Goal: Transaction & Acquisition: Purchase product/service

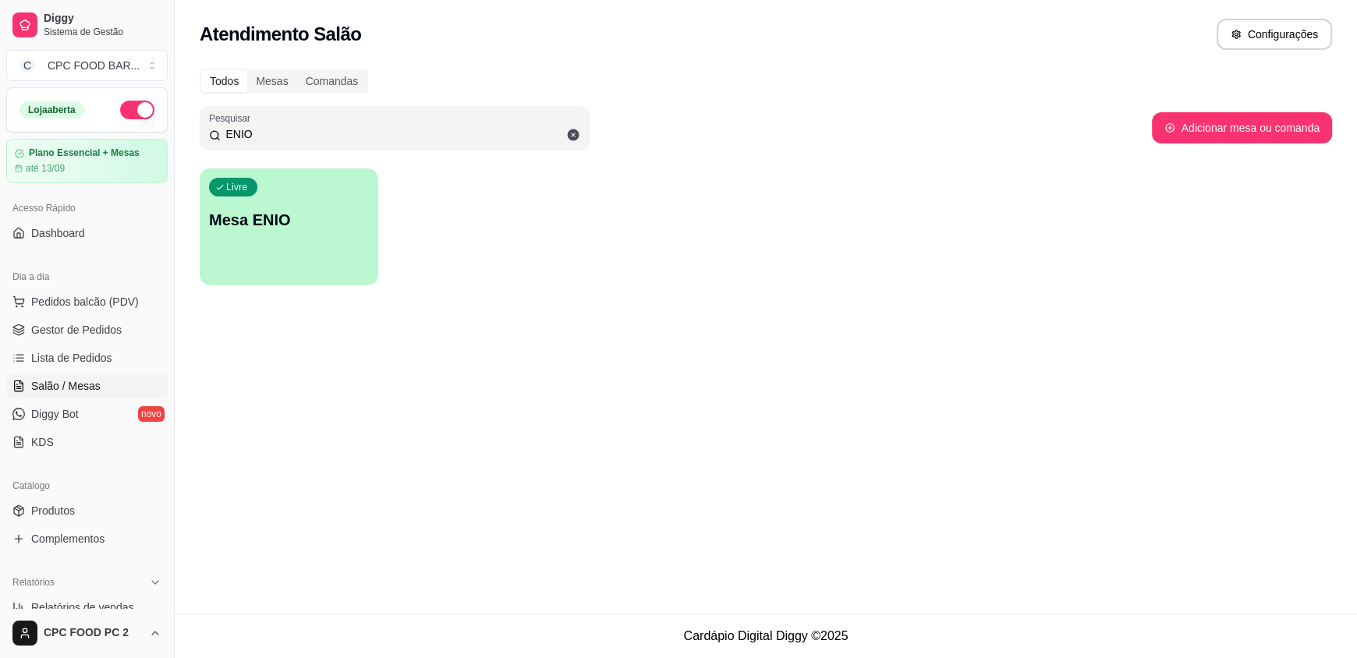
click at [65, 388] on span "Salão / Mesas" at bounding box center [65, 386] width 69 height 16
click at [336, 133] on input "ENIO" at bounding box center [400, 134] width 359 height 16
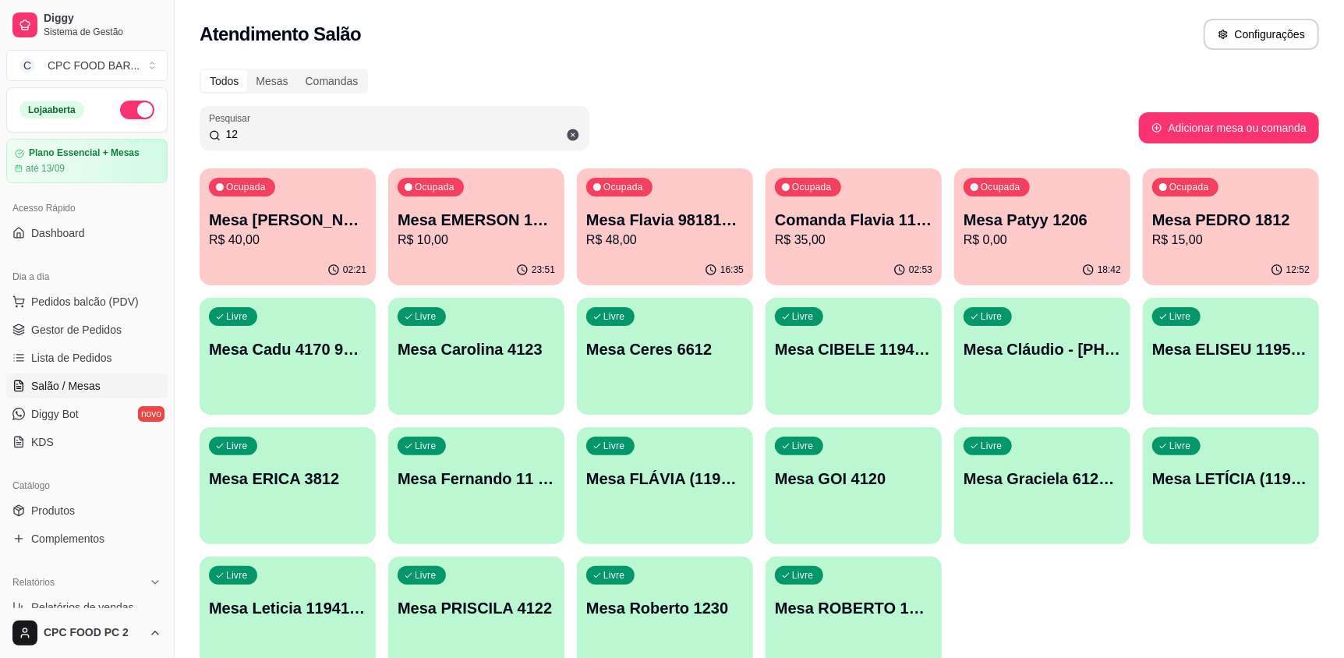
type input "1"
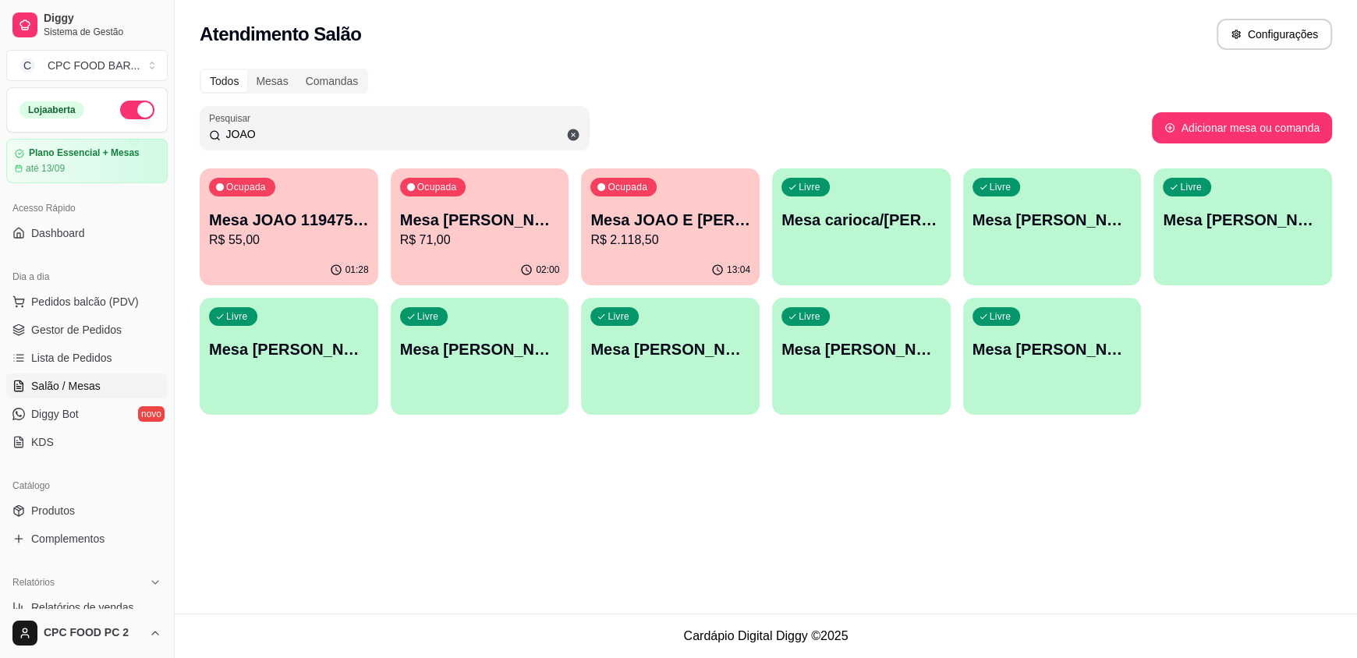
type input "JOAO"
click at [898, 329] on div "Livre Mesa [PERSON_NAME] 3751" at bounding box center [860, 346] width 173 height 95
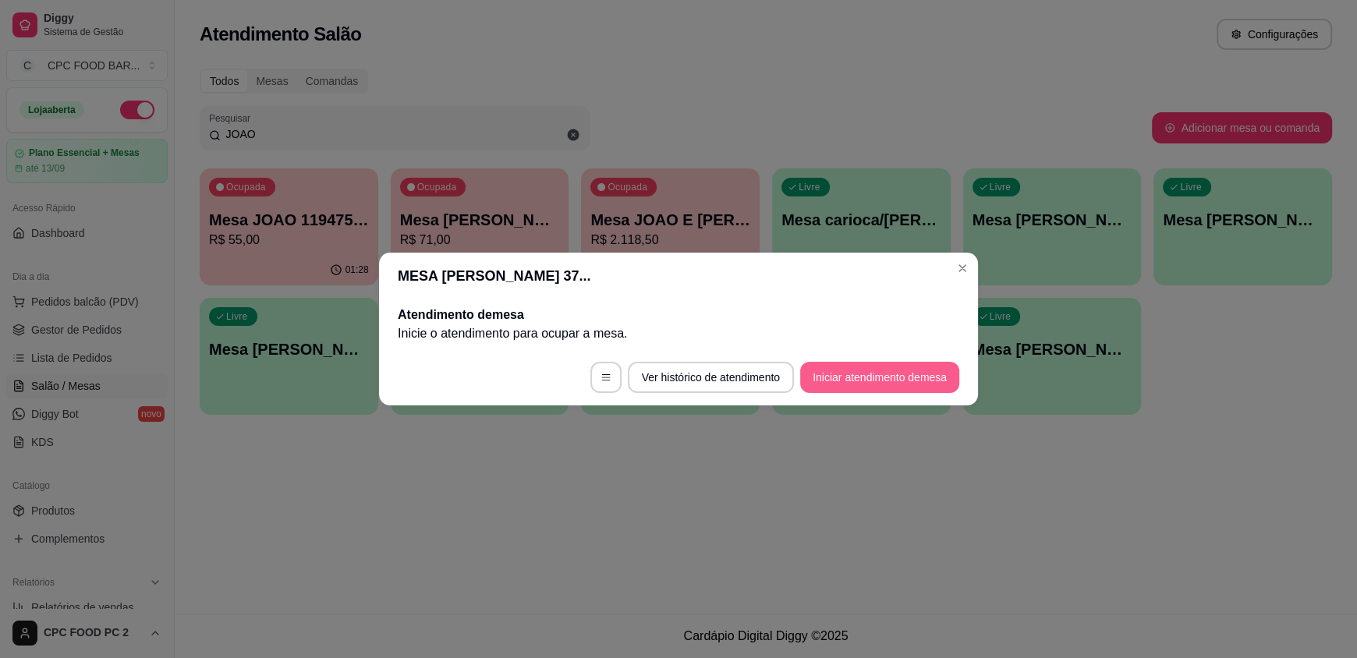
click at [844, 391] on button "Iniciar atendimento de mesa" at bounding box center [879, 377] width 159 height 31
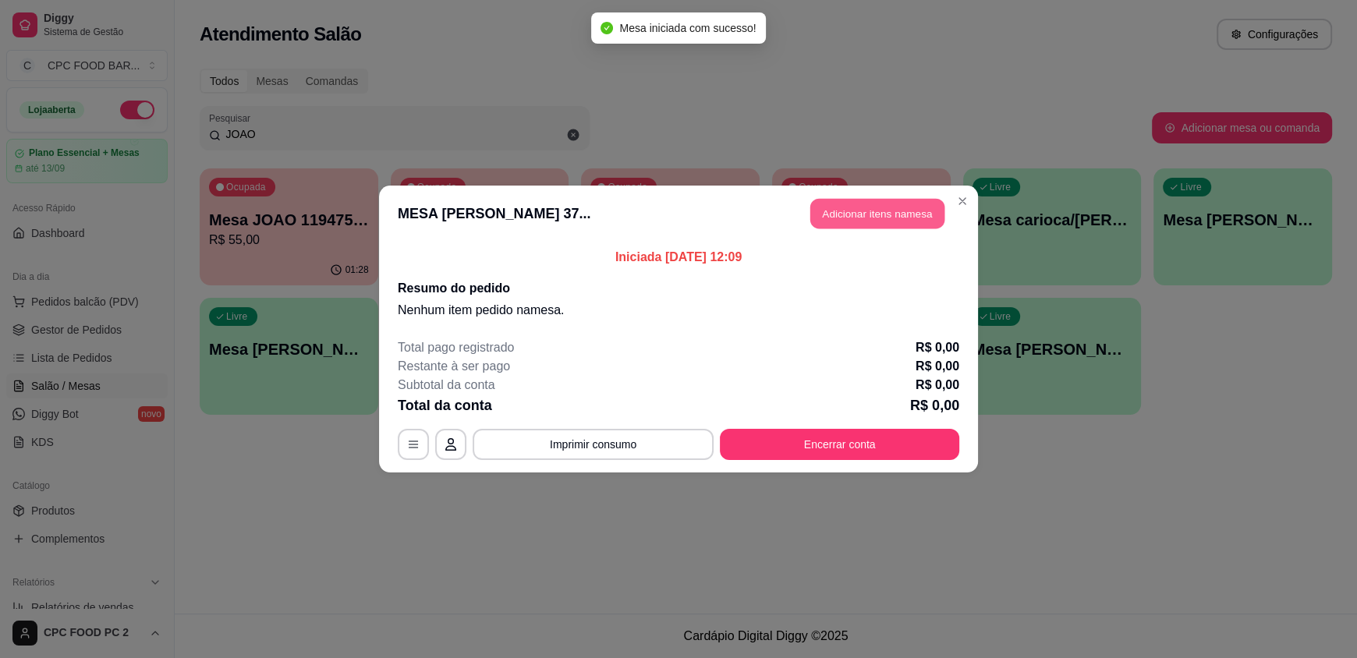
click at [830, 219] on button "Adicionar itens na mesa" at bounding box center [877, 214] width 134 height 30
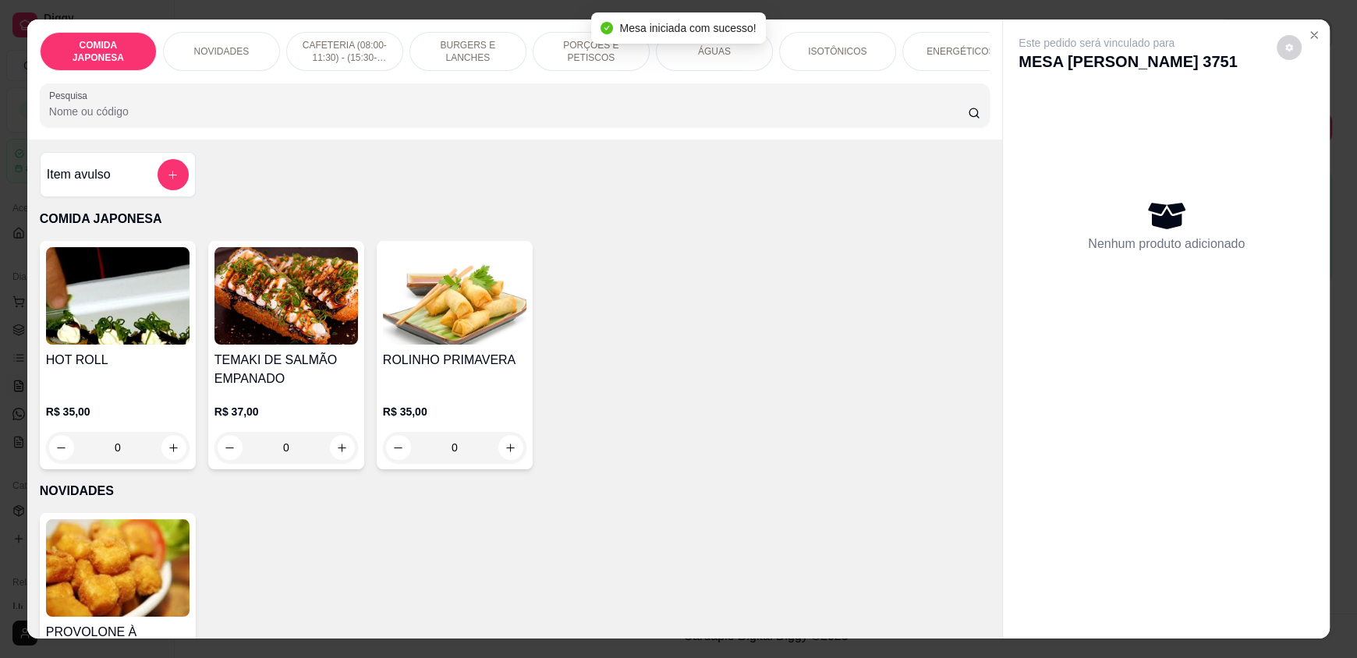
click at [737, 119] on input "Pesquisa" at bounding box center [508, 112] width 919 height 16
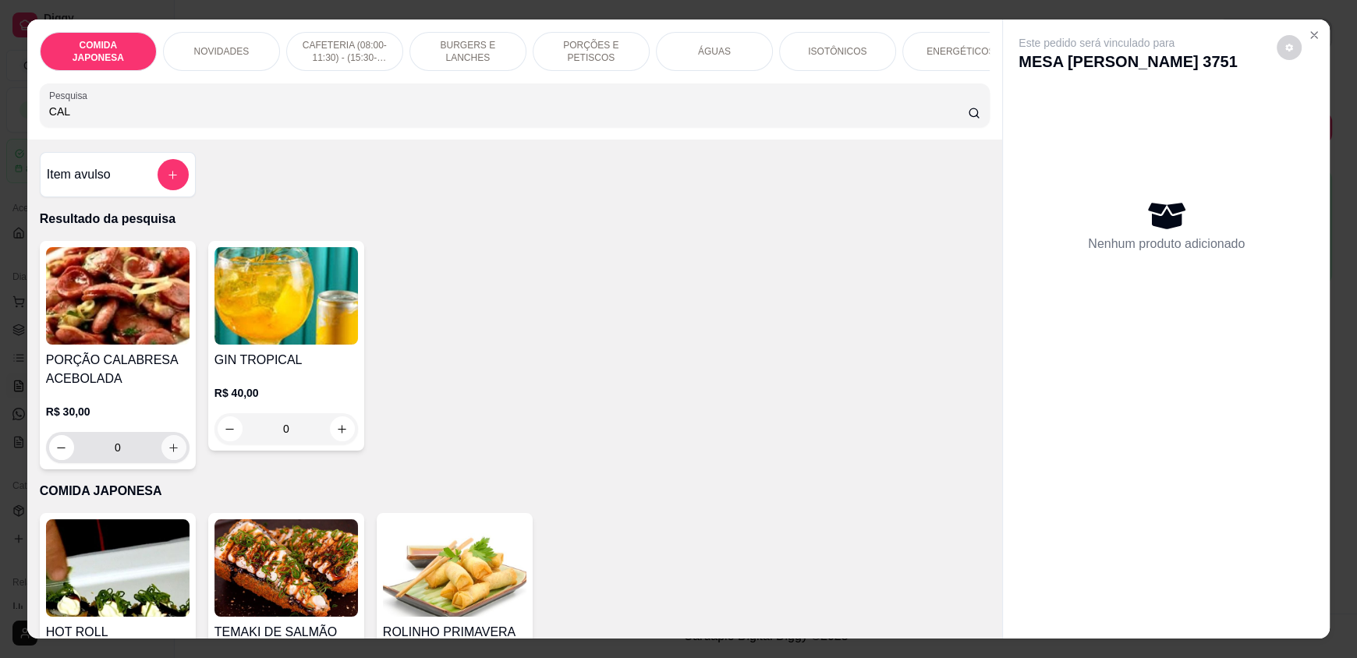
type input "CAL"
click at [174, 458] on button "increase-product-quantity" at bounding box center [173, 448] width 24 height 24
type input "1"
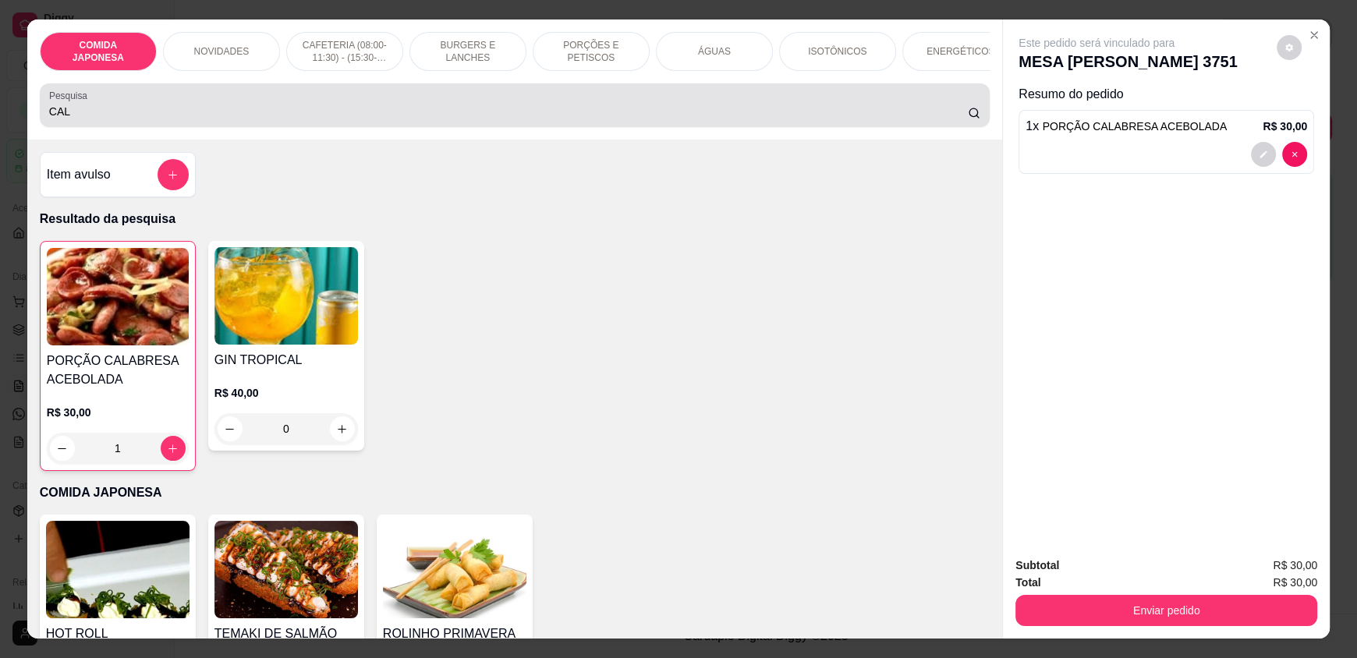
click at [90, 119] on input "CAL" at bounding box center [508, 112] width 919 height 16
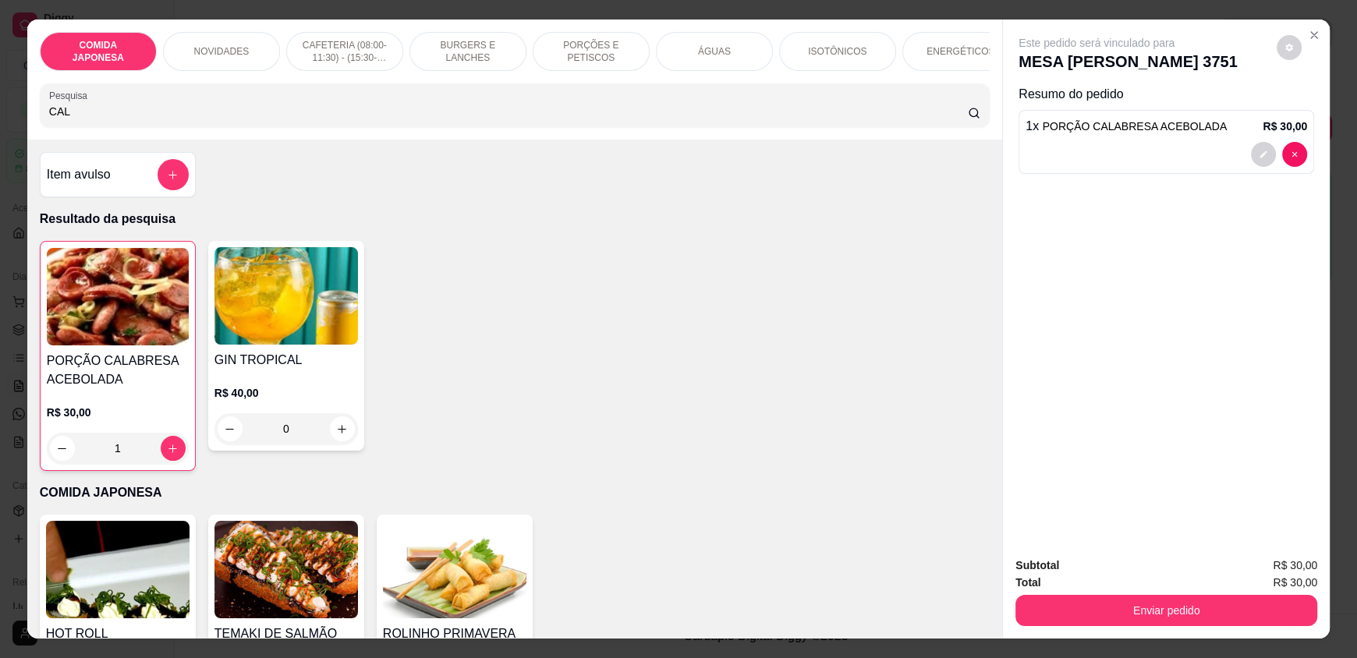
click at [90, 119] on input "CAL" at bounding box center [508, 112] width 919 height 16
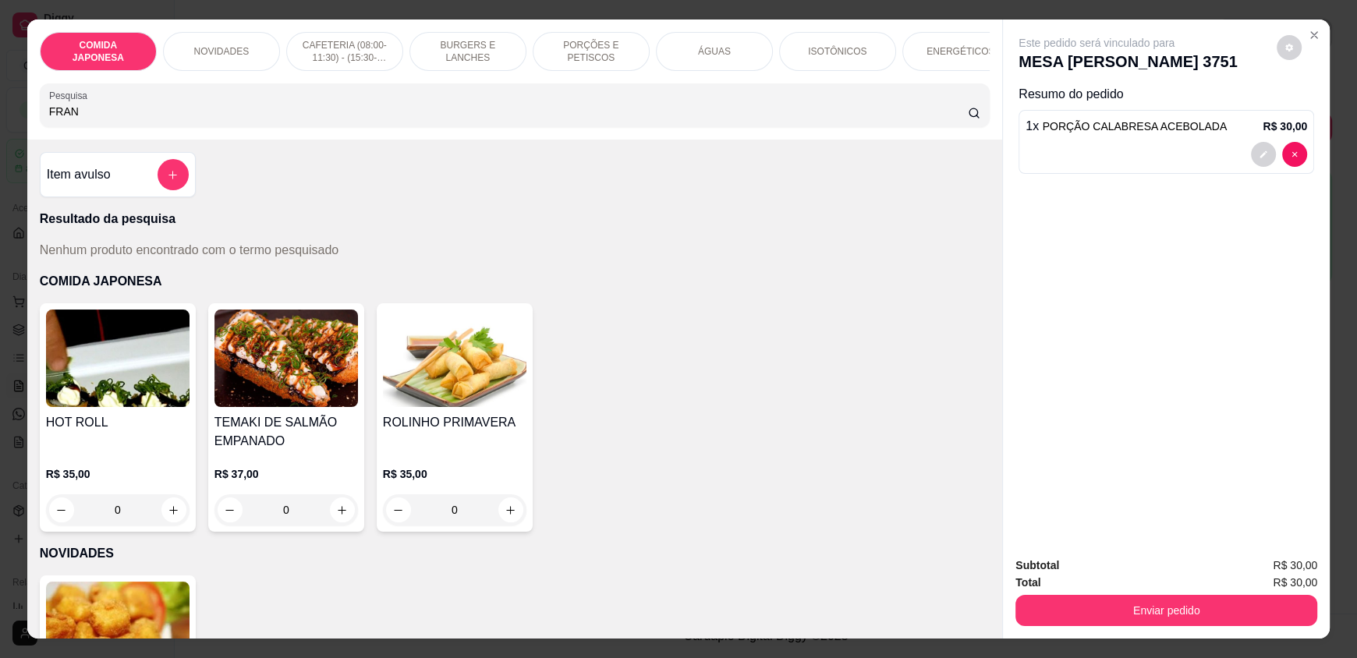
click at [73, 119] on input "FRAN" at bounding box center [508, 112] width 919 height 16
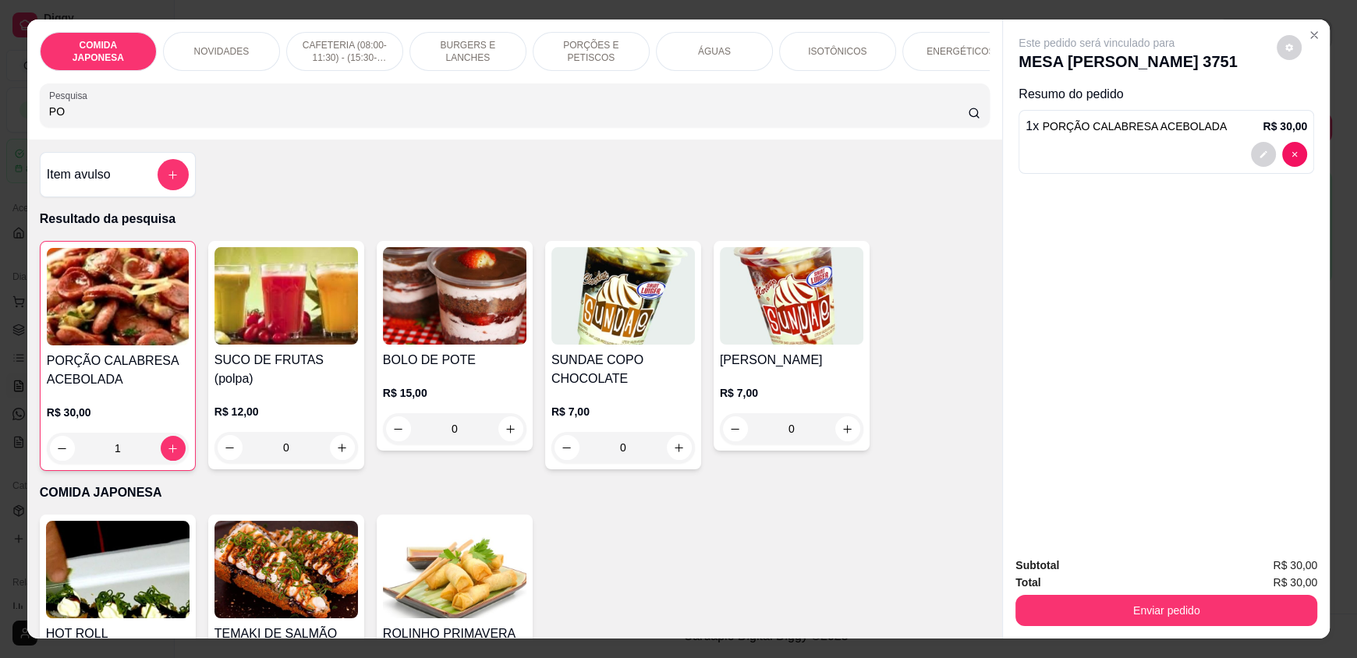
type input "P"
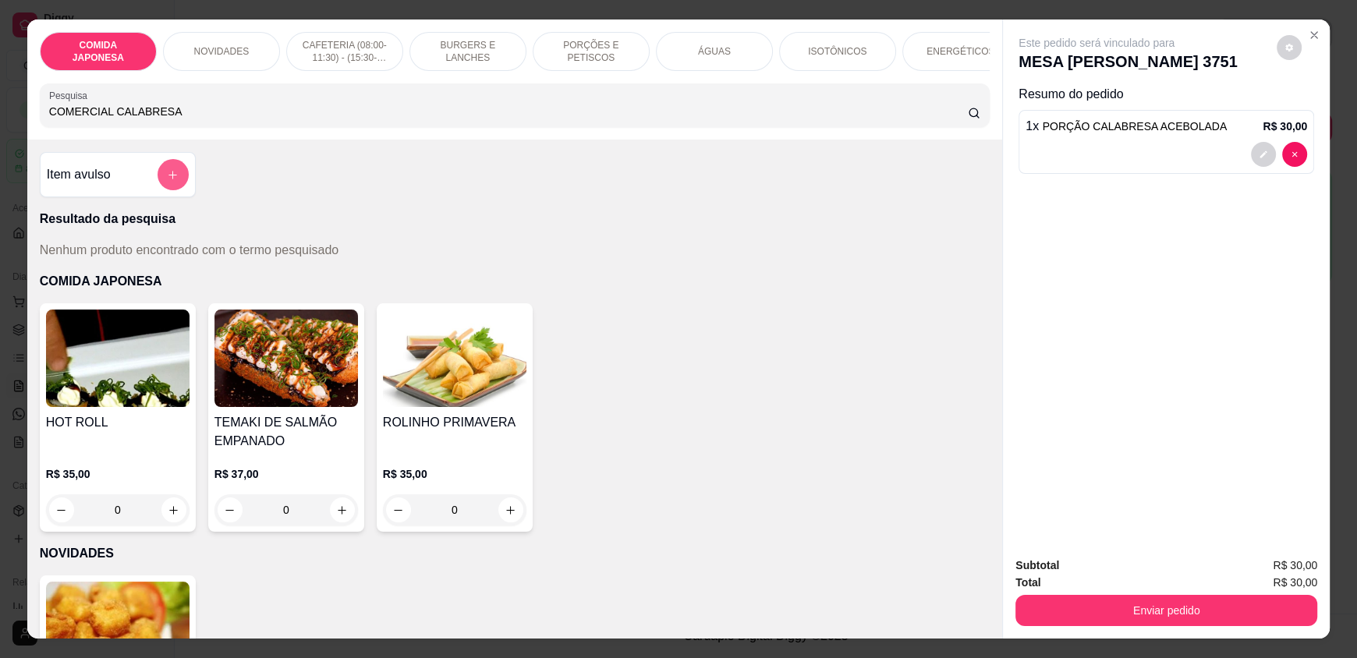
type input "COMERCIAL CALABRESA"
click at [169, 179] on icon "add-separate-item" at bounding box center [173, 175] width 8 height 8
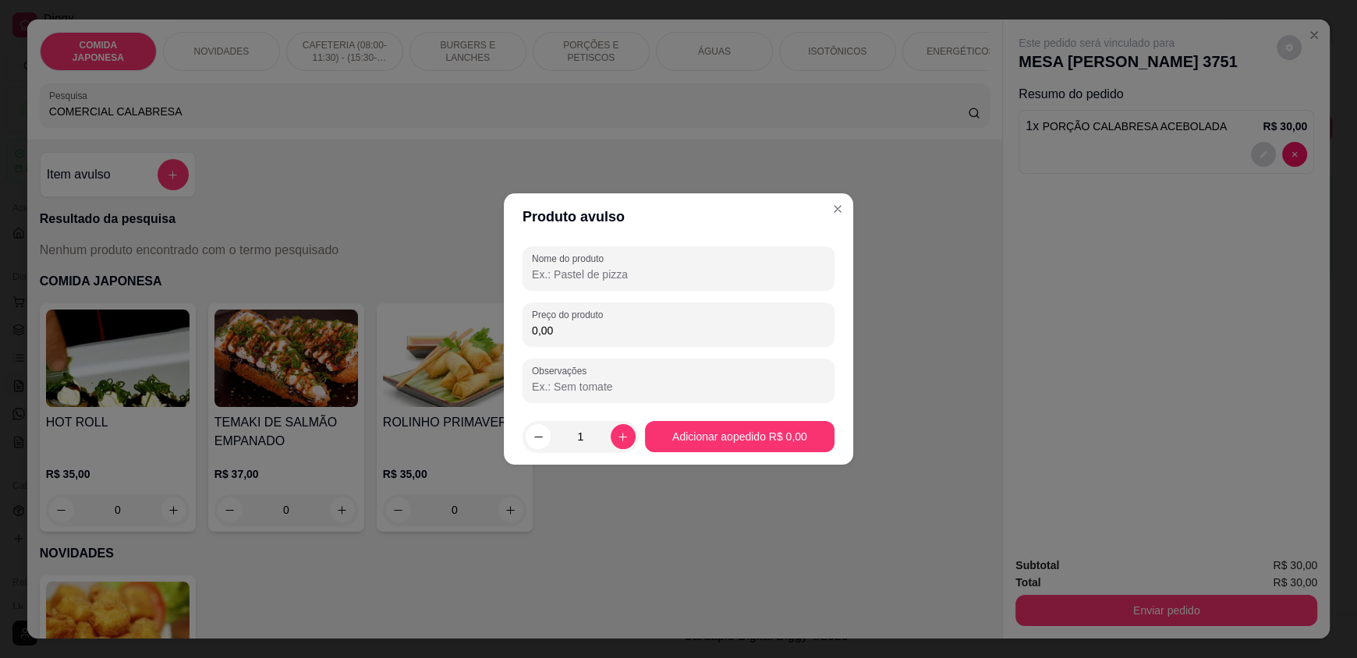
click at [661, 292] on div "Nome do produto Preço do produto 0,00 Observações" at bounding box center [678, 324] width 312 height 156
drag, startPoint x: 649, startPoint y: 270, endPoint x: 576, endPoint y: 244, distance: 76.9
click at [648, 270] on input "Nome do produto" at bounding box center [678, 275] width 293 height 16
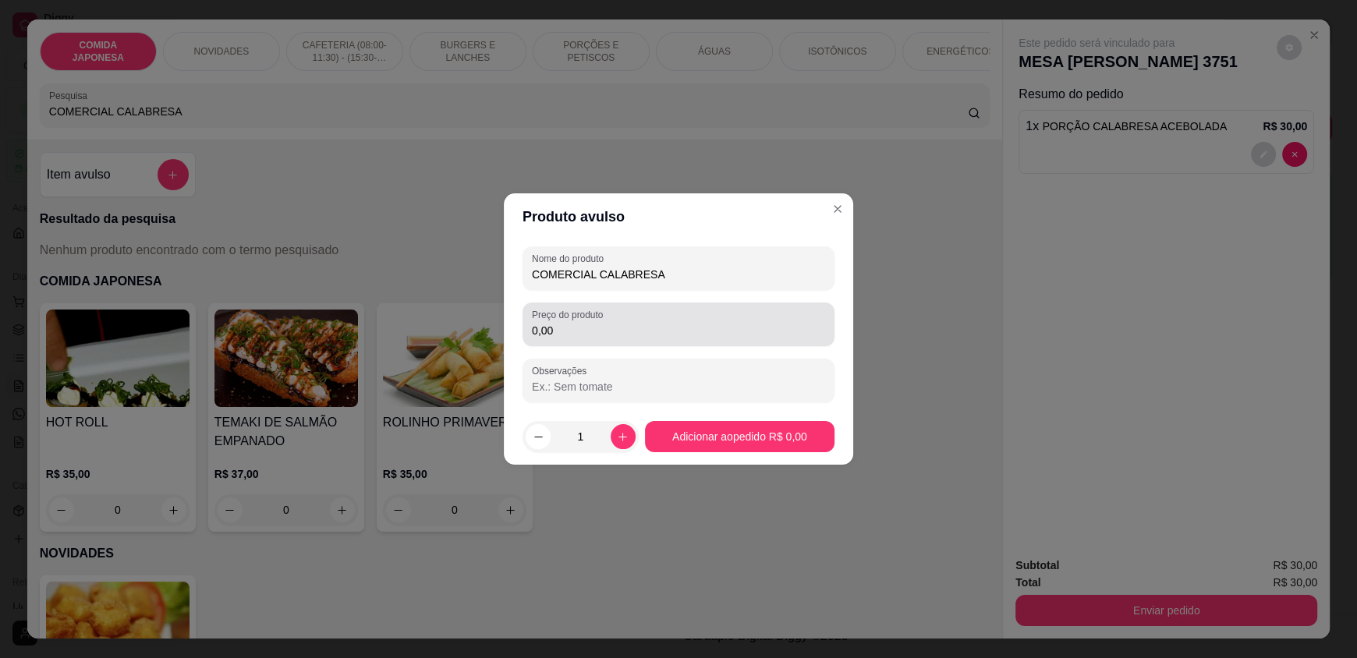
type input "COMERCIAL CALABRESA"
click at [614, 336] on input "0,00" at bounding box center [678, 331] width 293 height 16
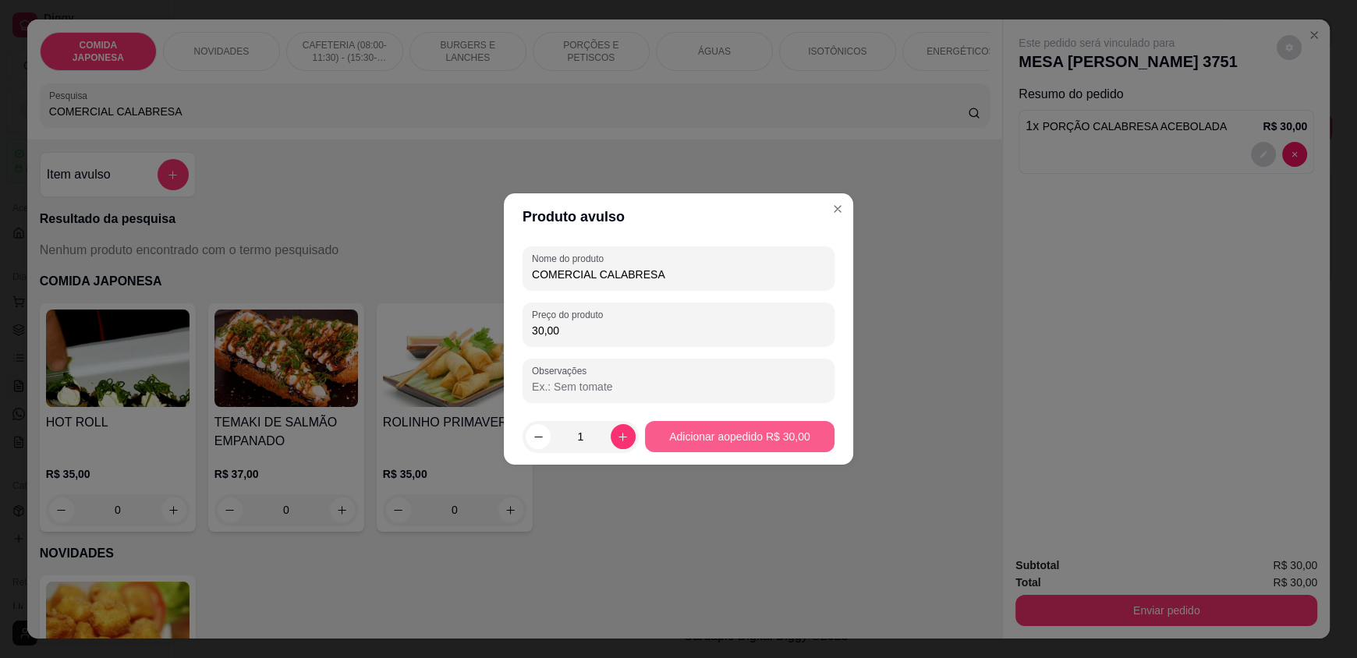
type input "30,00"
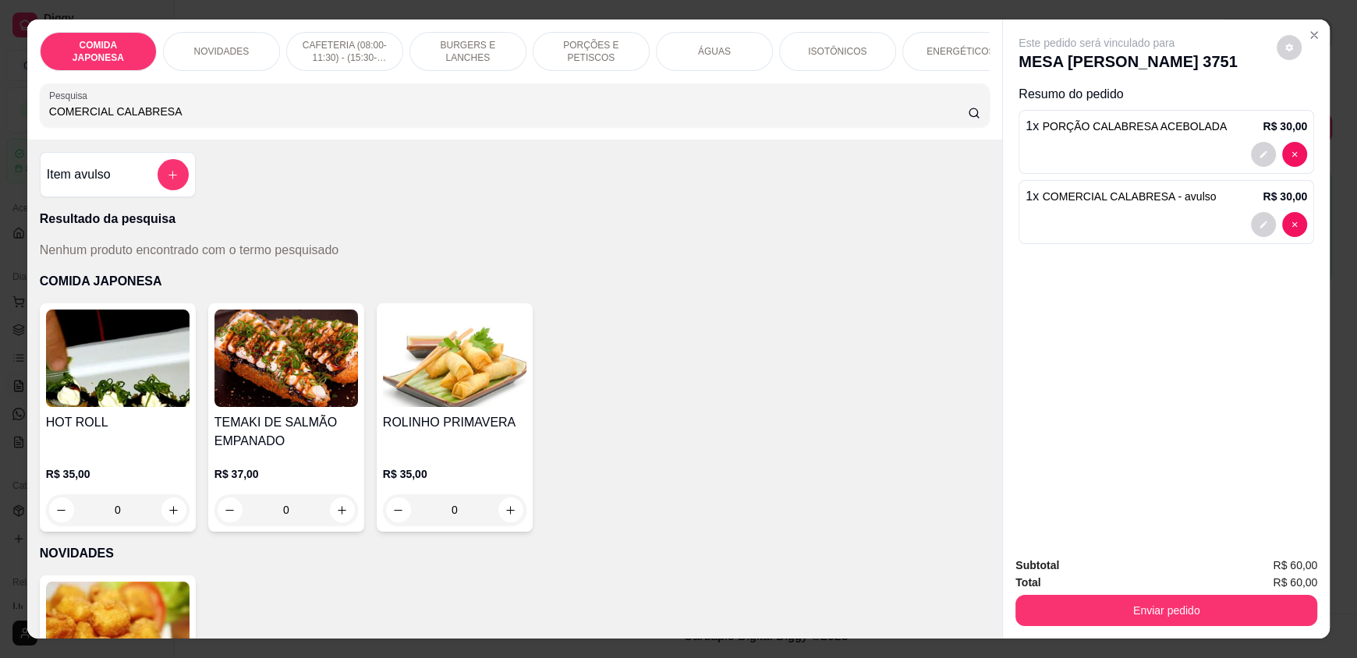
drag, startPoint x: 165, startPoint y: 122, endPoint x: 0, endPoint y: 105, distance: 165.4
click at [0, 108] on div "COMIDA JAPONESA NOVIDADES CAFETERIA (08:00-11:30) - (15:30-18:00) BURGERS E LAN…" at bounding box center [678, 329] width 1357 height 658
type input "F"
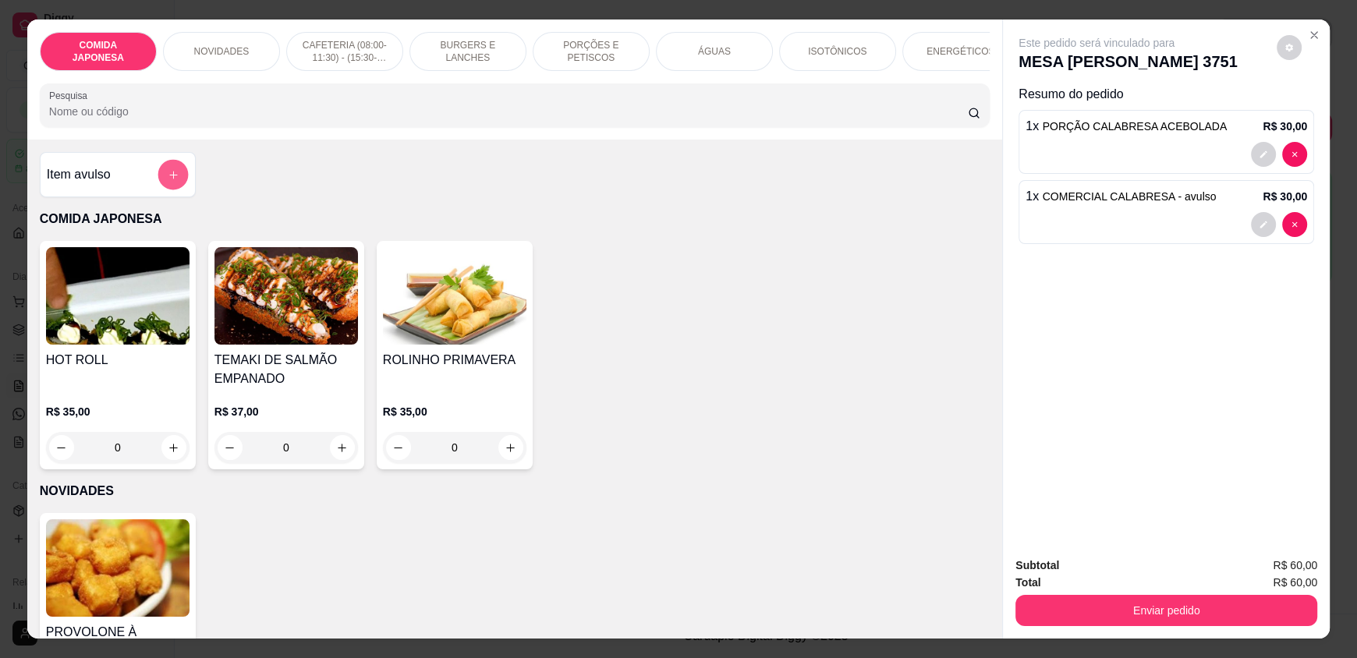
click at [169, 179] on icon "add-separate-item" at bounding box center [173, 175] width 8 height 8
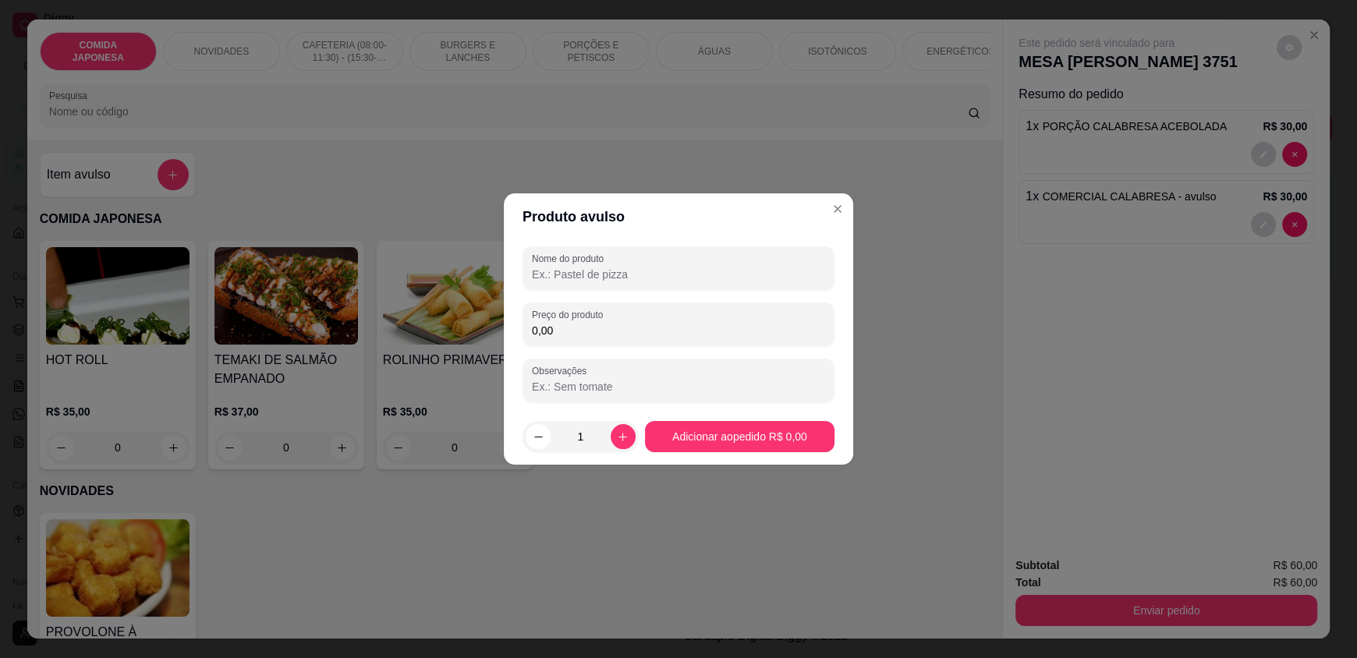
click at [666, 269] on input "Nome do produto" at bounding box center [678, 275] width 293 height 16
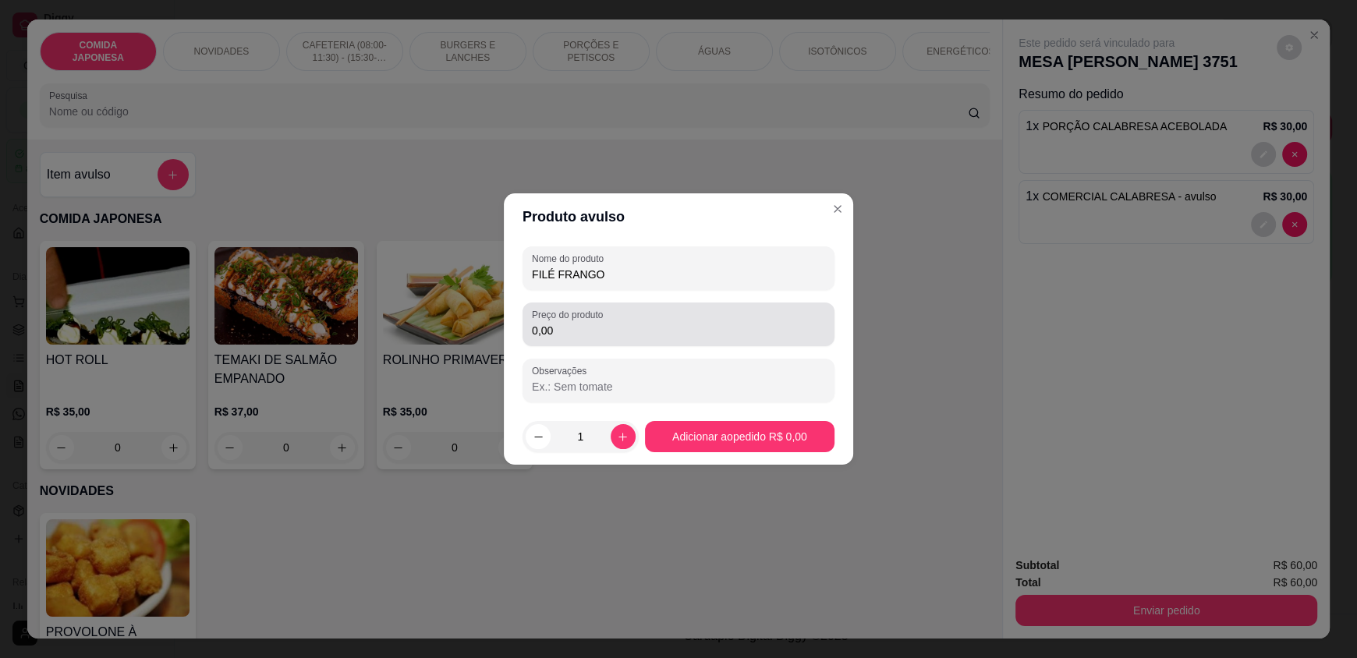
type input "FILÉ FRANGO"
drag, startPoint x: 636, startPoint y: 336, endPoint x: 639, endPoint y: 323, distance: 13.6
click at [635, 336] on input "0,00" at bounding box center [678, 331] width 293 height 16
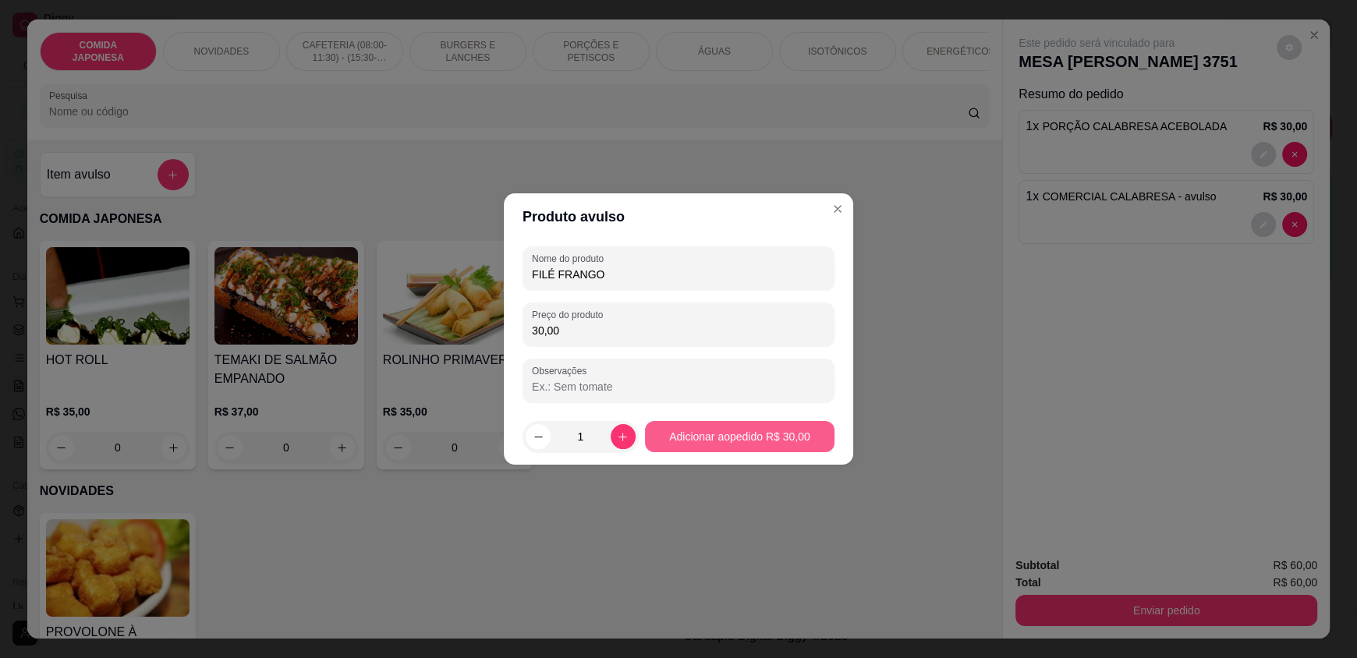
type input "30,00"
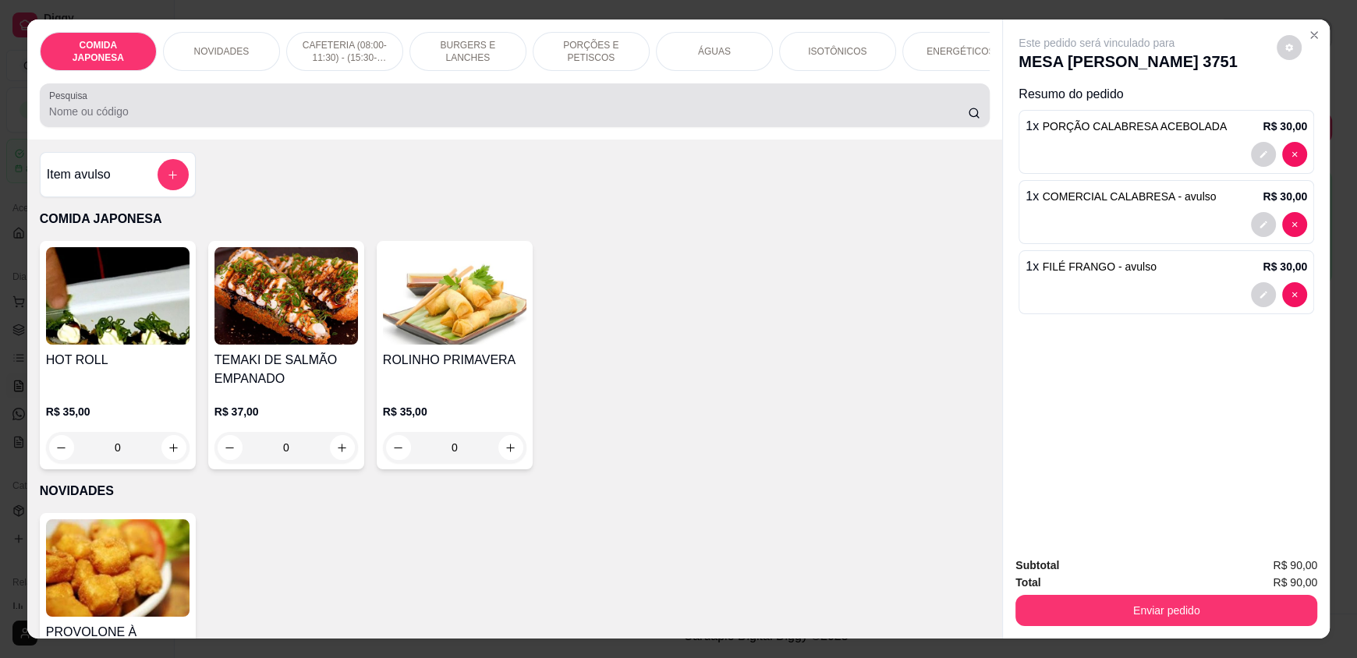
click at [351, 114] on div at bounding box center [514, 105] width 931 height 31
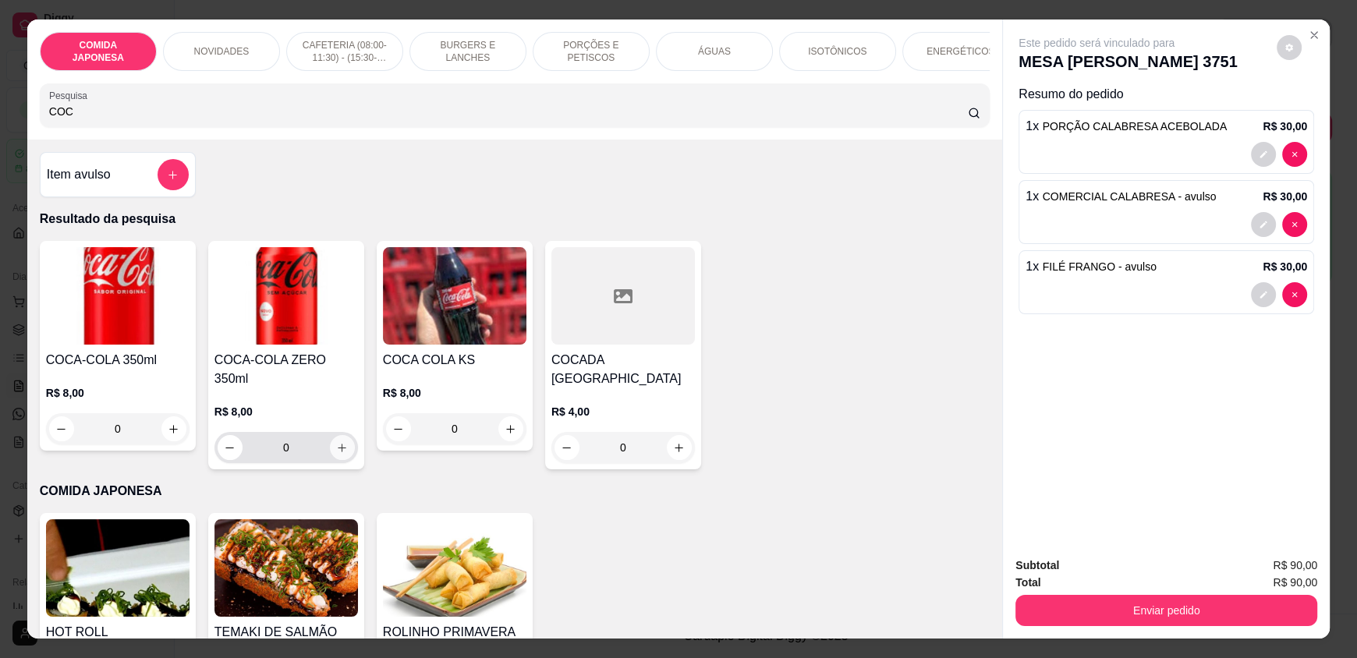
type input "COC"
click at [330, 441] on button "increase-product-quantity" at bounding box center [342, 448] width 24 height 24
type input "1"
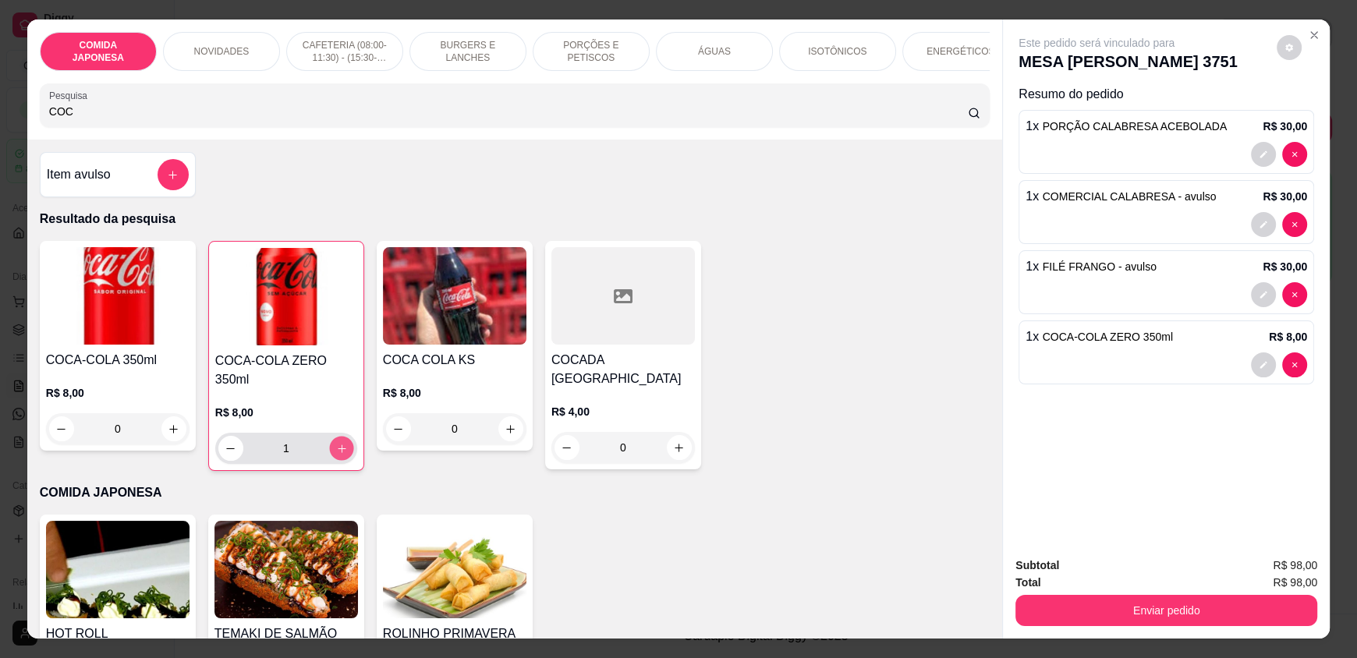
click at [336, 443] on icon "increase-product-quantity" at bounding box center [342, 449] width 12 height 12
type input "2"
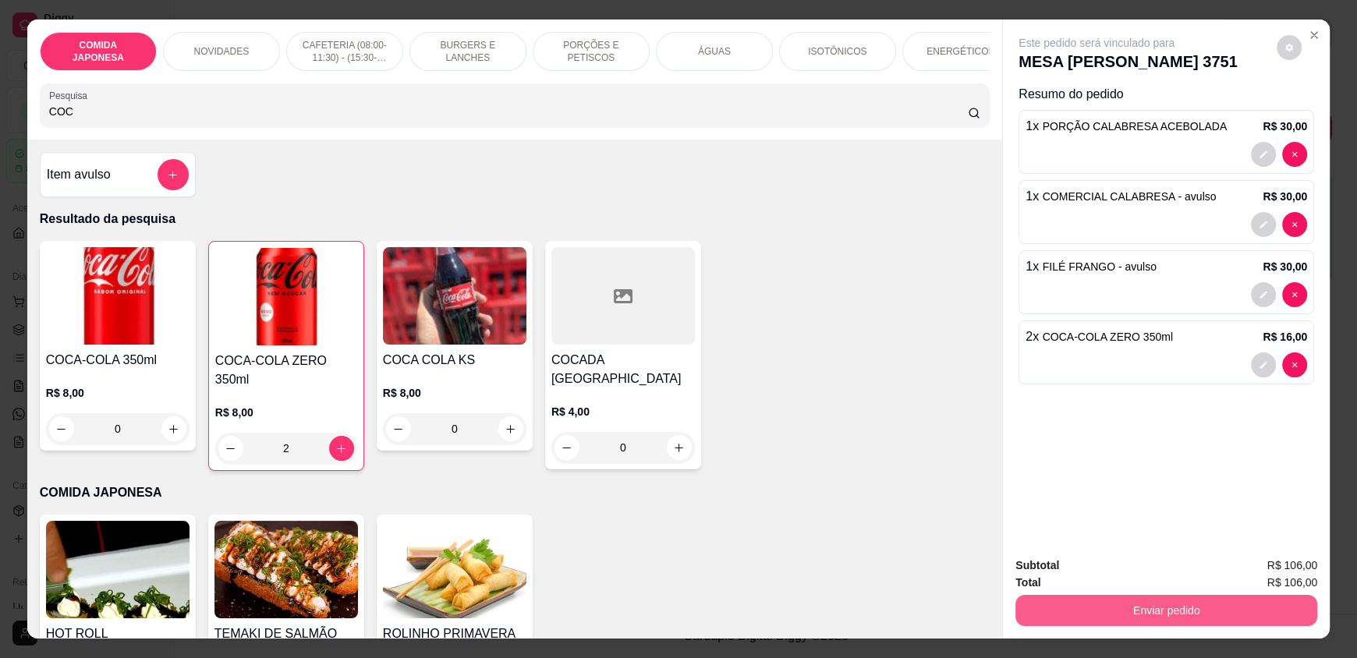
click at [1191, 605] on button "Enviar pedido" at bounding box center [1166, 610] width 302 height 31
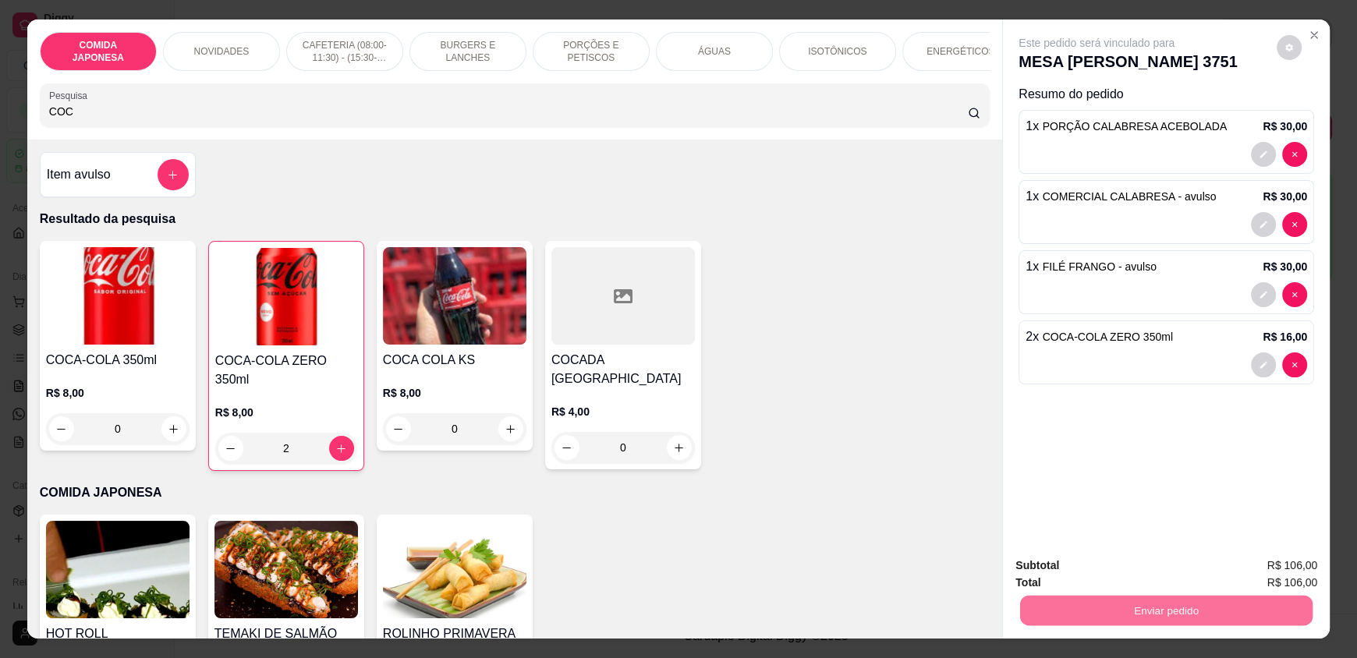
click at [1144, 576] on button "Não registrar e enviar pedido" at bounding box center [1114, 572] width 162 height 30
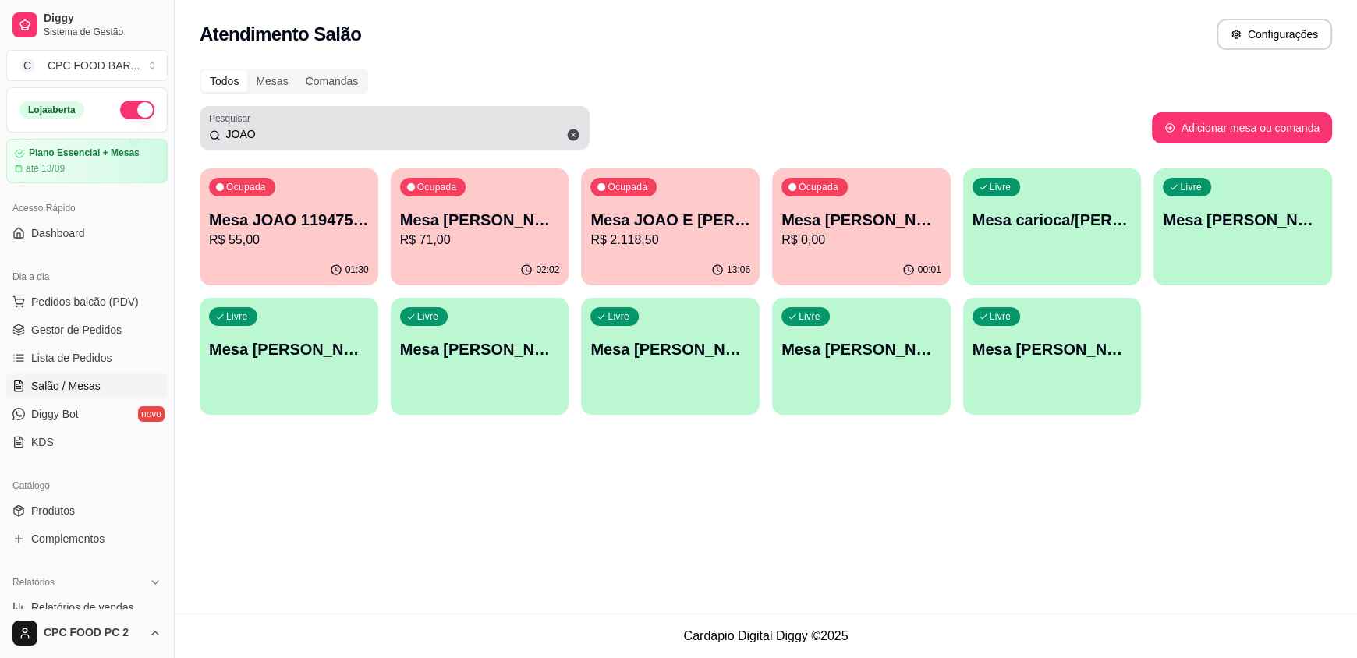
click at [292, 142] on div "JOAO" at bounding box center [394, 127] width 371 height 31
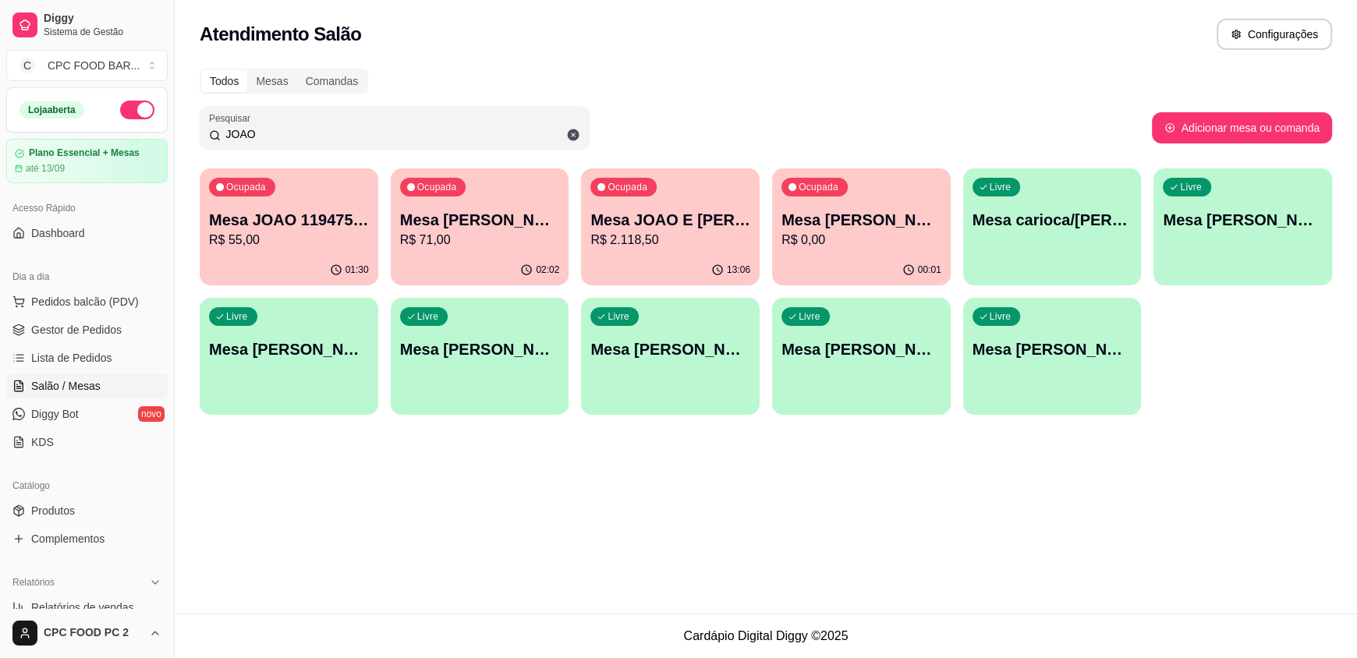
click at [295, 127] on input "JOAO" at bounding box center [400, 134] width 359 height 16
click at [294, 127] on input "JOAO" at bounding box center [400, 134] width 359 height 16
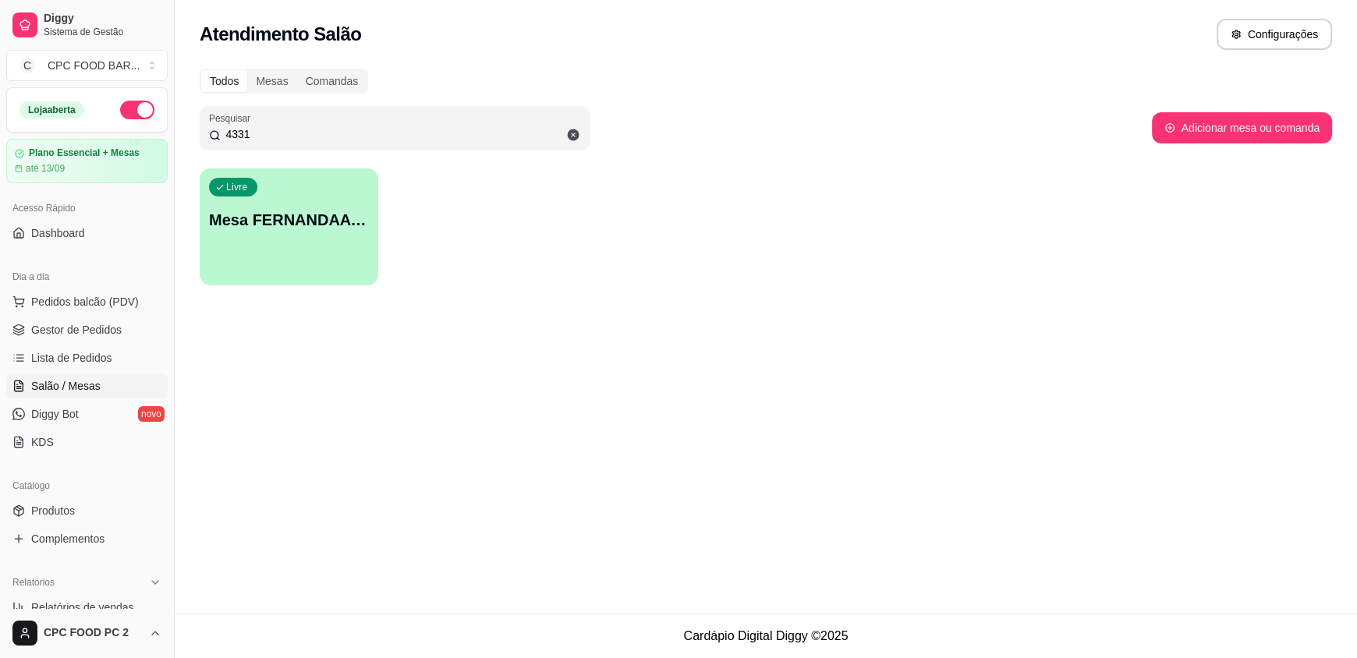
type input "4331"
click at [275, 228] on p "Mesa FERNANDAA 4331" at bounding box center [288, 220] width 155 height 21
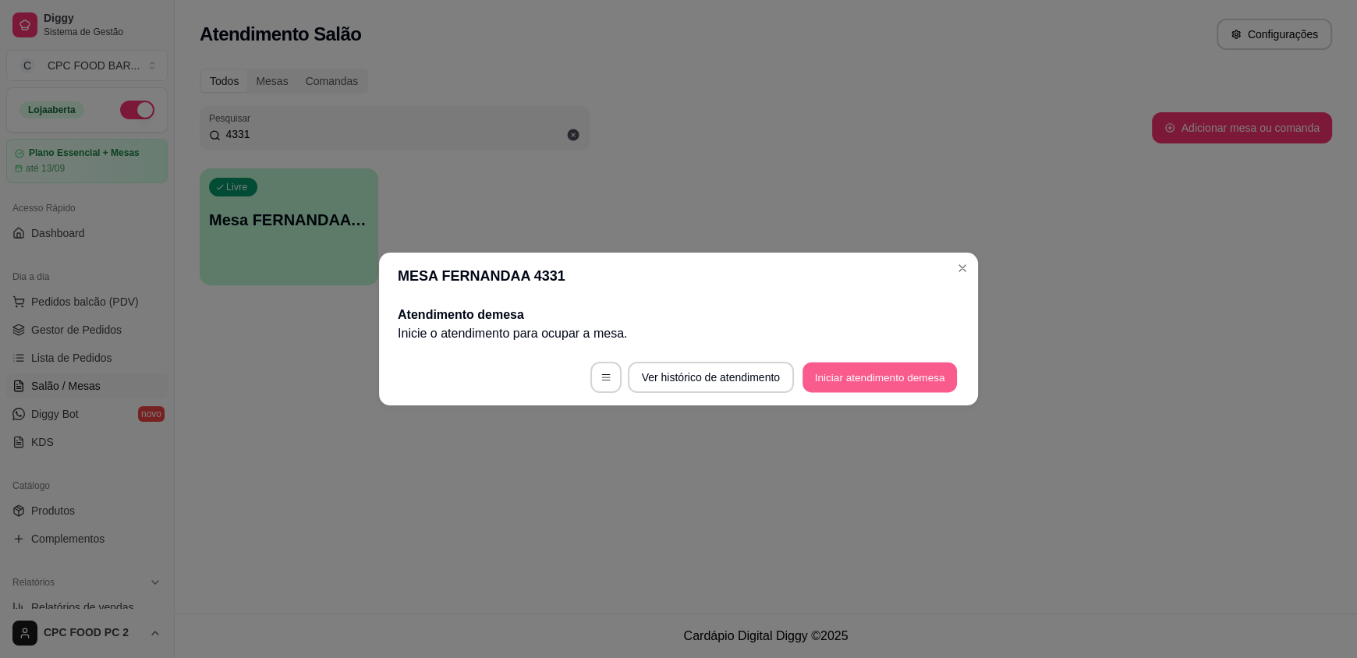
click at [850, 380] on button "Iniciar atendimento de mesa" at bounding box center [879, 378] width 154 height 30
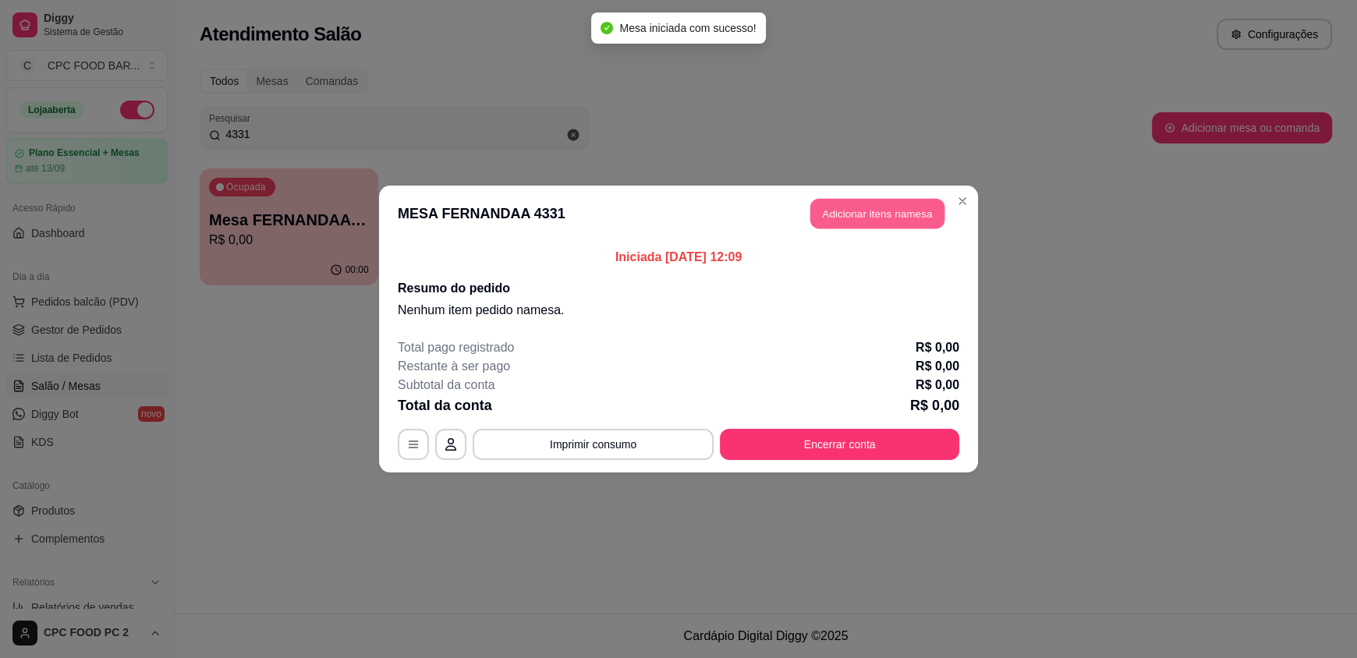
click at [880, 216] on button "Adicionar itens na mesa" at bounding box center [877, 214] width 134 height 30
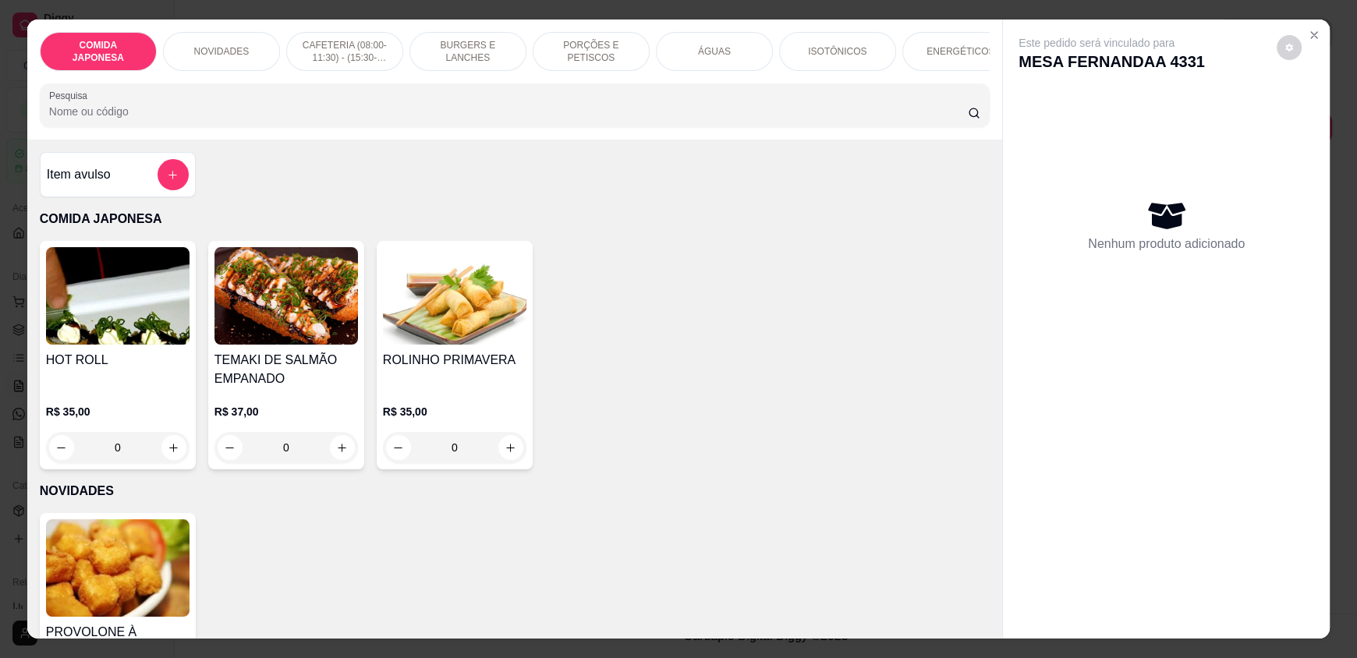
click at [710, 62] on div "ÁGUAS" at bounding box center [714, 51] width 117 height 39
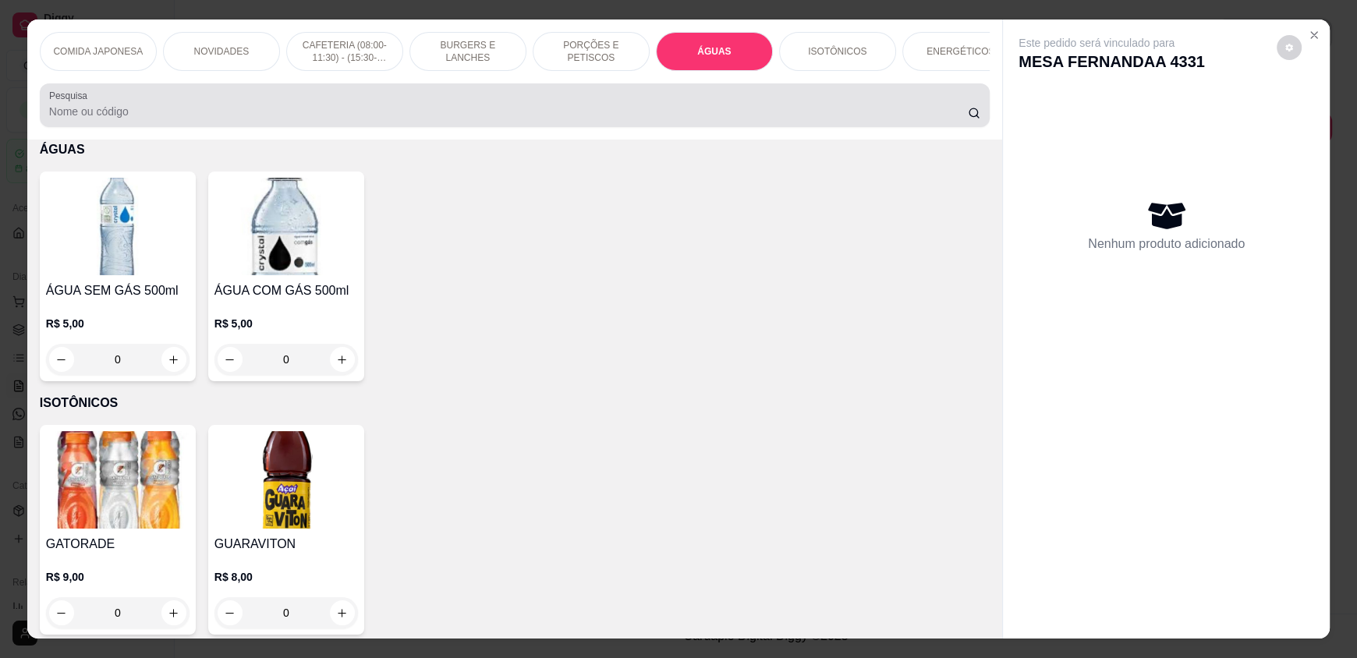
scroll to position [30, 0]
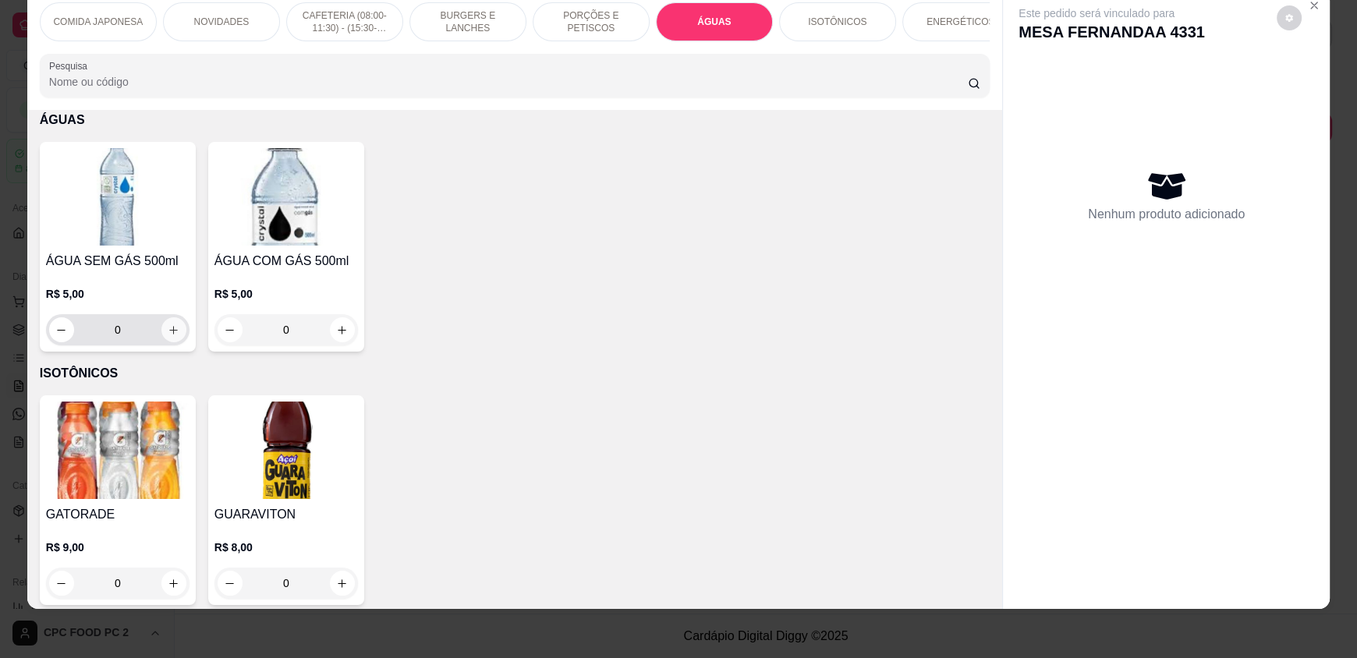
click at [168, 336] on icon "increase-product-quantity" at bounding box center [174, 330] width 12 height 12
type input "1"
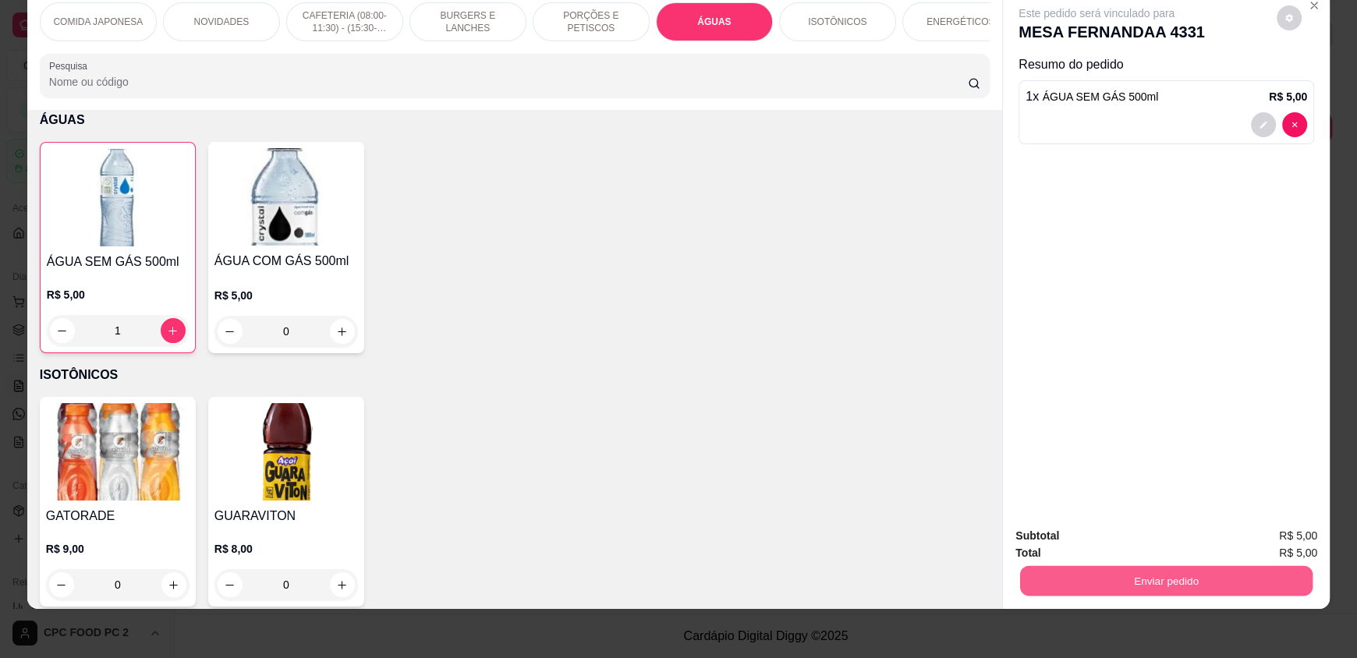
click at [1069, 575] on button "Enviar pedido" at bounding box center [1166, 580] width 292 height 30
click at [1079, 540] on button "Não registrar e enviar pedido" at bounding box center [1114, 542] width 162 height 30
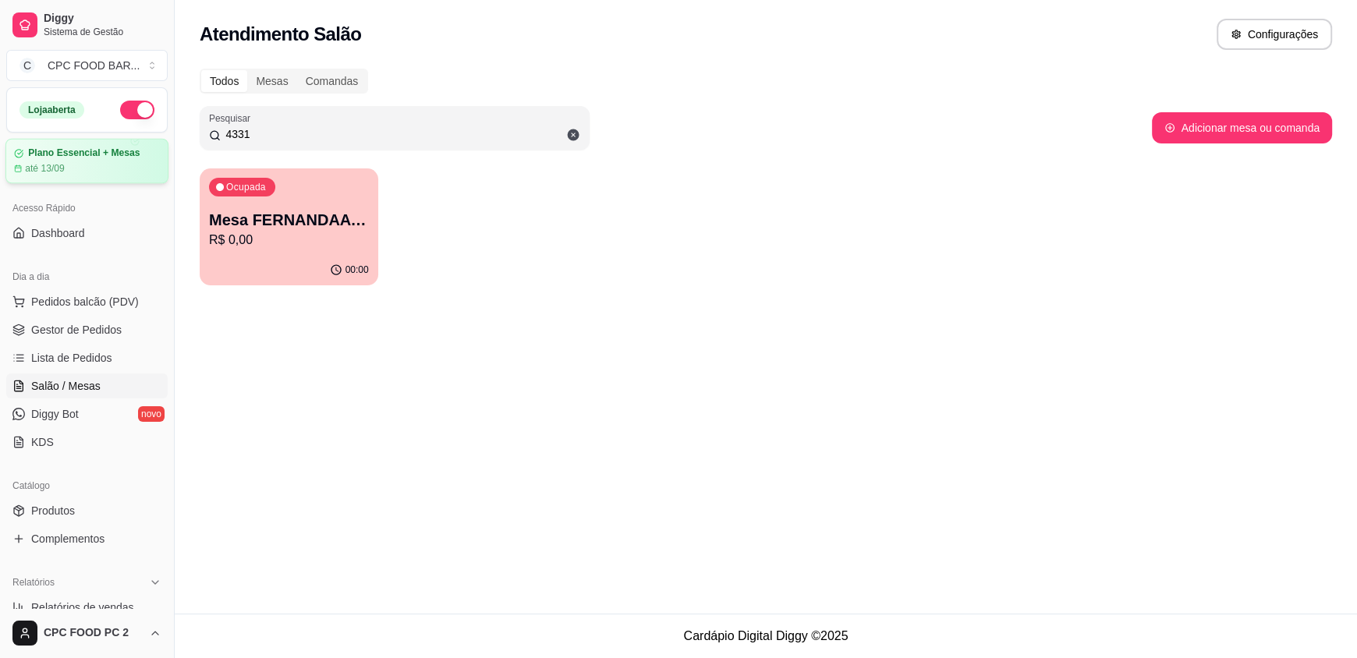
drag, startPoint x: 246, startPoint y: 134, endPoint x: 141, endPoint y: 141, distance: 105.5
click at [165, 150] on div "Diggy Sistema de Gestão C CPC FOOD BAR ... Loja aberta Plano Essencial + Mesas …" at bounding box center [678, 329] width 1357 height 658
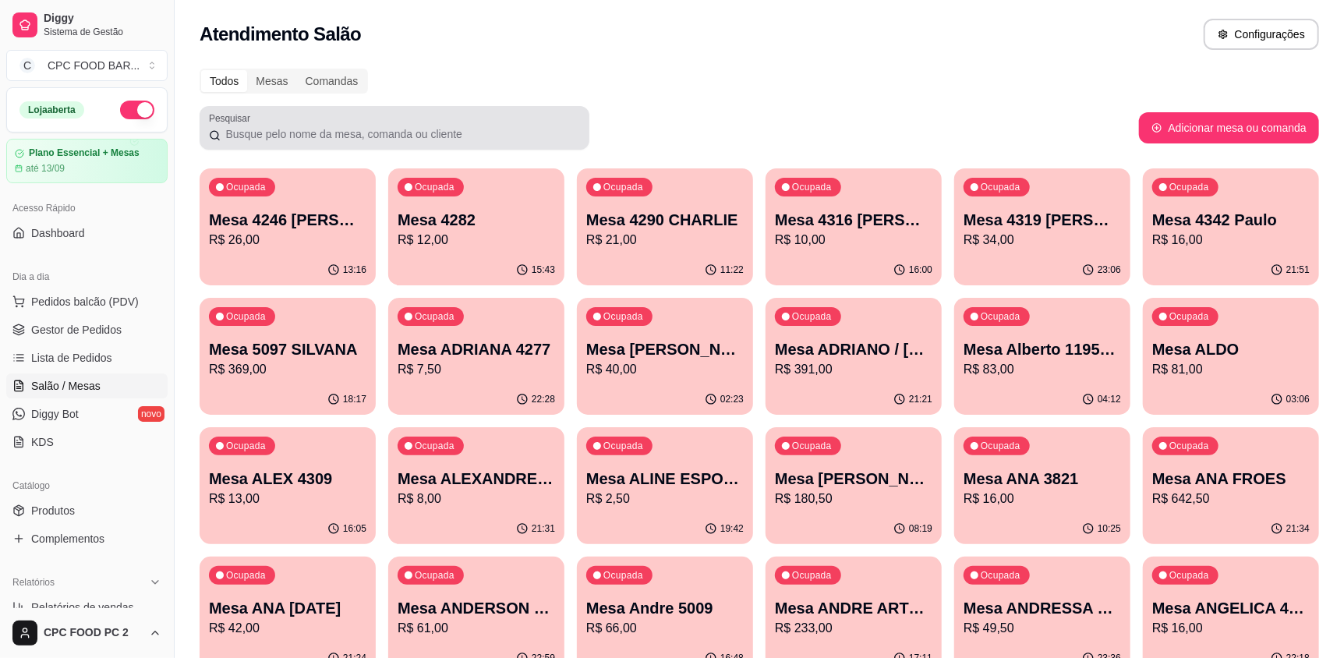
click at [309, 123] on div at bounding box center [394, 127] width 371 height 31
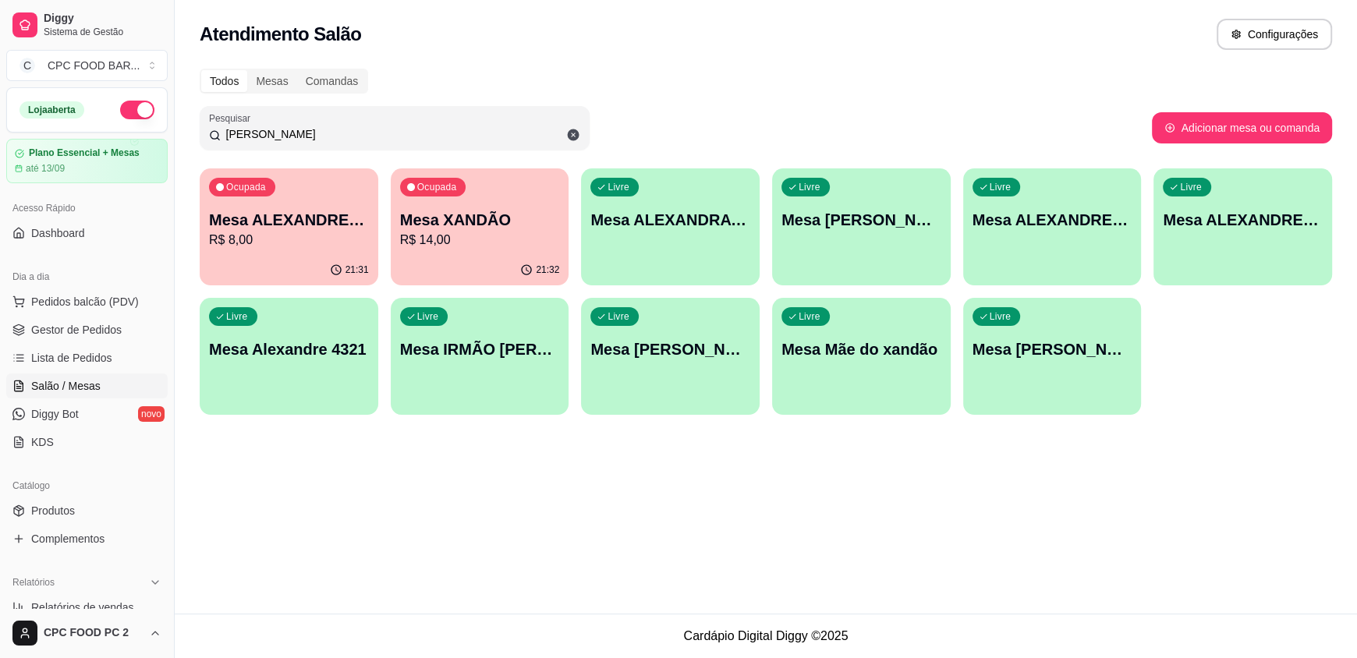
type input "[PERSON_NAME]"
click at [505, 259] on div "21:32" at bounding box center [480, 270] width 179 height 30
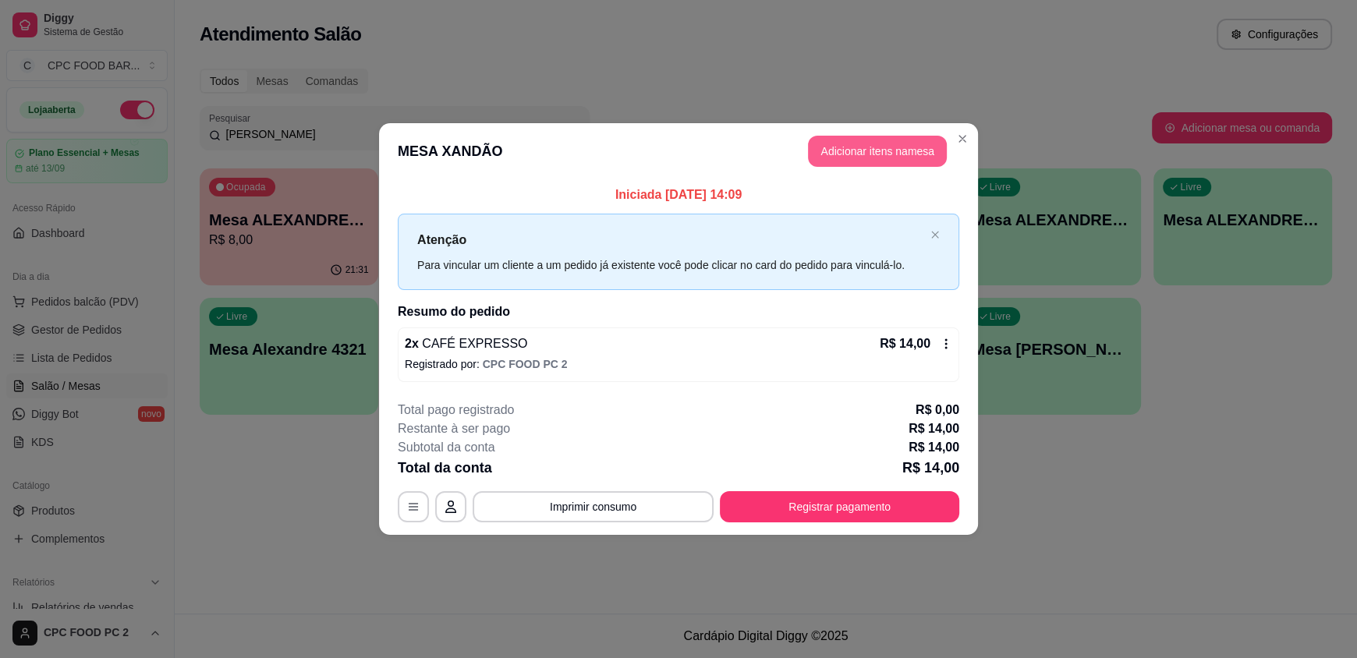
click at [837, 146] on button "Adicionar itens na mesa" at bounding box center [877, 151] width 139 height 31
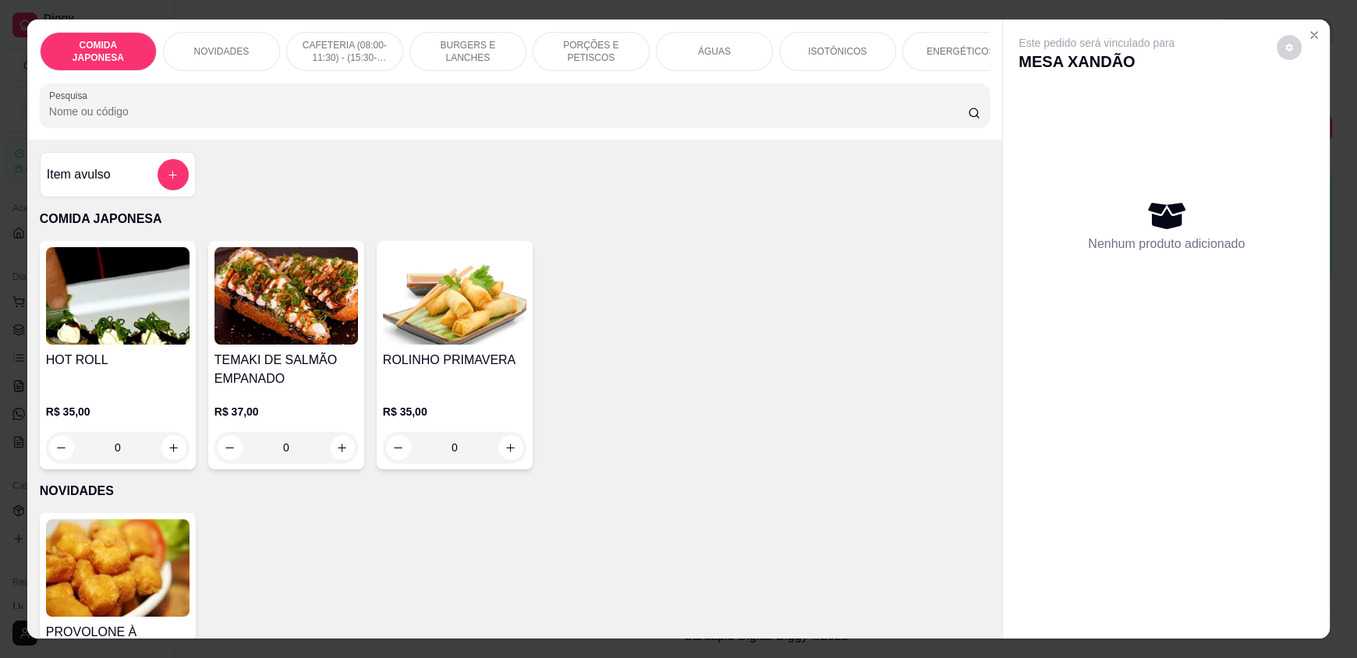
click at [653, 116] on input "Pesquisa" at bounding box center [508, 112] width 919 height 16
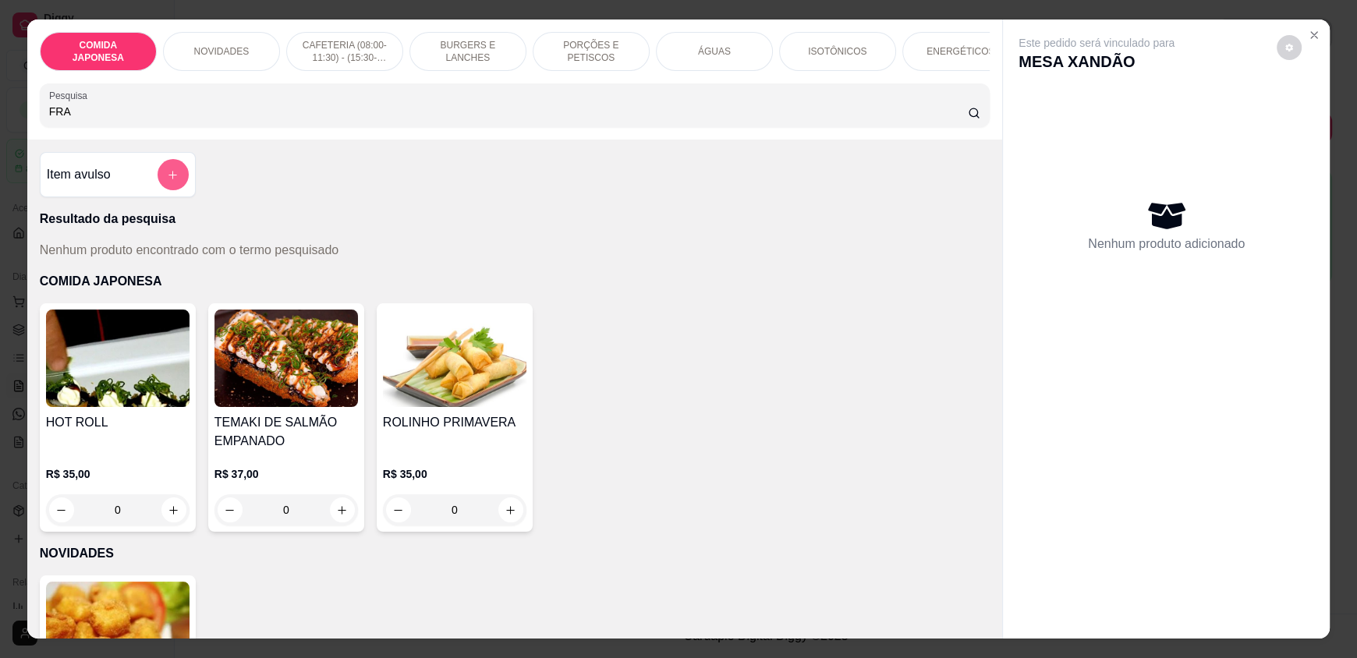
type input "FRA"
click at [171, 181] on icon "add-separate-item" at bounding box center [174, 175] width 12 height 12
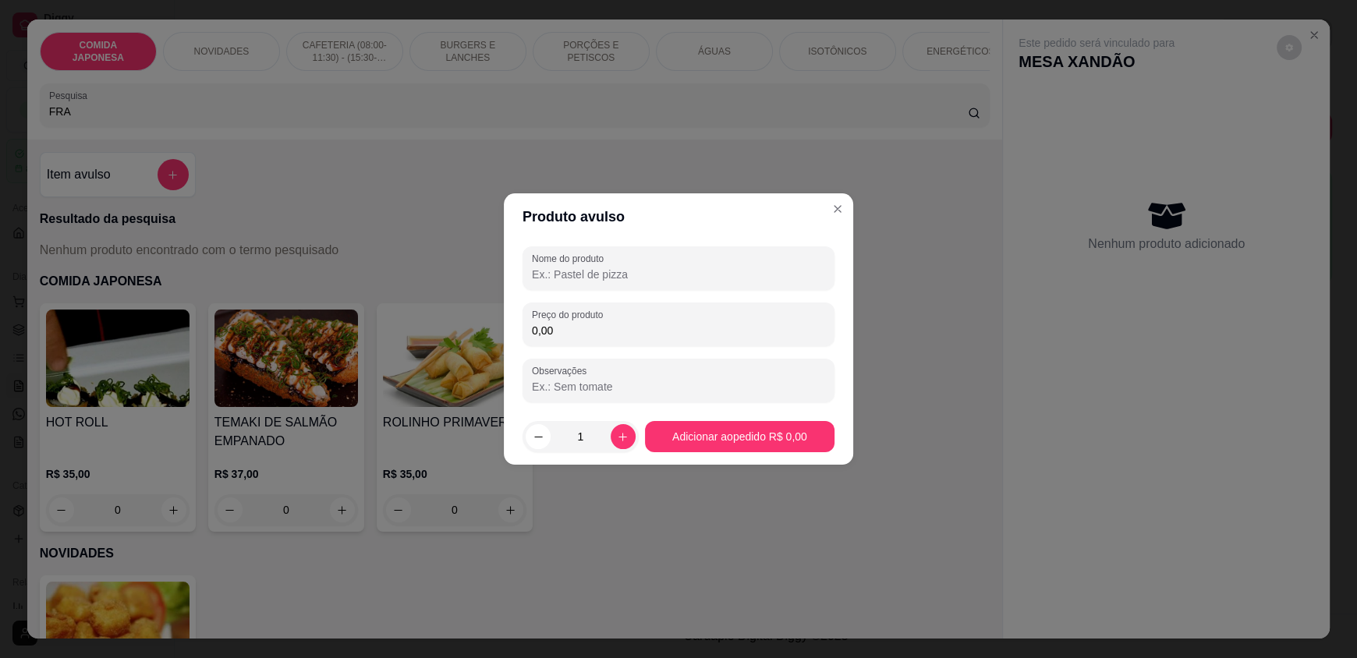
click at [568, 271] on input "Nome do produto" at bounding box center [678, 275] width 293 height 16
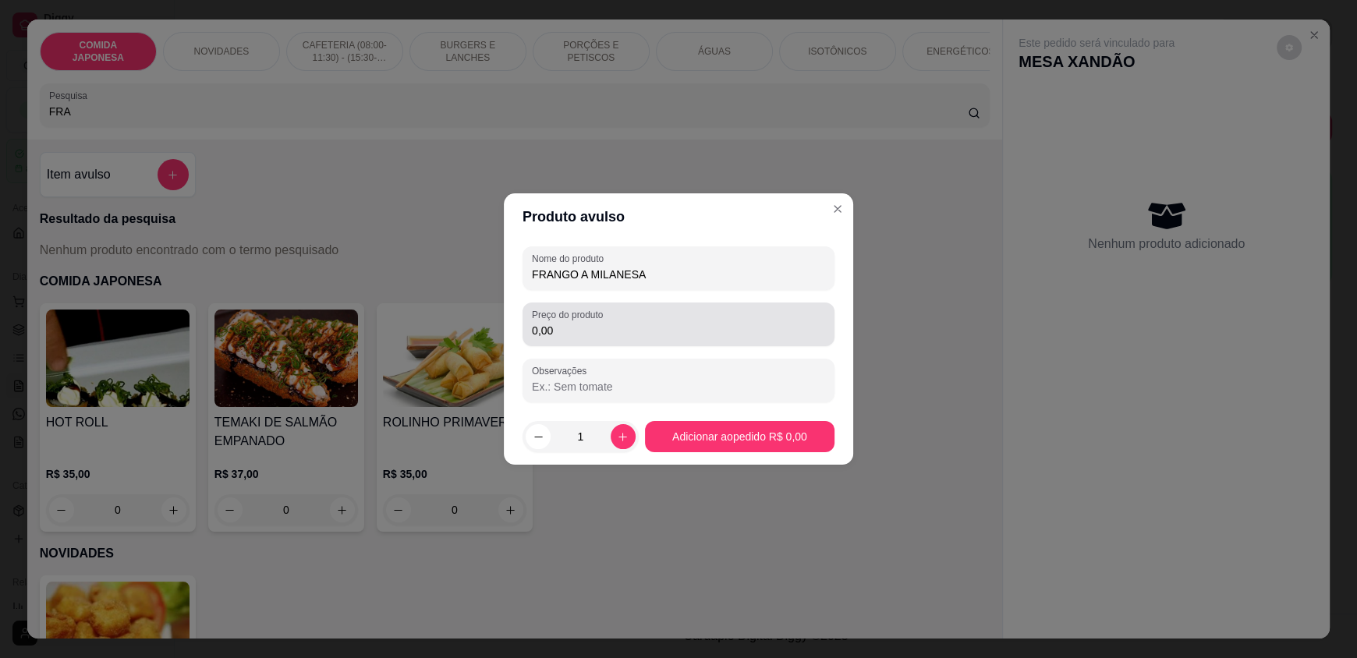
type input "FRANGO A MILANESA"
click at [567, 329] on input "0,00" at bounding box center [678, 331] width 293 height 16
click at [563, 329] on input "0,00" at bounding box center [678, 331] width 293 height 16
click at [561, 329] on input "0,00" at bounding box center [678, 331] width 293 height 16
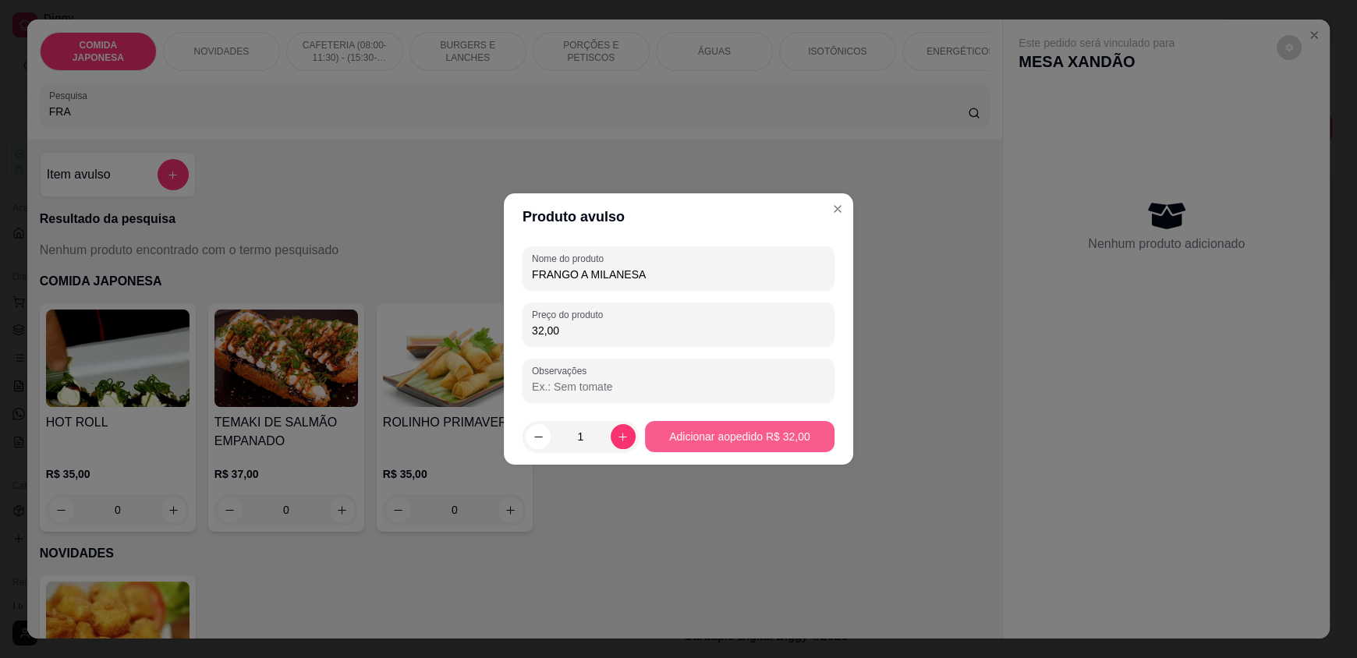
type input "32,00"
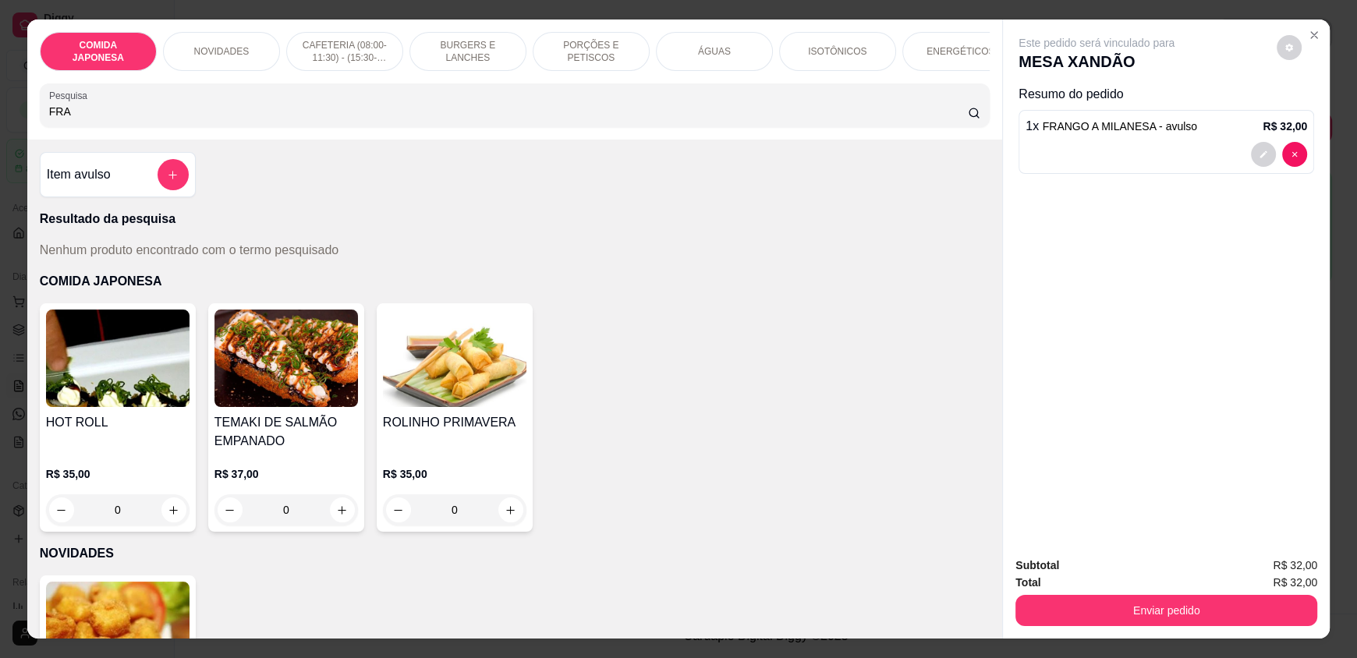
drag, startPoint x: 67, startPoint y: 121, endPoint x: 0, endPoint y: 115, distance: 67.3
click at [0, 115] on div "COMIDA JAPONESA NOVIDADES CAFETERIA (08:00-11:30) - (15:30-18:00) BURGERS E LAN…" at bounding box center [678, 329] width 1357 height 658
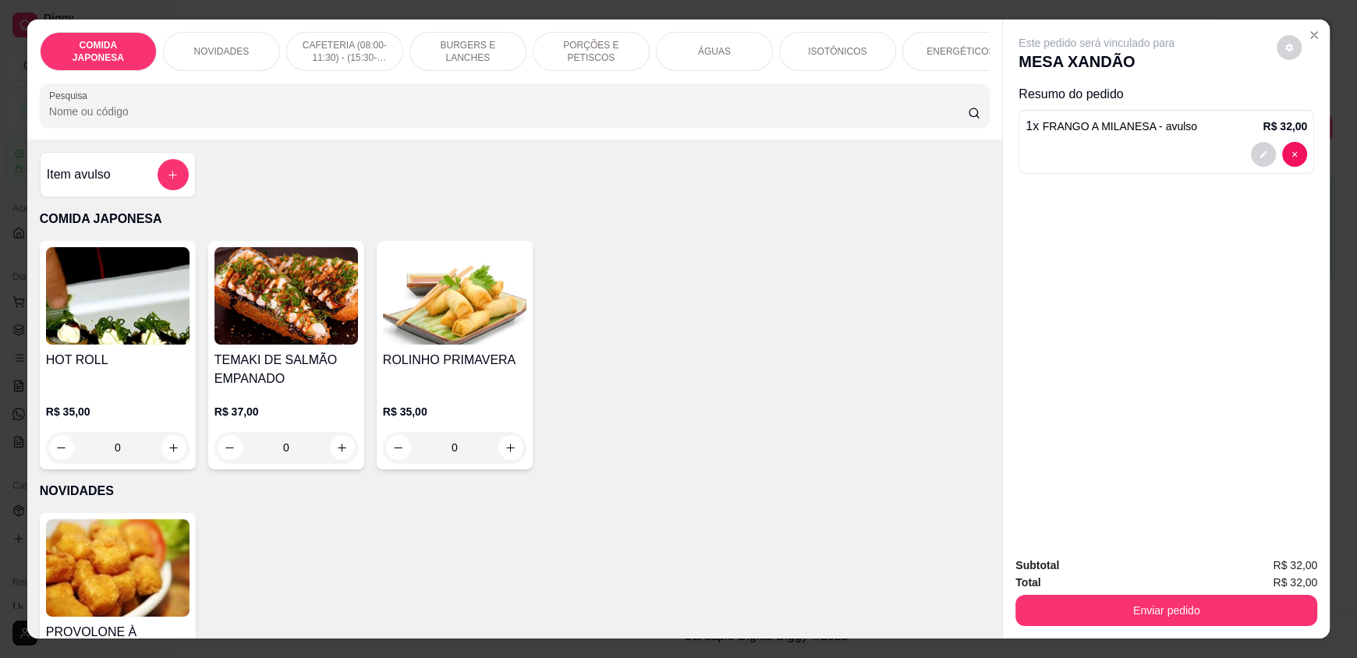
type input "A"
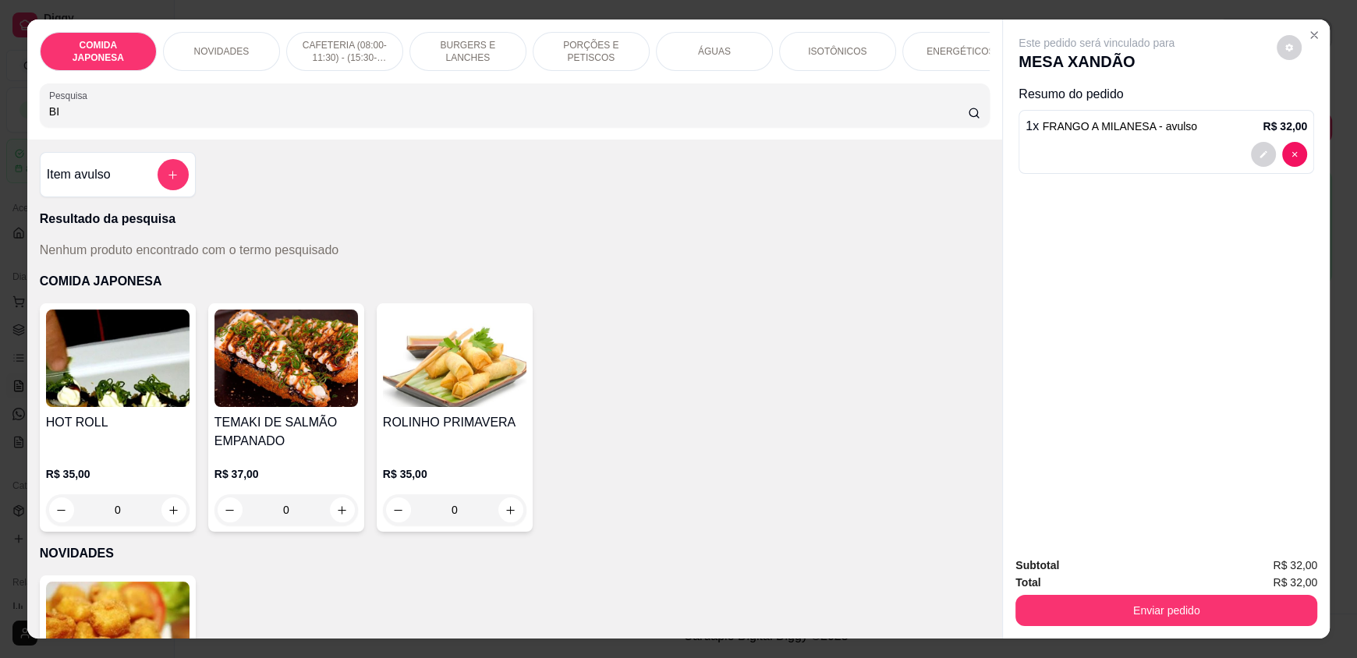
type input "B"
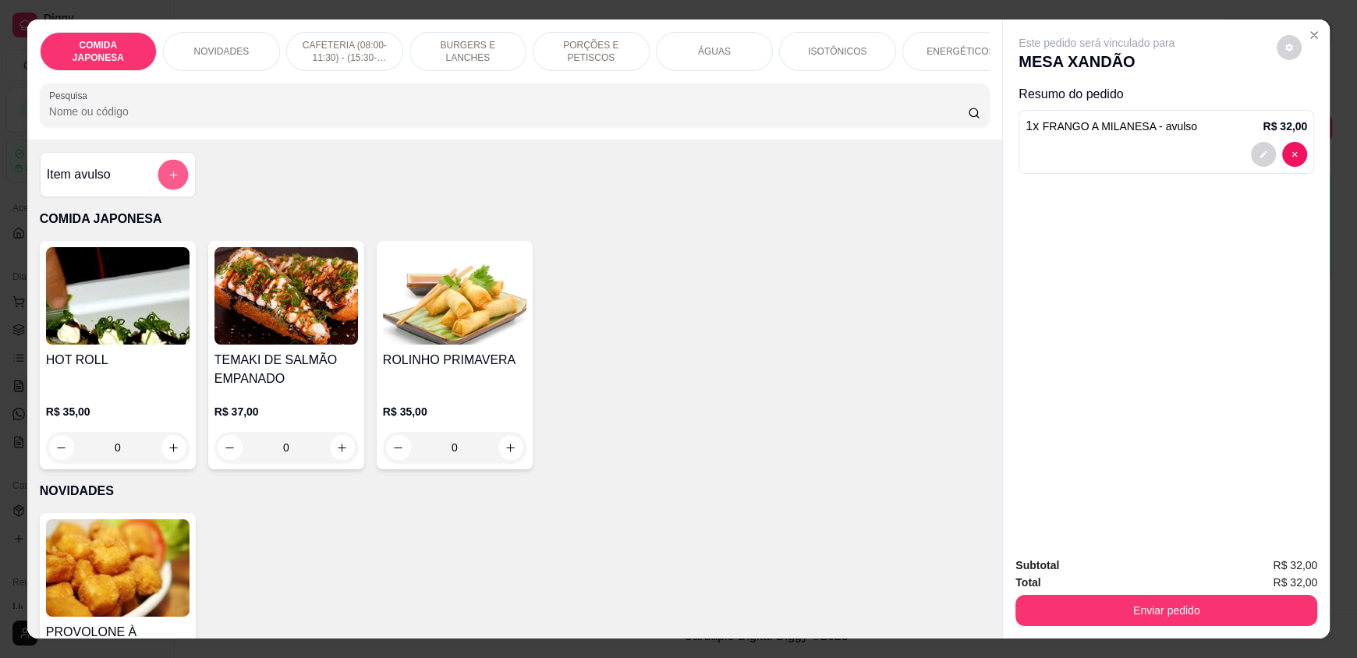
click at [168, 181] on icon "add-separate-item" at bounding box center [174, 175] width 12 height 12
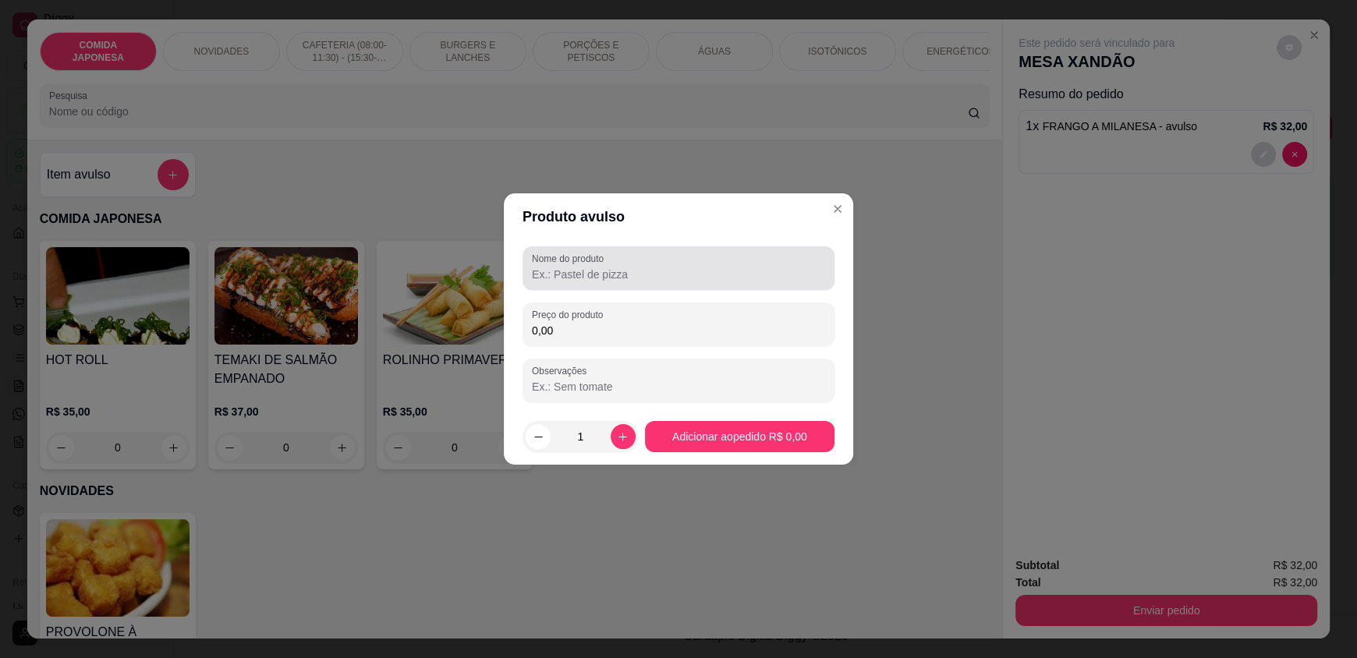
click at [590, 284] on div at bounding box center [678, 268] width 293 height 31
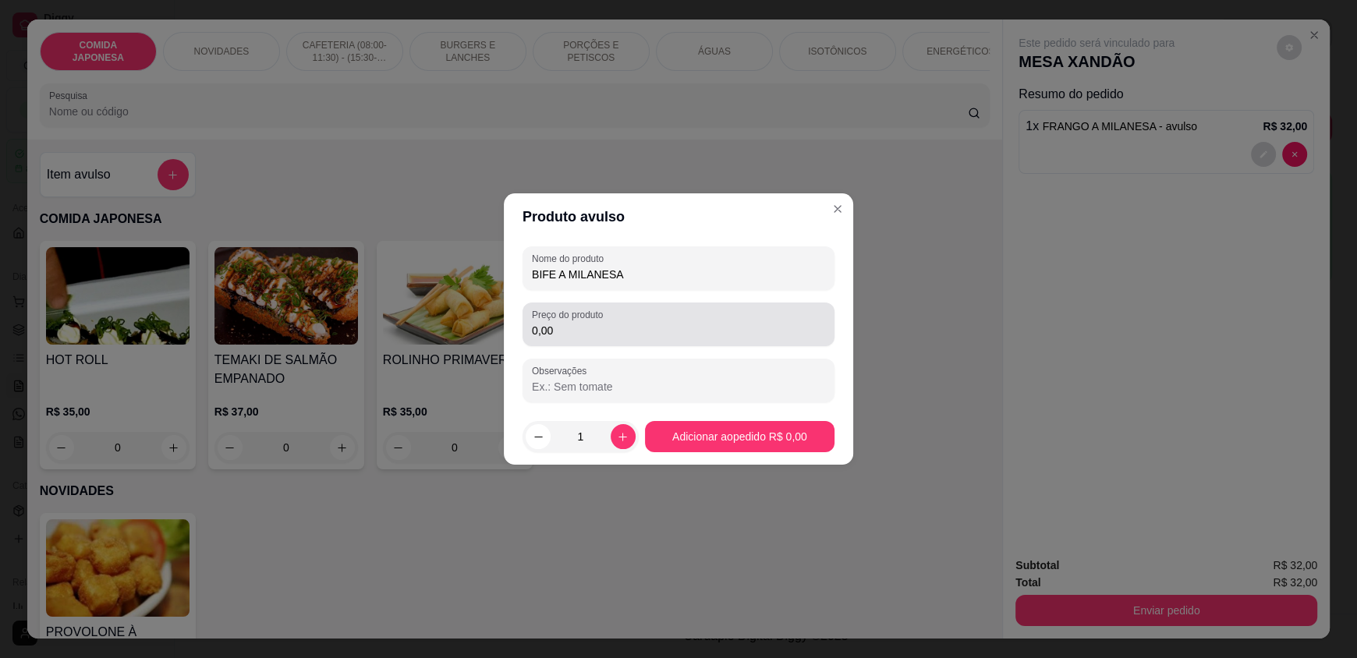
type input "BIFE A MILANESA"
click at [570, 324] on input "0,00" at bounding box center [678, 331] width 293 height 16
drag, startPoint x: 570, startPoint y: 324, endPoint x: 556, endPoint y: 321, distance: 14.4
click at [568, 324] on input "0,00" at bounding box center [678, 331] width 293 height 16
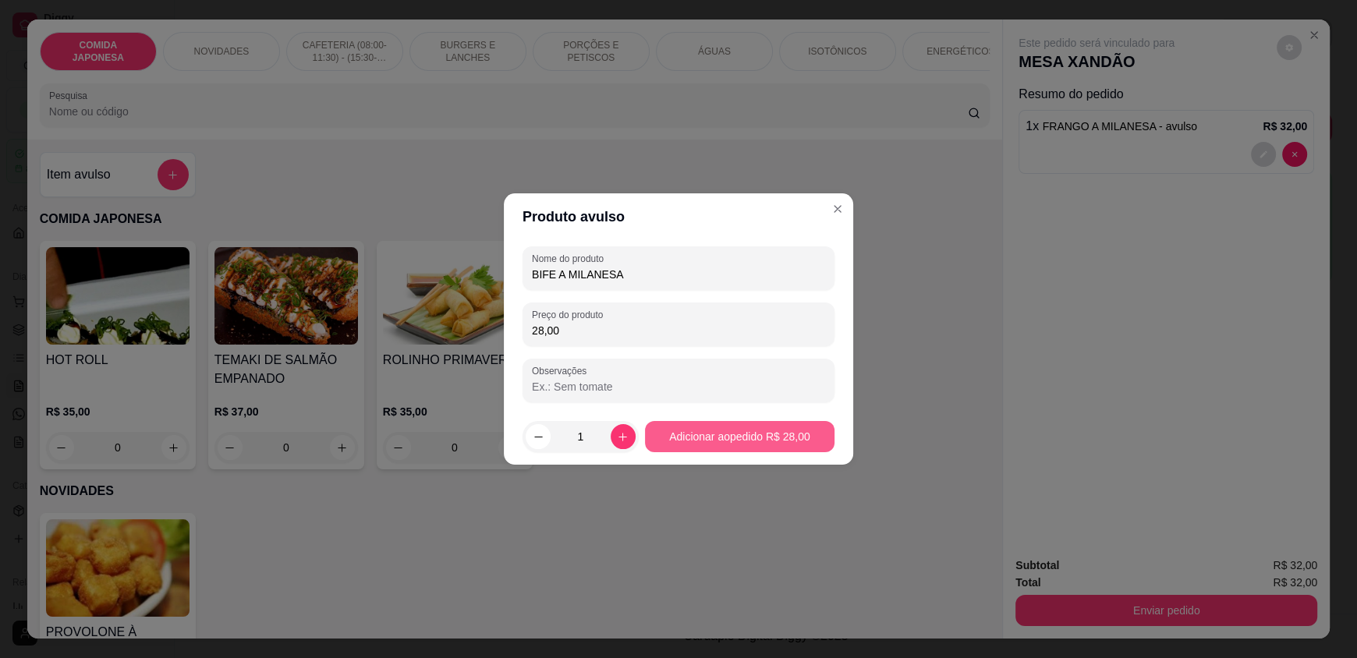
type input "28,00"
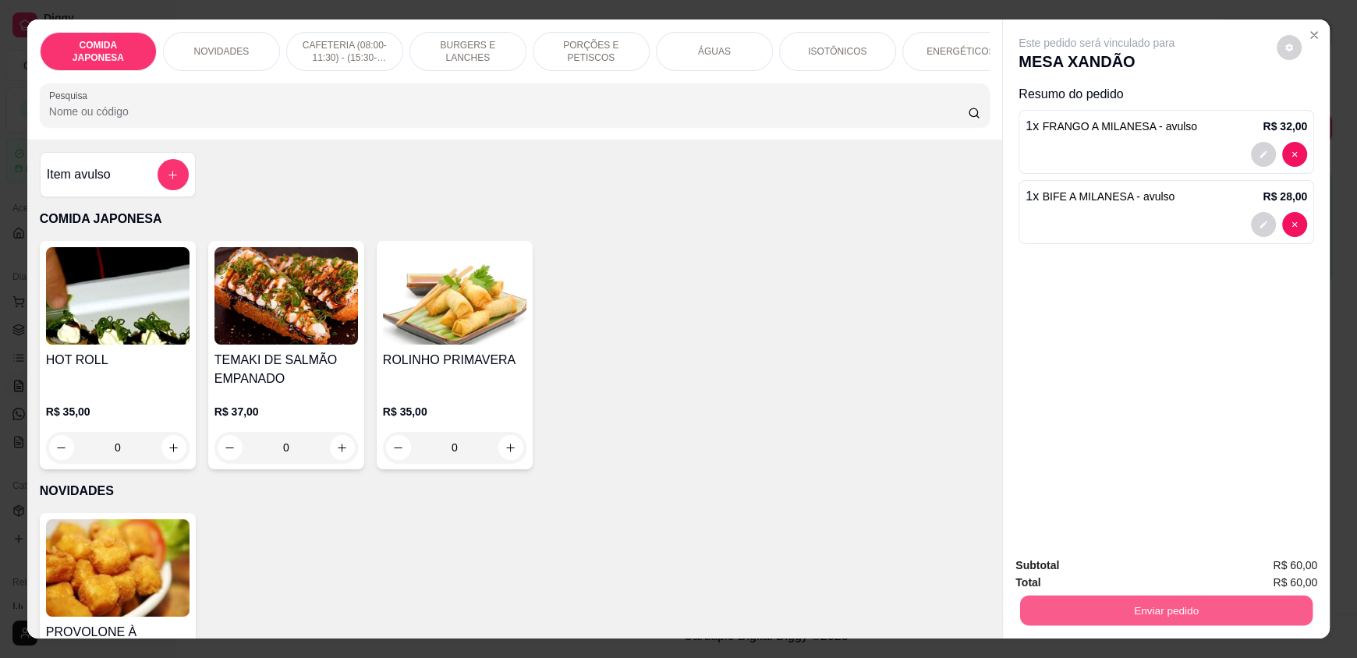
click at [1103, 601] on button "Enviar pedido" at bounding box center [1166, 610] width 292 height 30
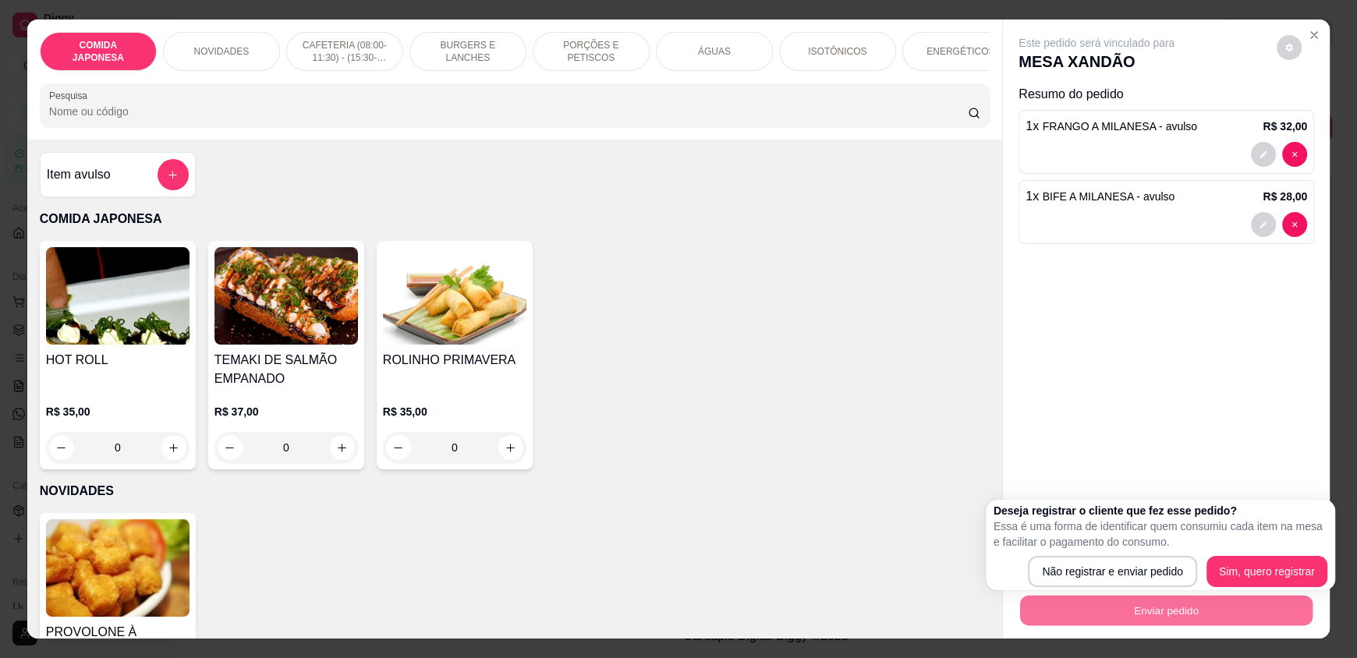
click at [1123, 550] on div "Deseja registrar o cliente que fez esse pedido? Essa é uma forma de identificar…" at bounding box center [1160, 545] width 334 height 84
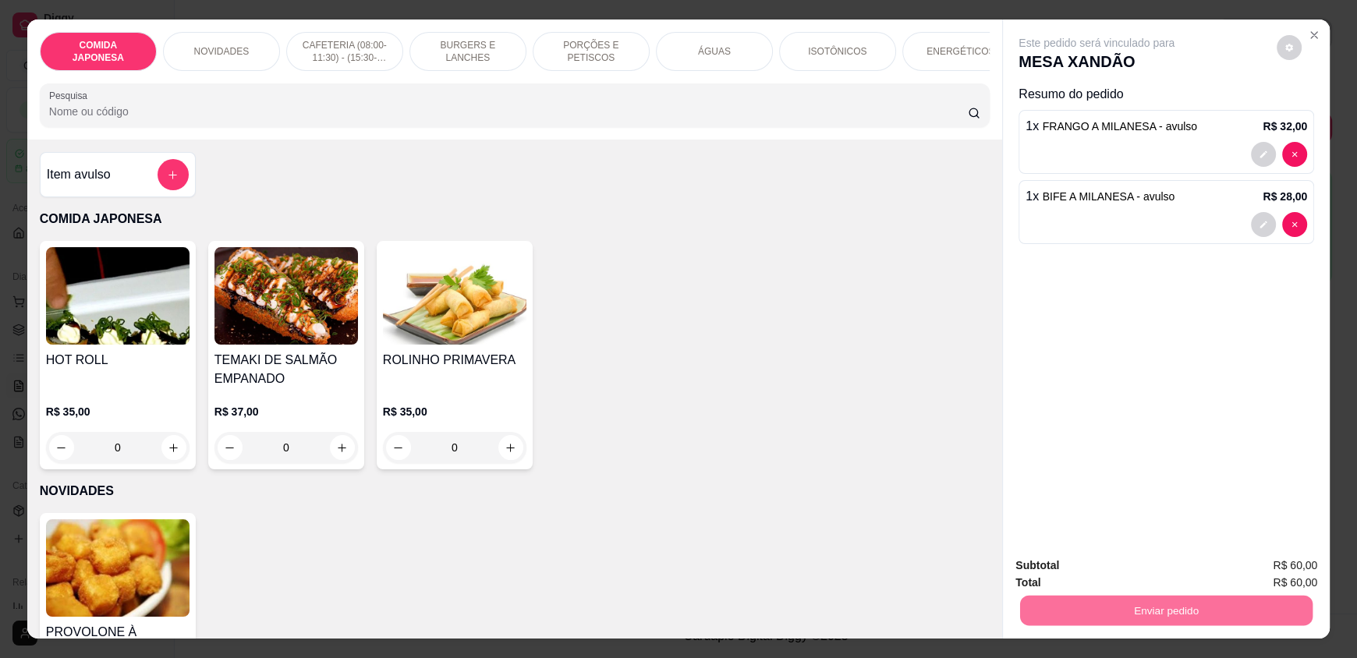
click at [1120, 557] on button "Não registrar e enviar pedido" at bounding box center [1114, 572] width 162 height 30
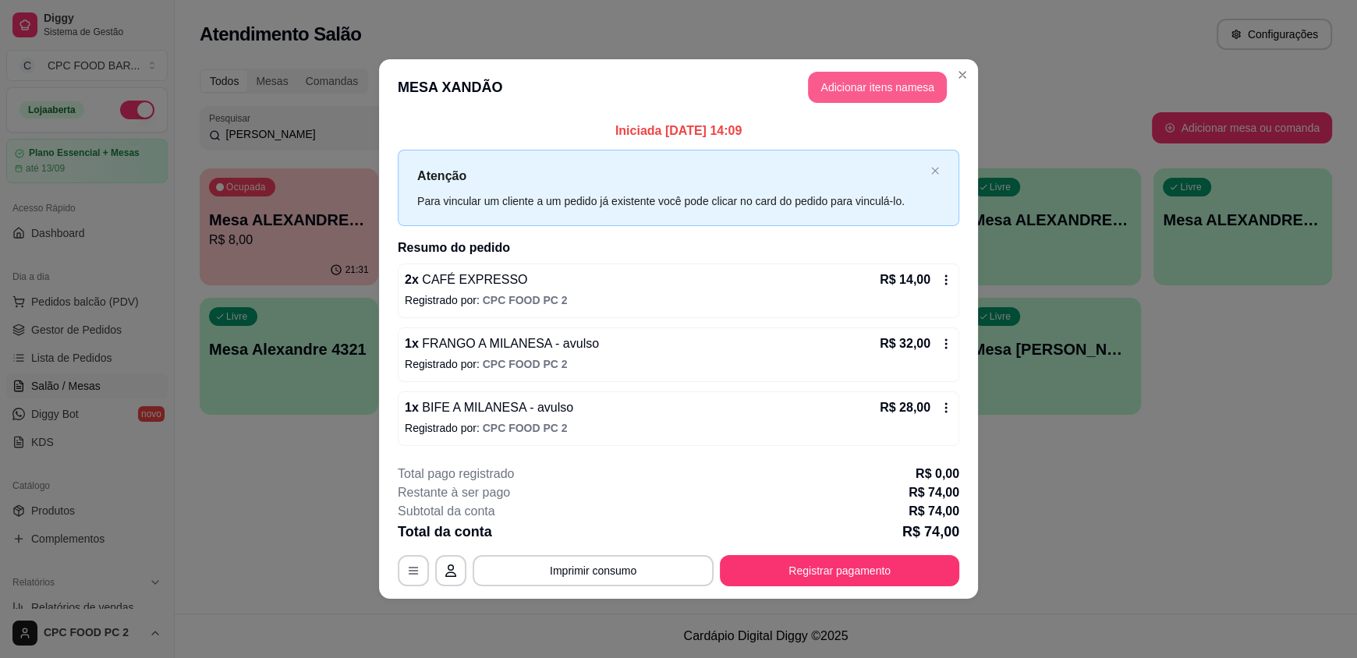
click at [886, 80] on button "Adicionar itens na mesa" at bounding box center [877, 87] width 139 height 31
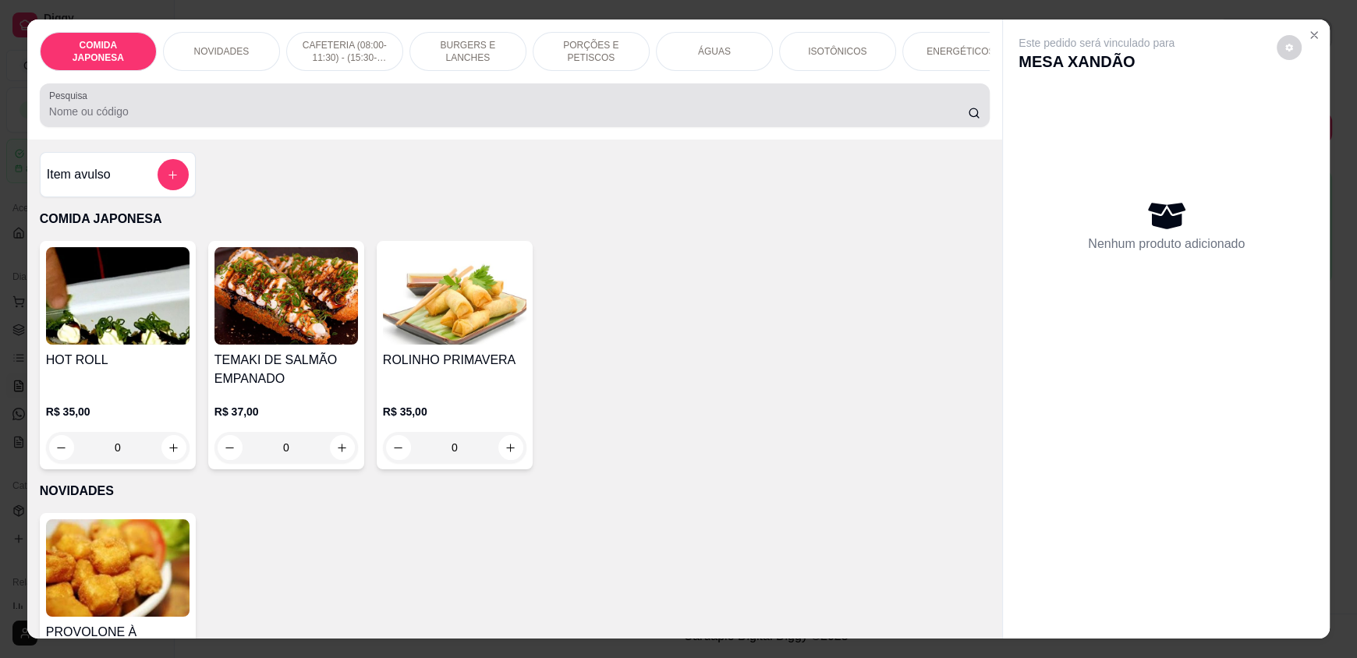
click at [246, 119] on input "Pesquisa" at bounding box center [508, 112] width 919 height 16
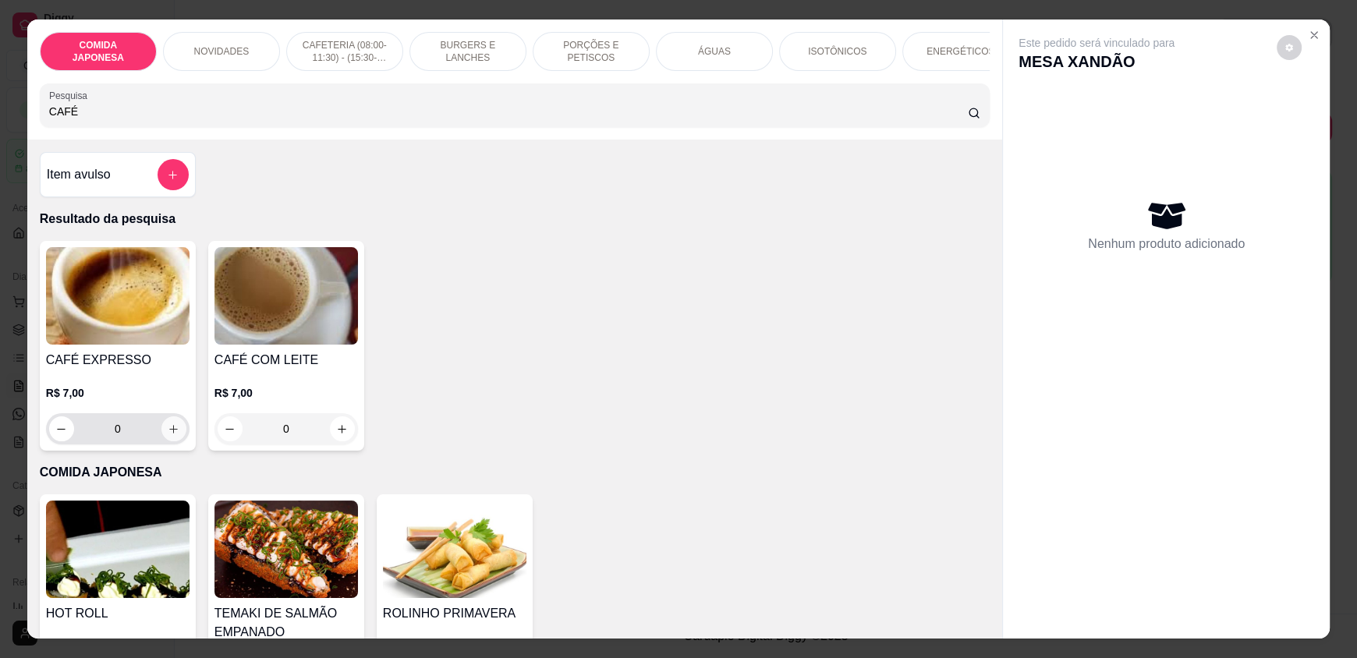
type input "CAFÉ"
click at [175, 441] on button "increase-product-quantity" at bounding box center [173, 428] width 25 height 25
type input "1"
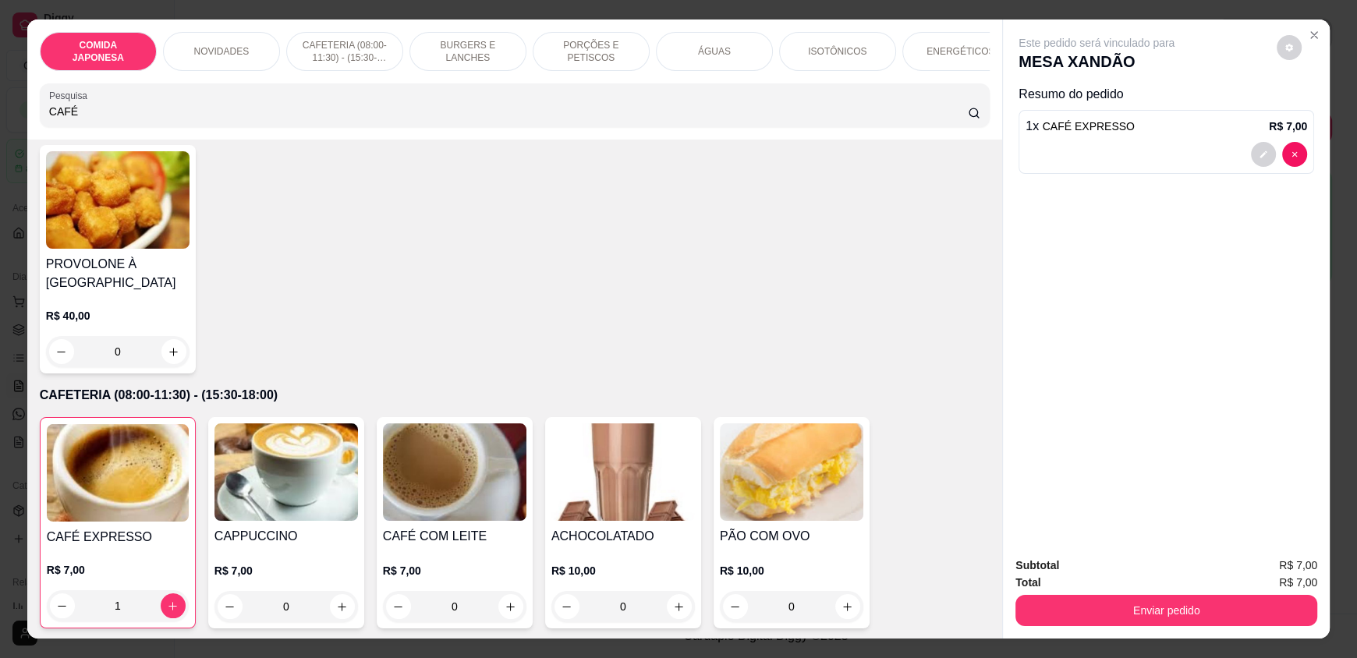
scroll to position [156, 0]
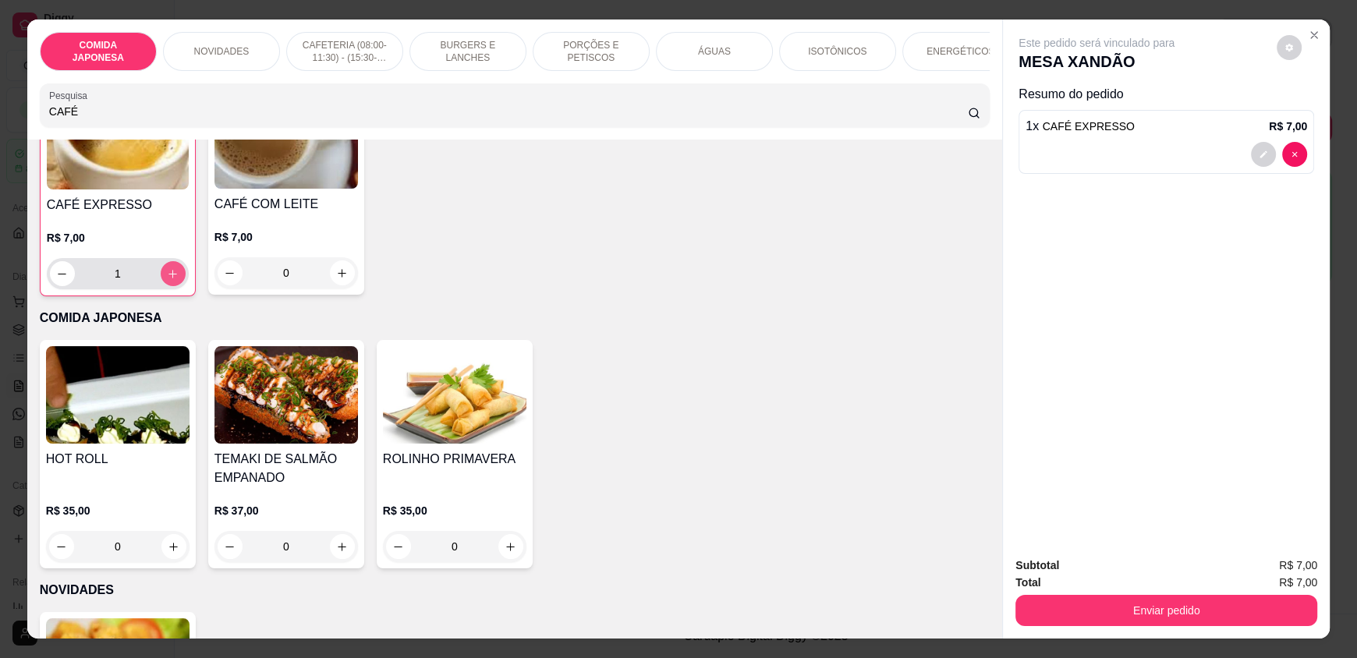
click at [169, 278] on icon "increase-product-quantity" at bounding box center [173, 274] width 9 height 9
type input "2"
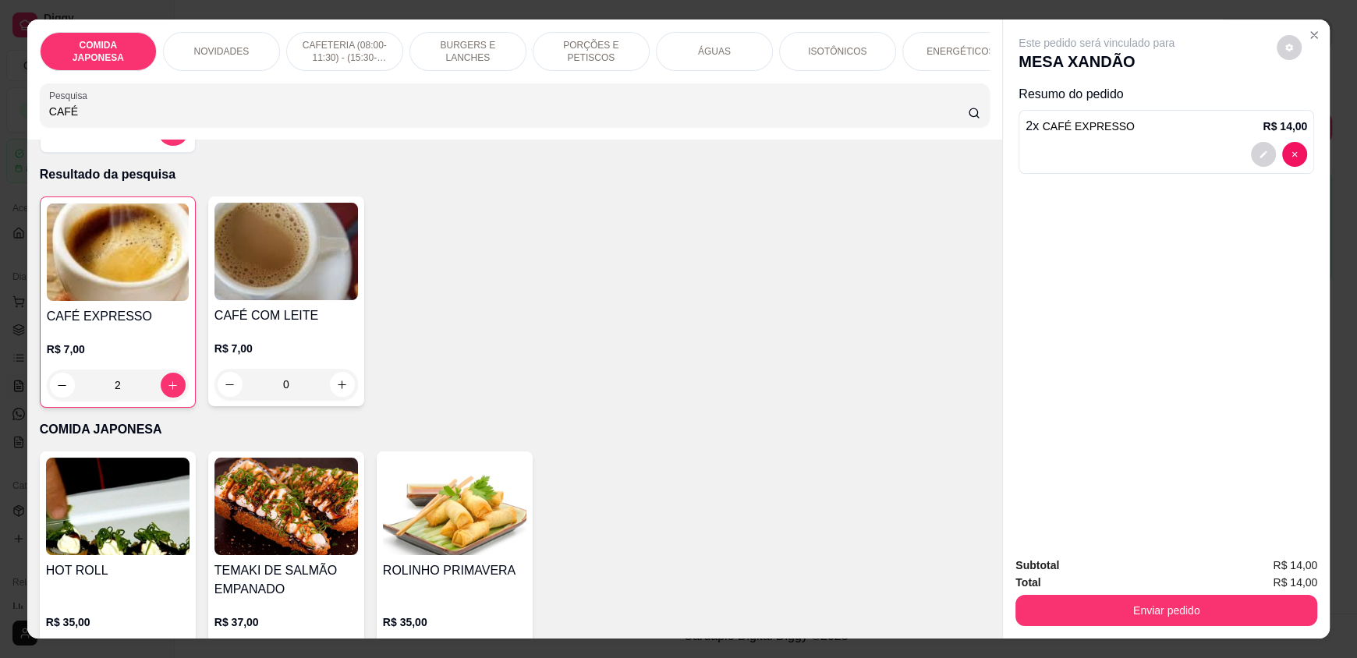
scroll to position [0, 0]
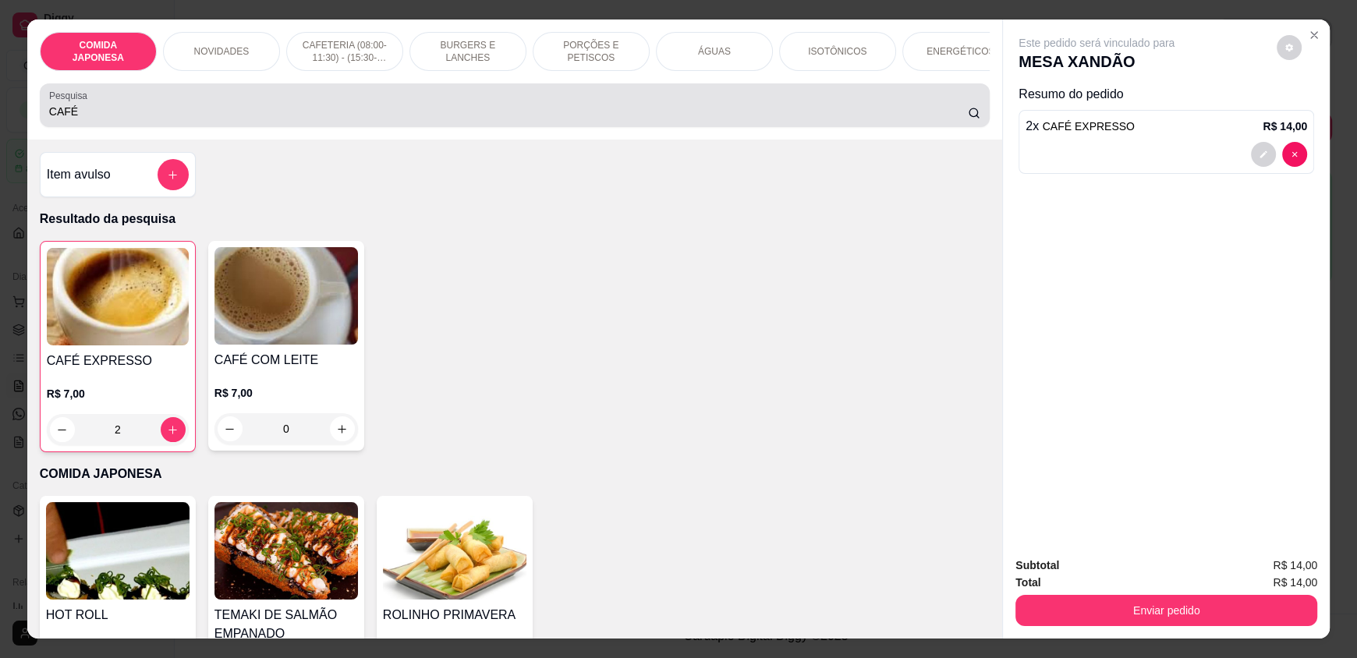
click at [142, 119] on input "CAFÉ" at bounding box center [508, 112] width 919 height 16
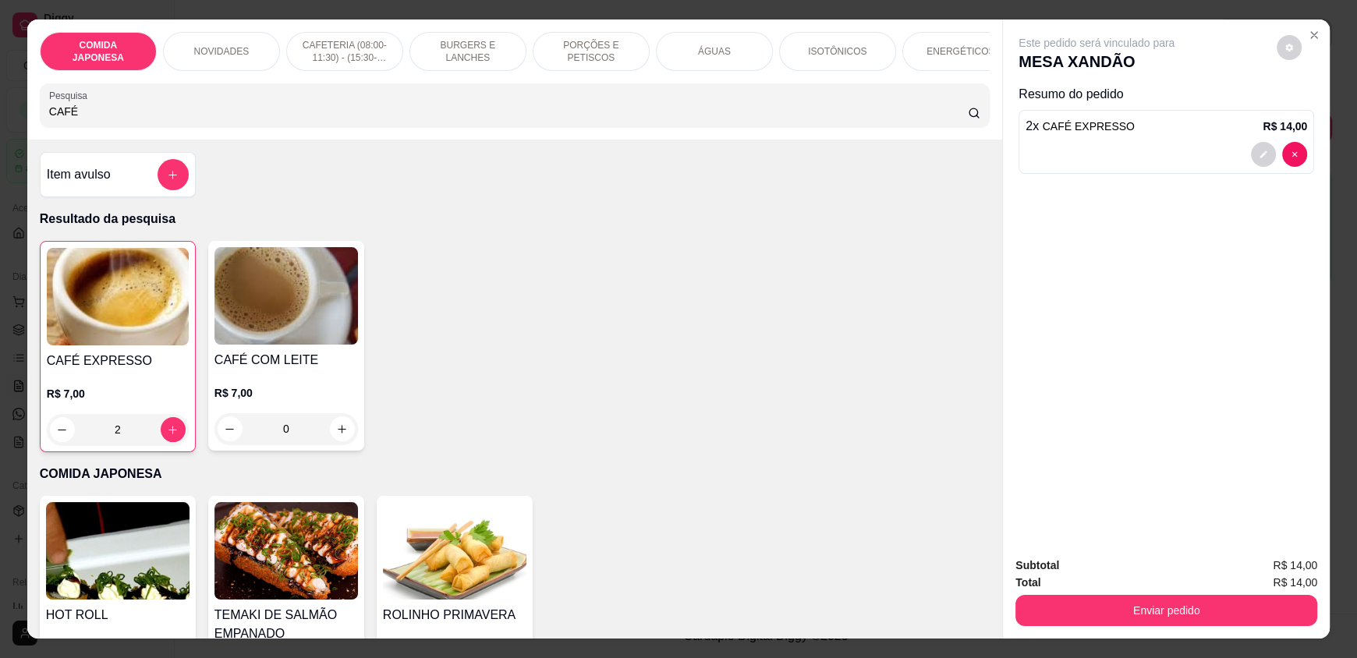
click at [142, 119] on input "CAFÉ" at bounding box center [508, 112] width 919 height 16
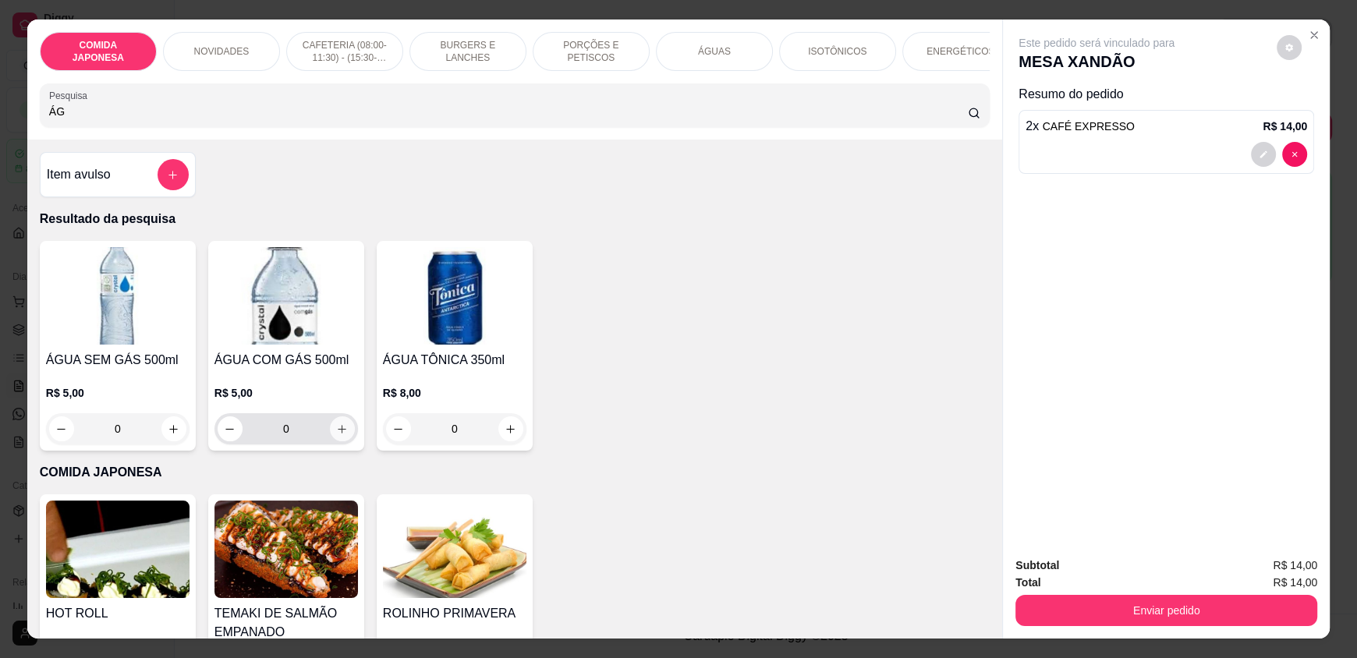
type input "ÁG"
click at [336, 435] on icon "increase-product-quantity" at bounding box center [342, 429] width 12 height 12
type input "1"
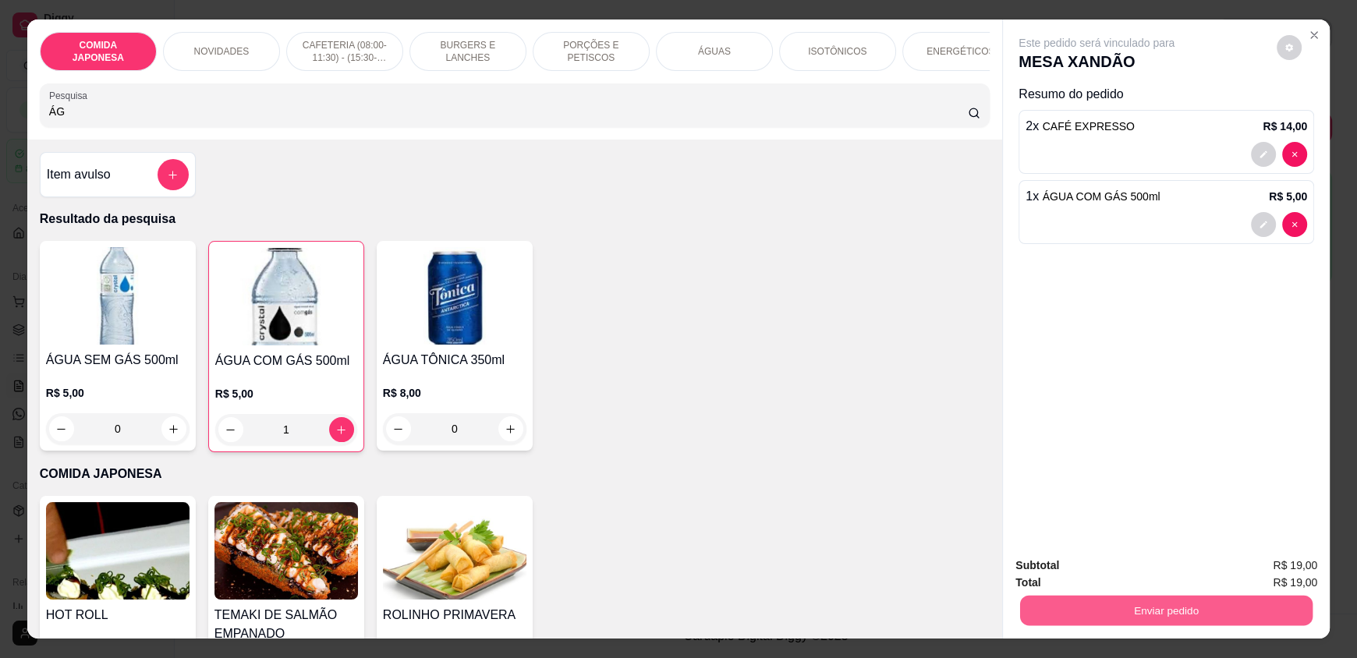
click at [1049, 604] on button "Enviar pedido" at bounding box center [1166, 610] width 292 height 30
click at [1042, 570] on button "Não registrar e enviar pedido" at bounding box center [1114, 571] width 158 height 29
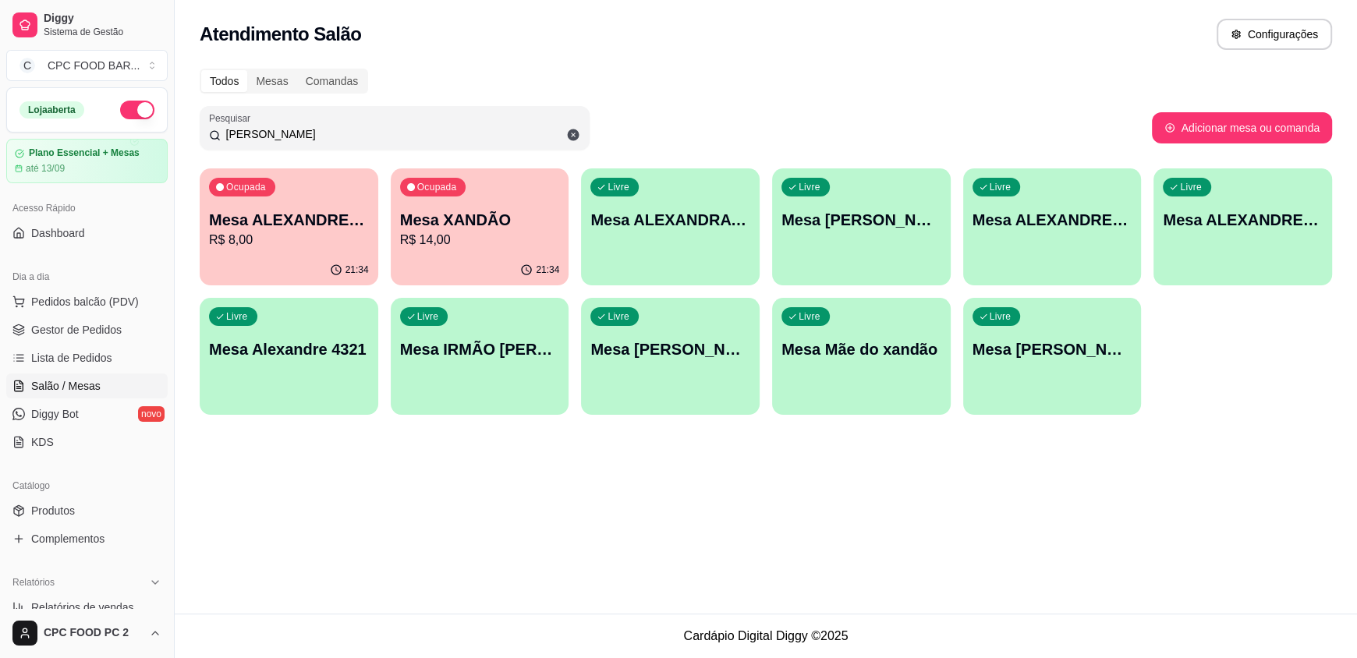
click at [336, 126] on input "[PERSON_NAME]" at bounding box center [400, 134] width 359 height 16
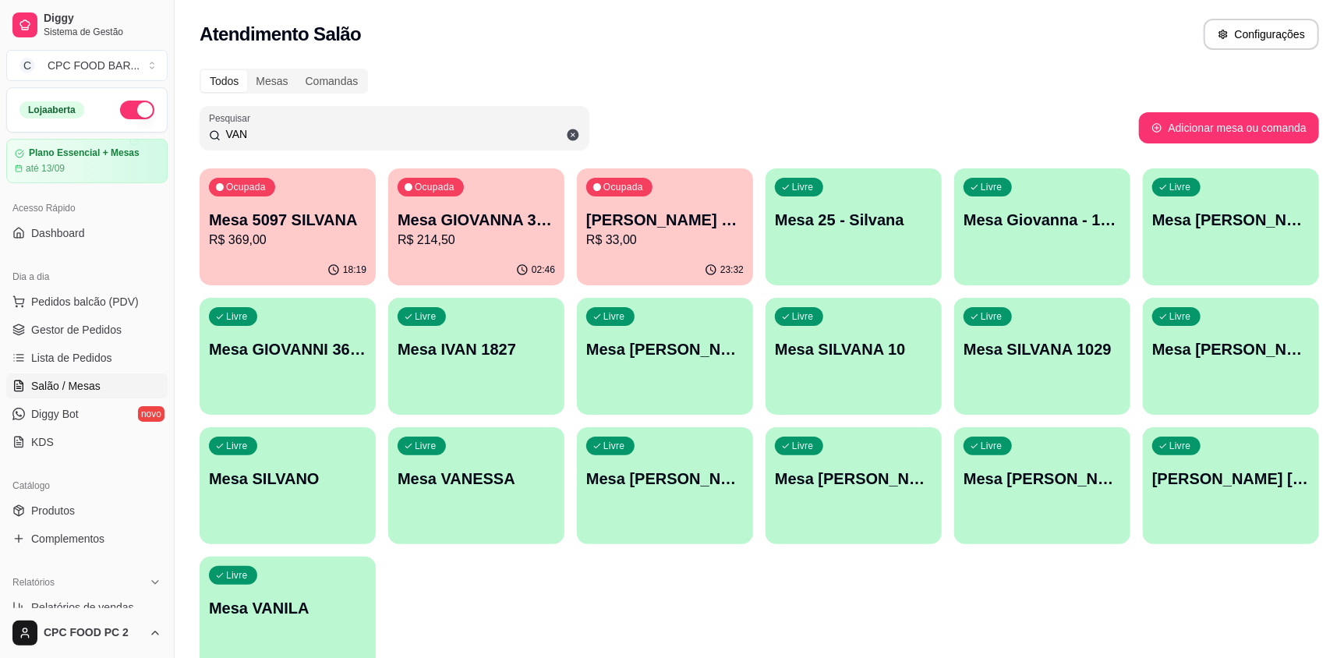
type input "VAN"
click at [1021, 494] on div "Livre Mesa [PERSON_NAME]" at bounding box center [1042, 476] width 176 height 98
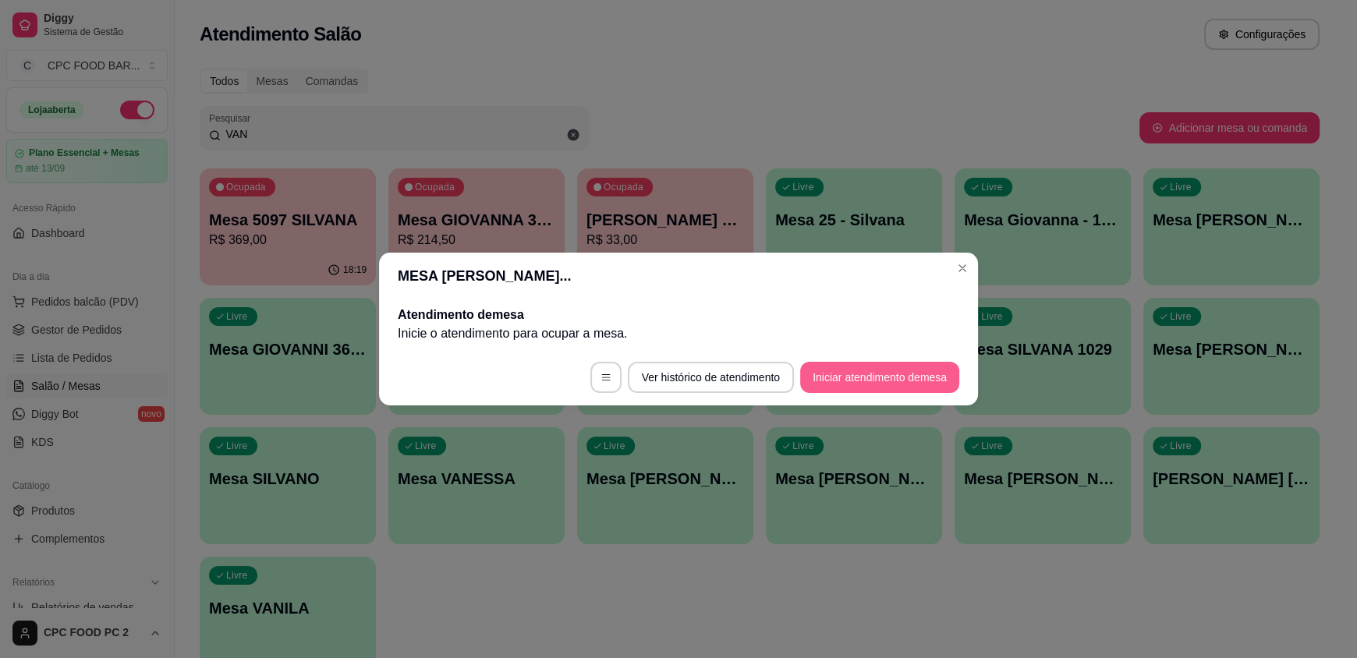
click at [901, 384] on button "Iniciar atendimento de mesa" at bounding box center [879, 377] width 159 height 31
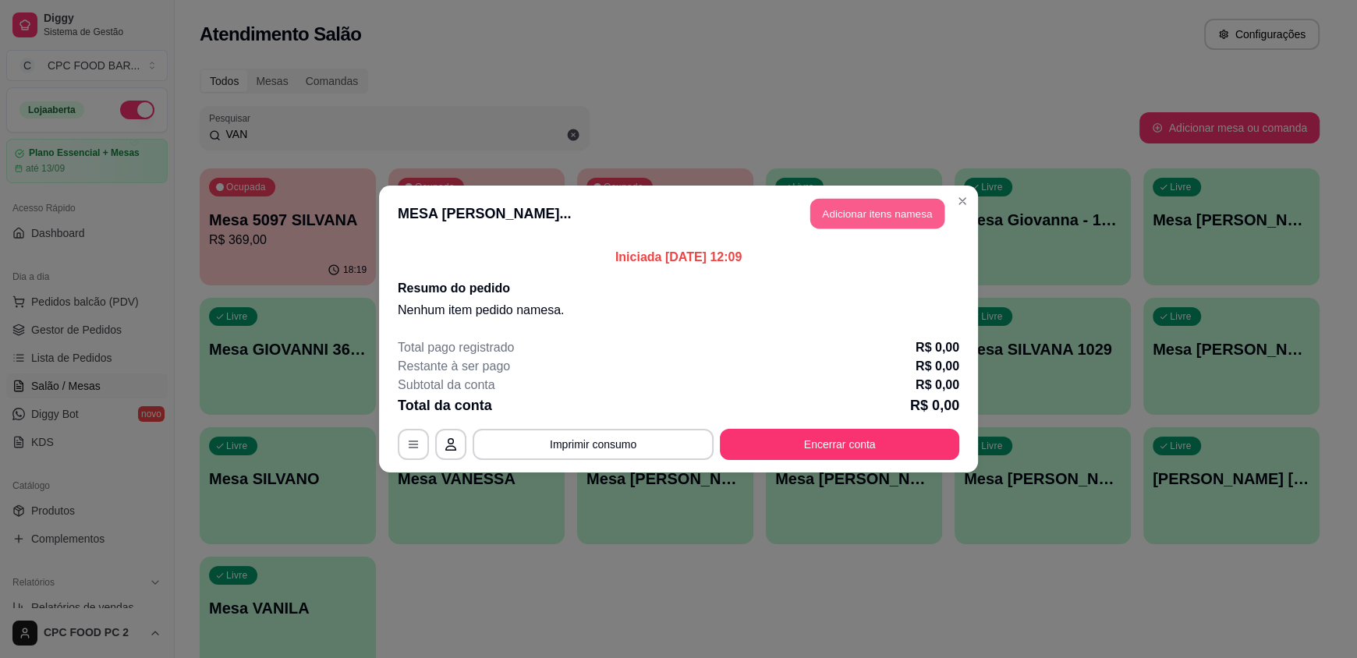
click at [880, 204] on button "Adicionar itens na mesa" at bounding box center [877, 214] width 134 height 30
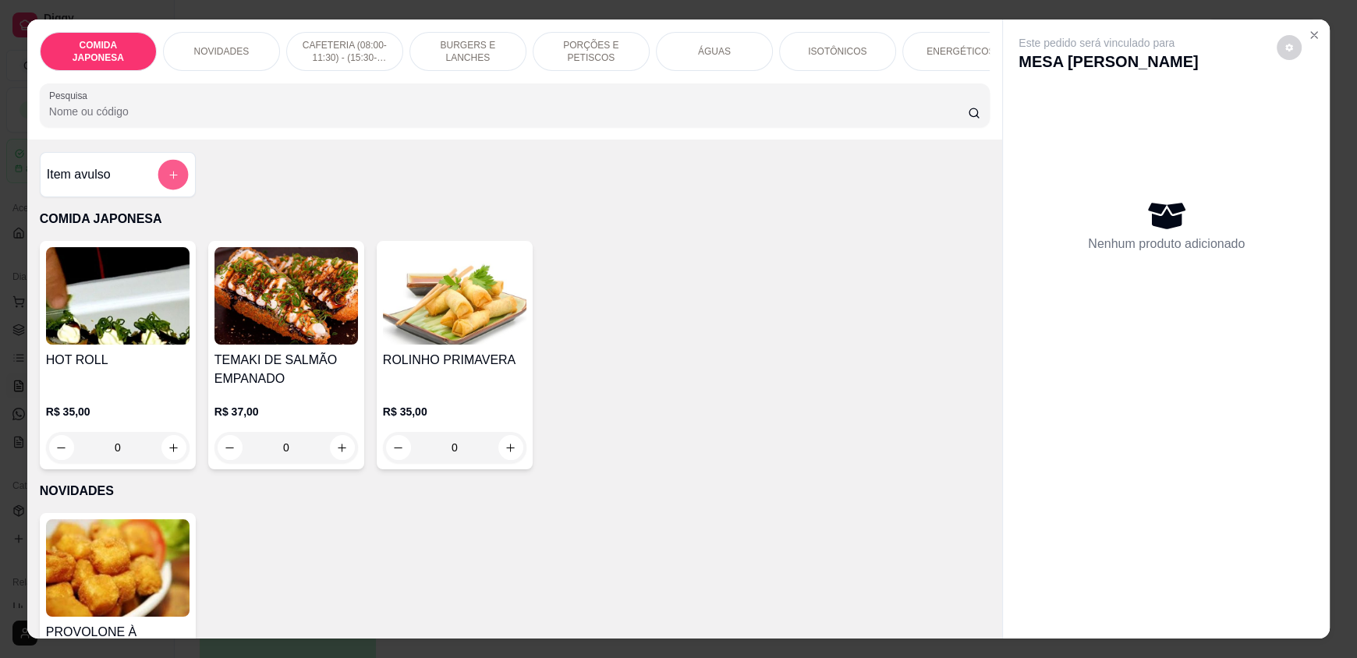
click at [165, 178] on button "add-separate-item" at bounding box center [173, 175] width 30 height 30
click at [698, 51] on p "ÁGUAS" at bounding box center [714, 51] width 33 height 12
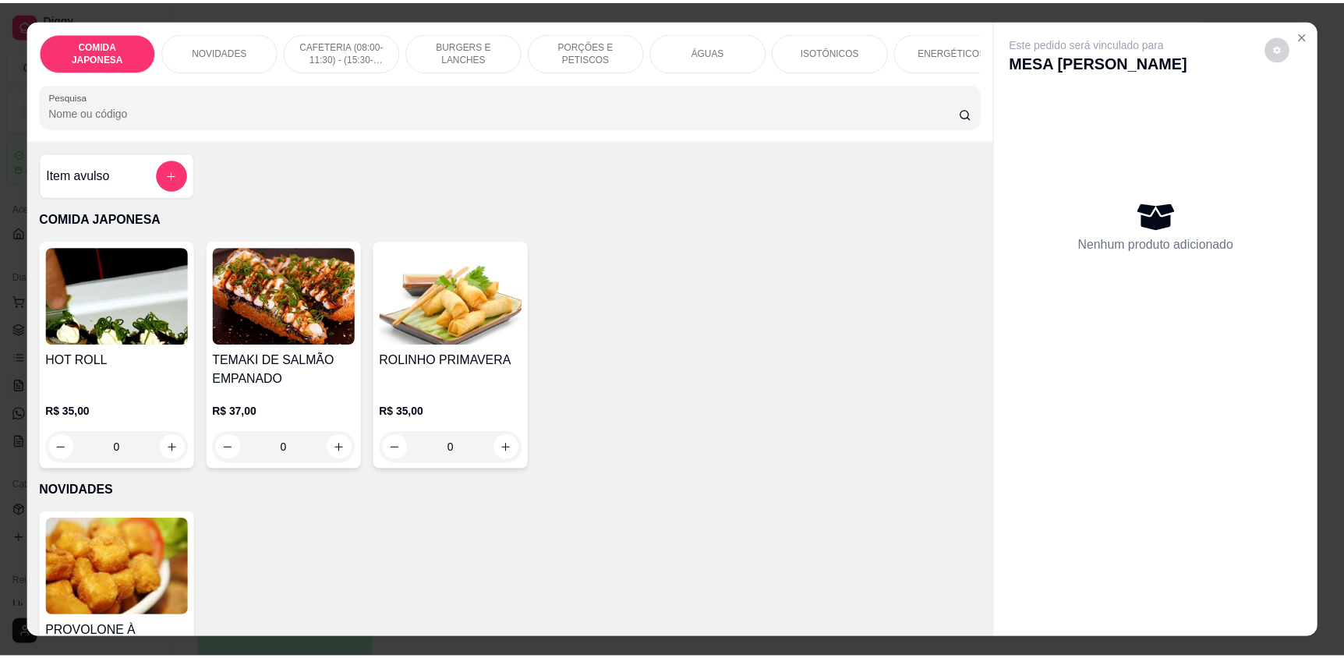
scroll to position [30, 0]
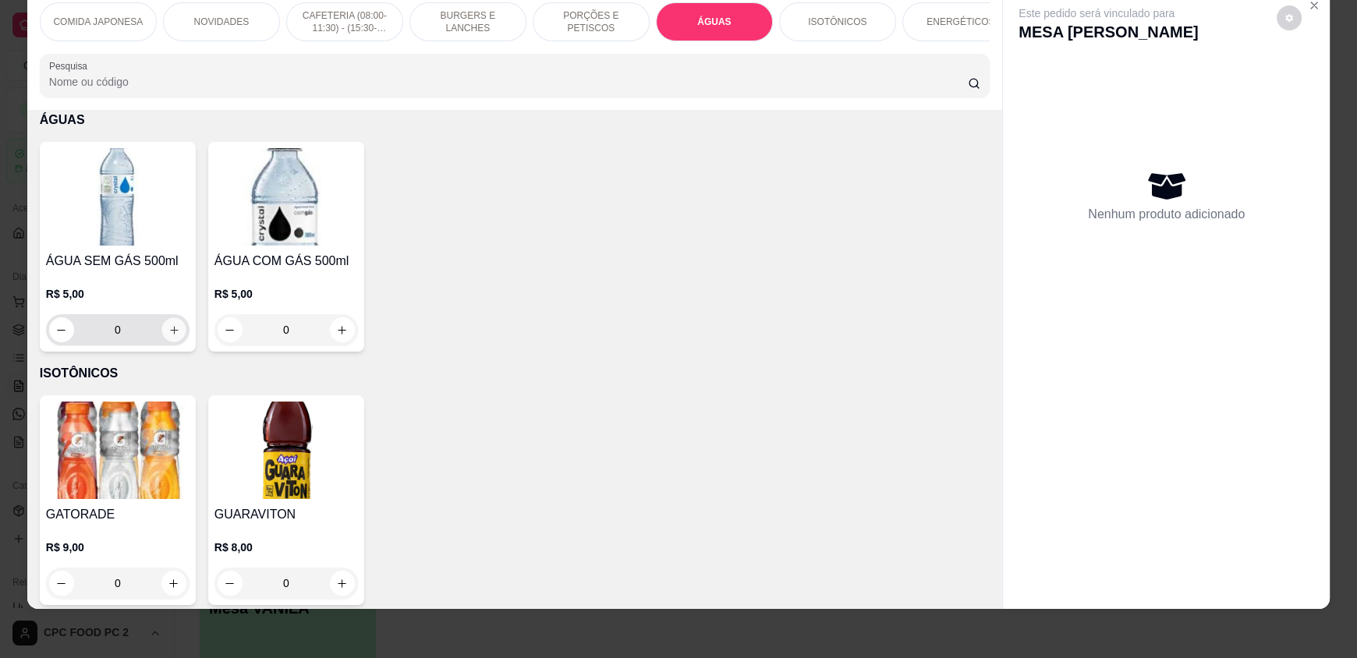
click at [168, 336] on icon "increase-product-quantity" at bounding box center [174, 330] width 12 height 12
type input "1"
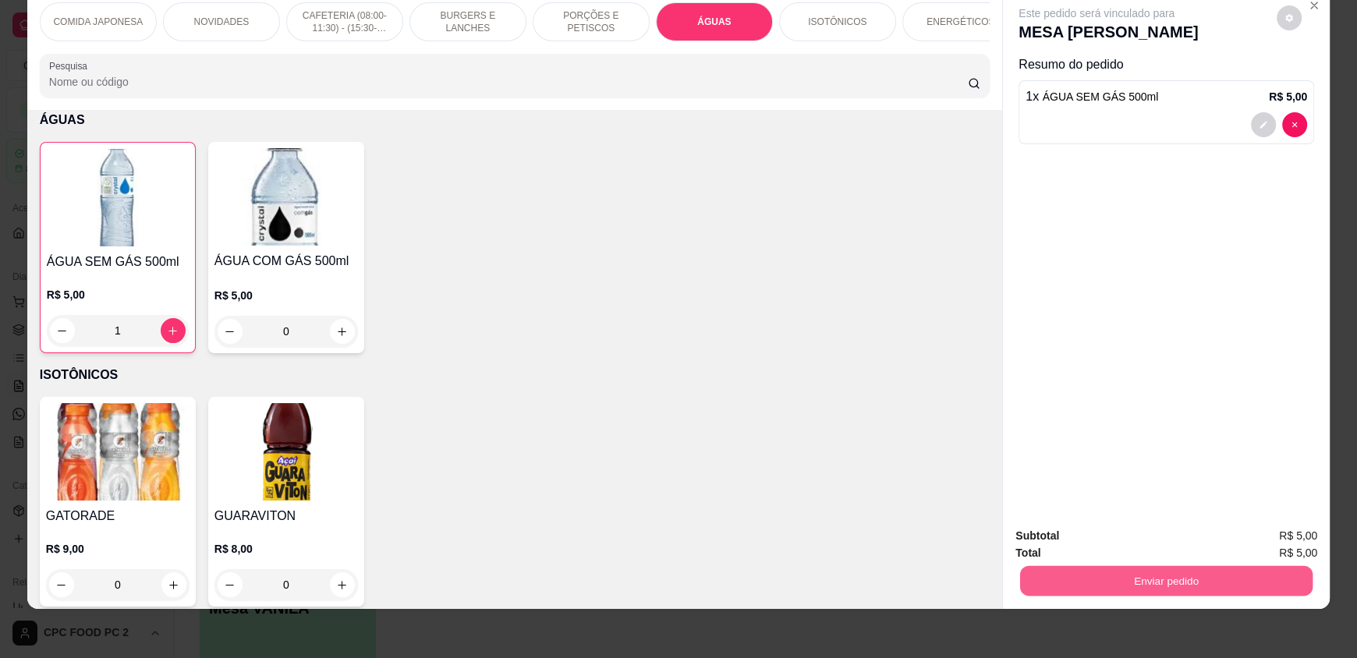
click at [1163, 576] on button "Enviar pedido" at bounding box center [1166, 580] width 292 height 30
click at [1140, 554] on button "Não registrar e enviar pedido" at bounding box center [1114, 542] width 162 height 30
click at [1142, 553] on div "Total R$ 5,00" at bounding box center [1166, 552] width 302 height 17
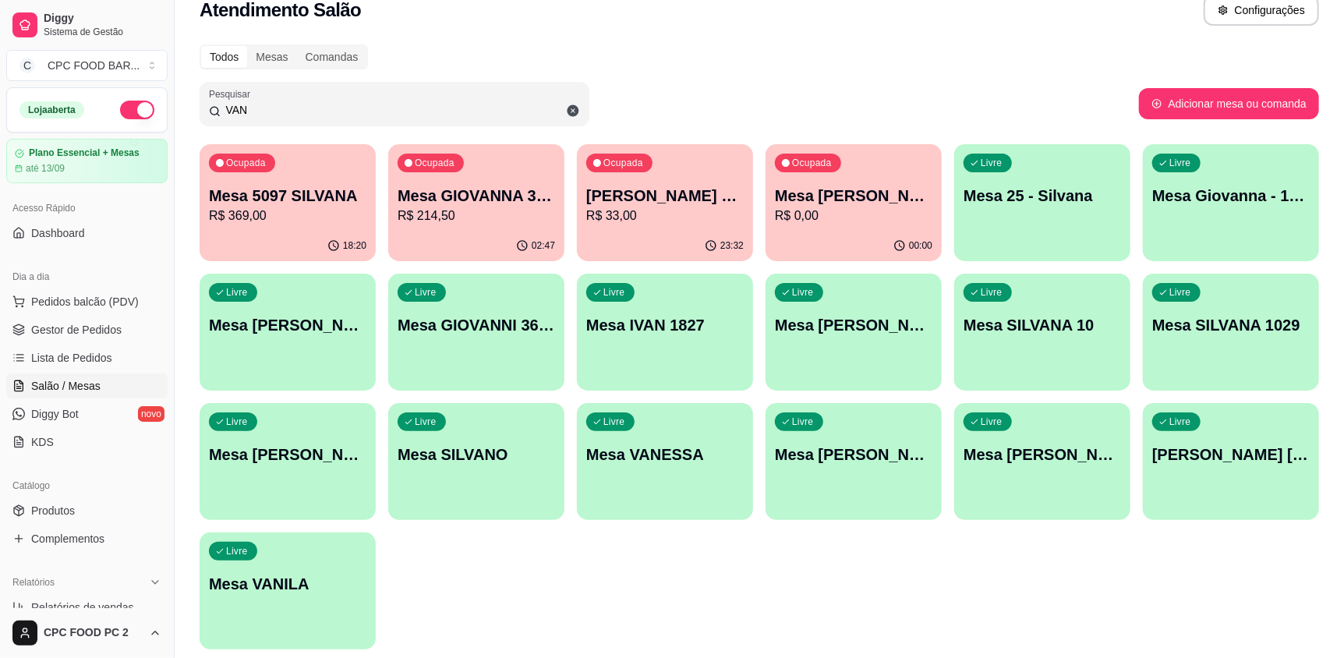
scroll to position [0, 0]
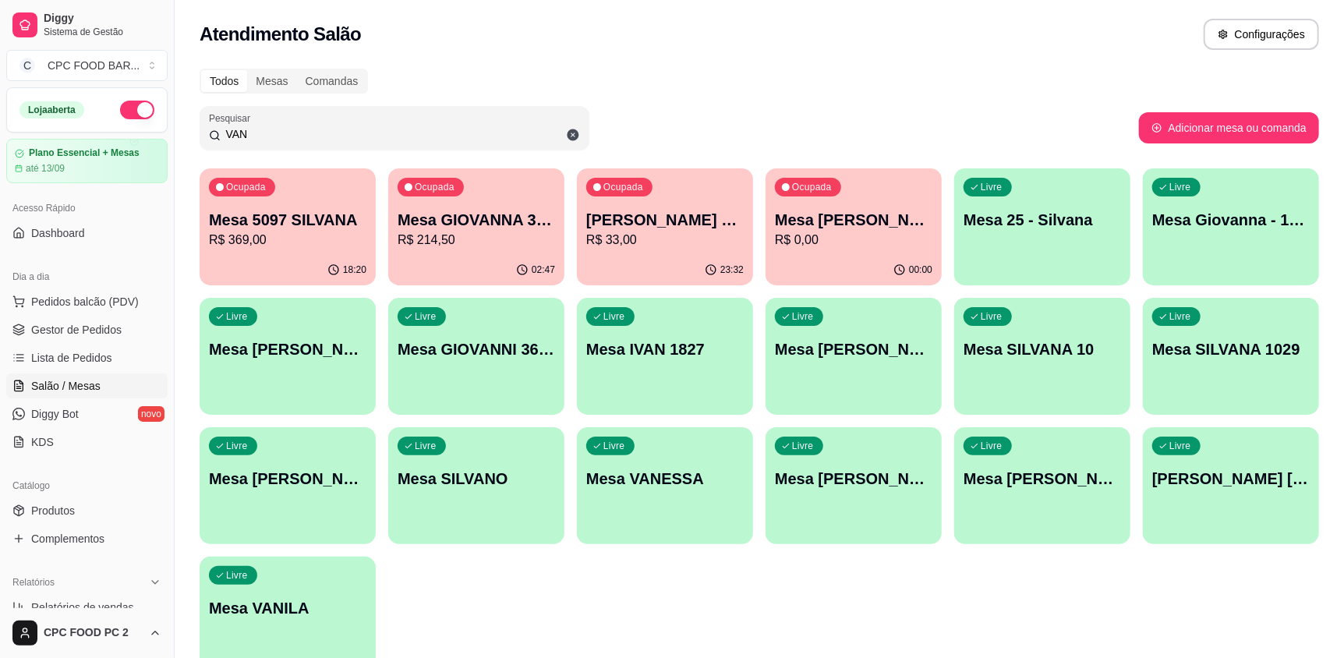
drag, startPoint x: 270, startPoint y: 134, endPoint x: 163, endPoint y: 136, distance: 106.8
click at [164, 136] on div "Diggy Sistema de Gestão C CPC FOOD BAR ... Loja aberta Plano Essencial + Mesas …" at bounding box center [672, 368] width 1344 height 737
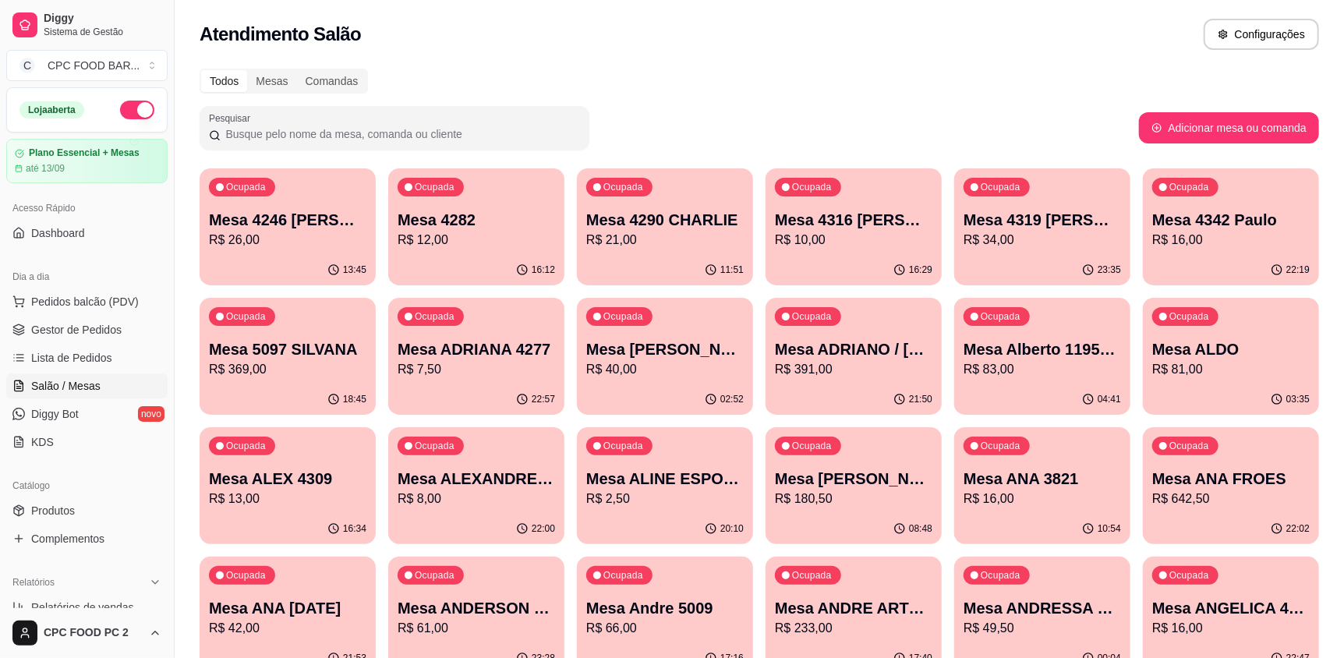
click at [320, 115] on div at bounding box center [394, 127] width 371 height 31
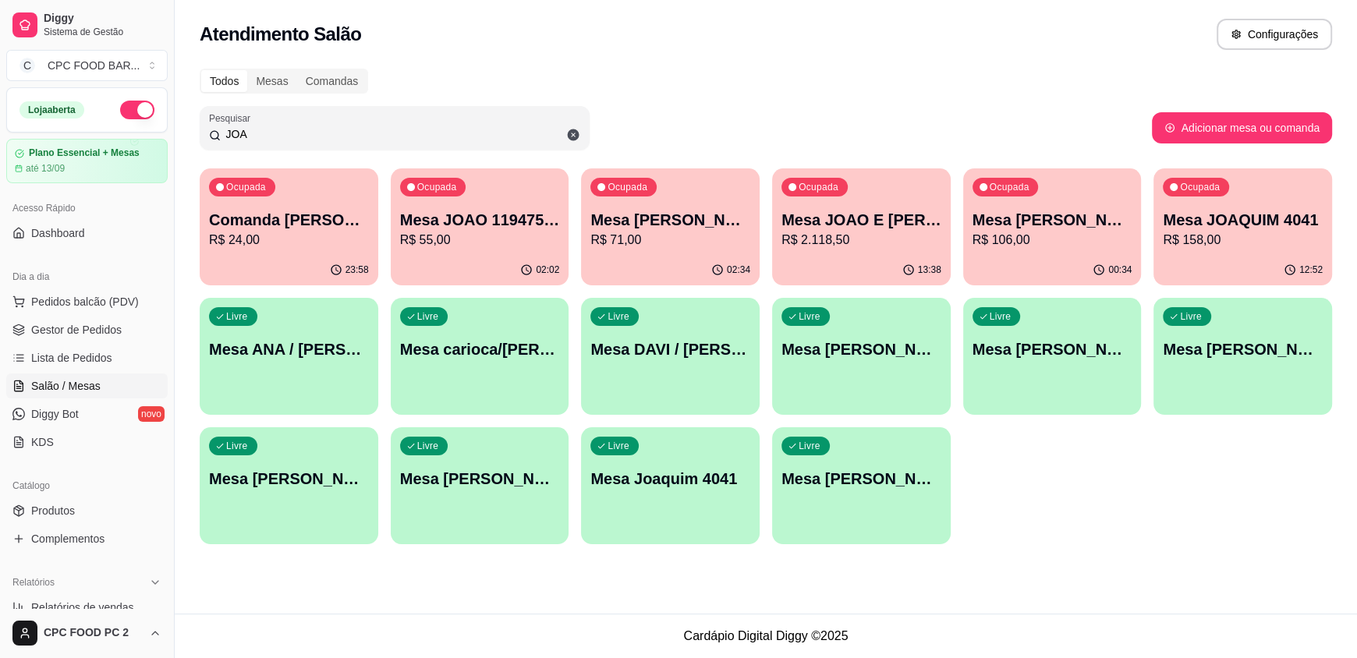
type input "JOA"
click at [1007, 246] on p "R$ 106,00" at bounding box center [1052, 240] width 155 height 18
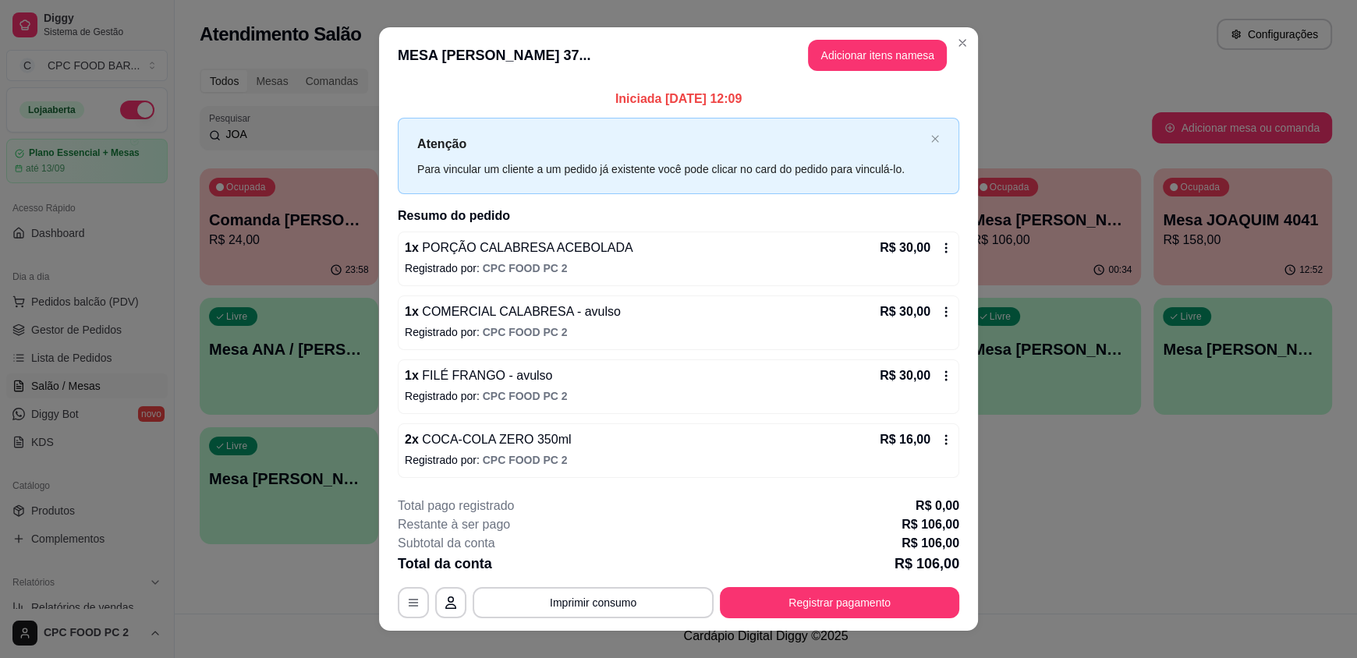
click at [889, 51] on button "Adicionar itens na mesa" at bounding box center [877, 55] width 139 height 31
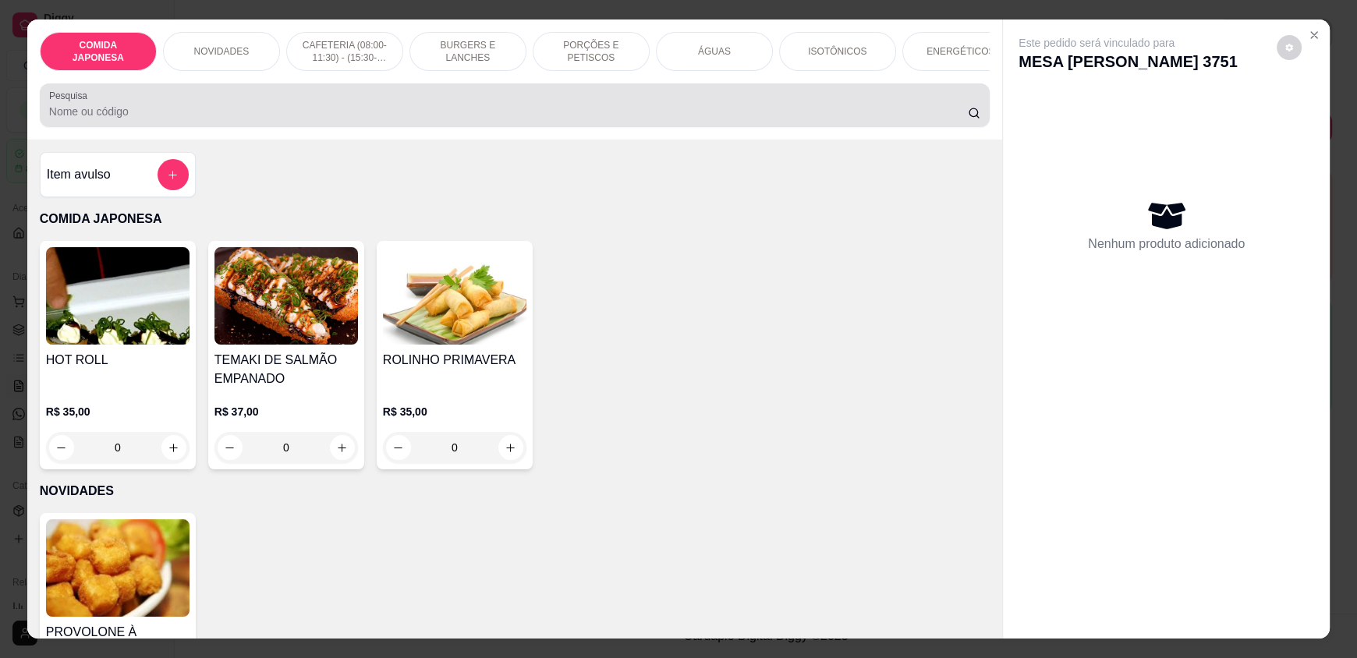
click at [441, 119] on input "Pesquisa" at bounding box center [508, 112] width 919 height 16
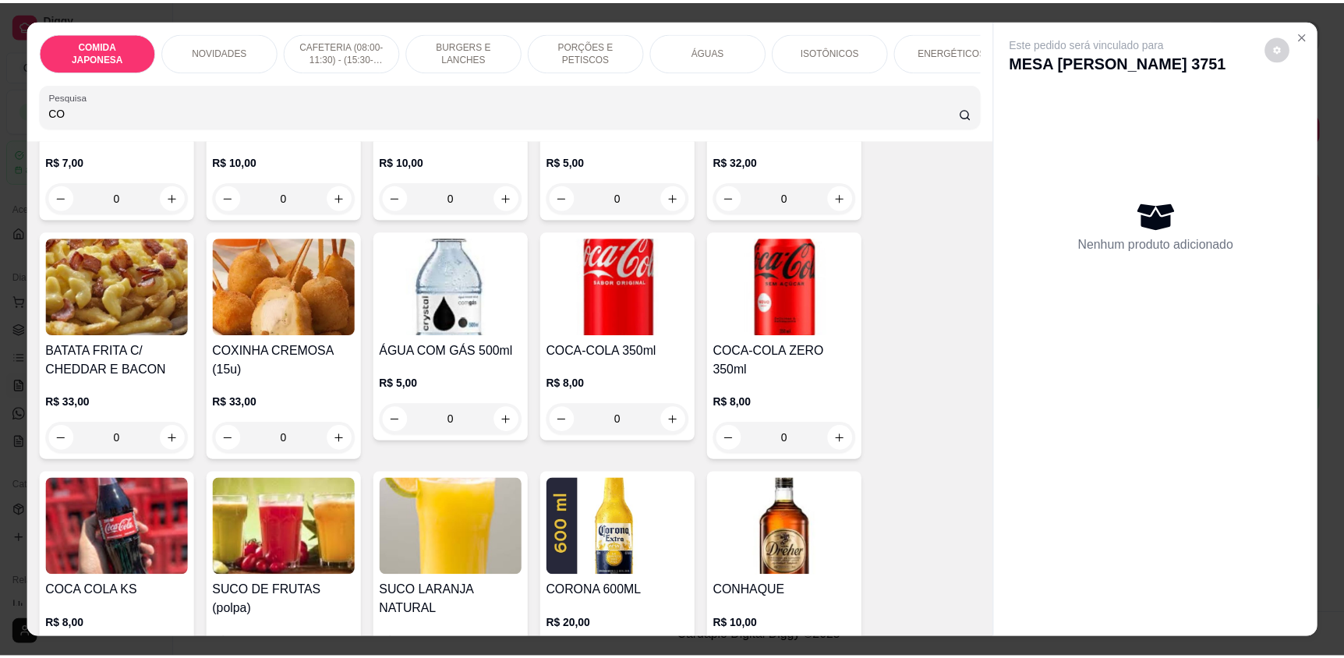
scroll to position [233, 0]
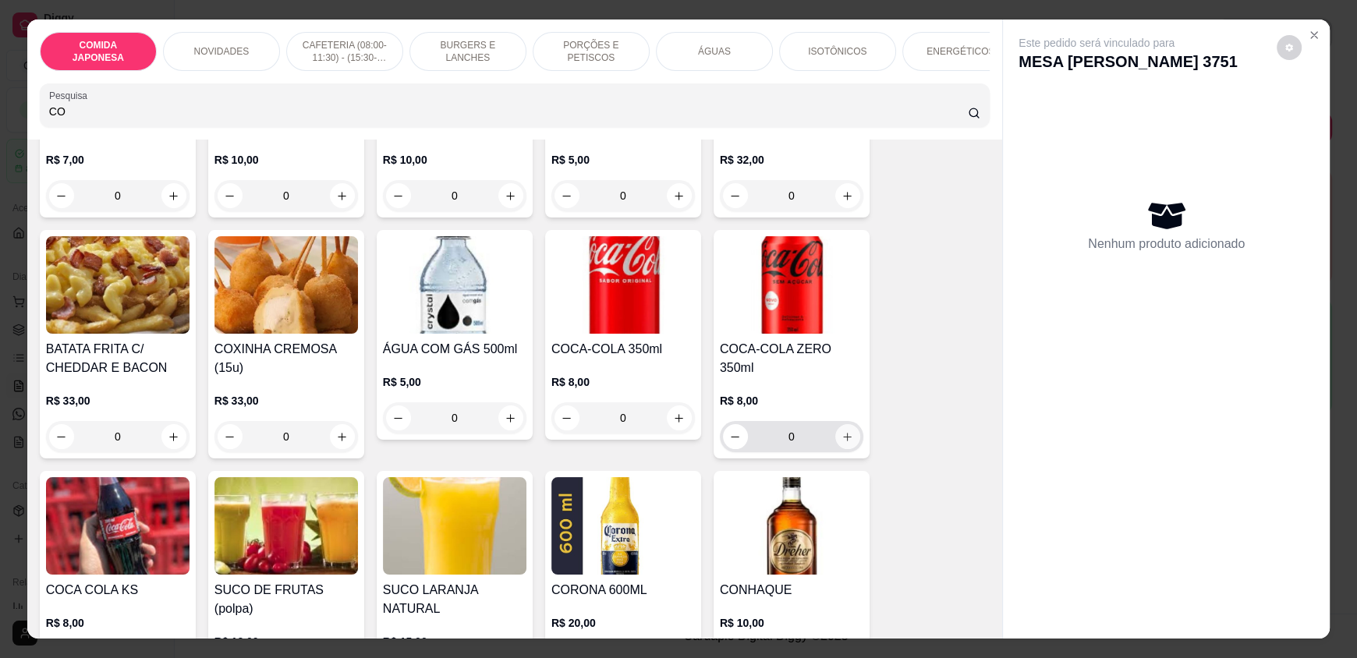
type input "CO"
click at [844, 433] on icon "increase-product-quantity" at bounding box center [848, 437] width 9 height 9
type input "1"
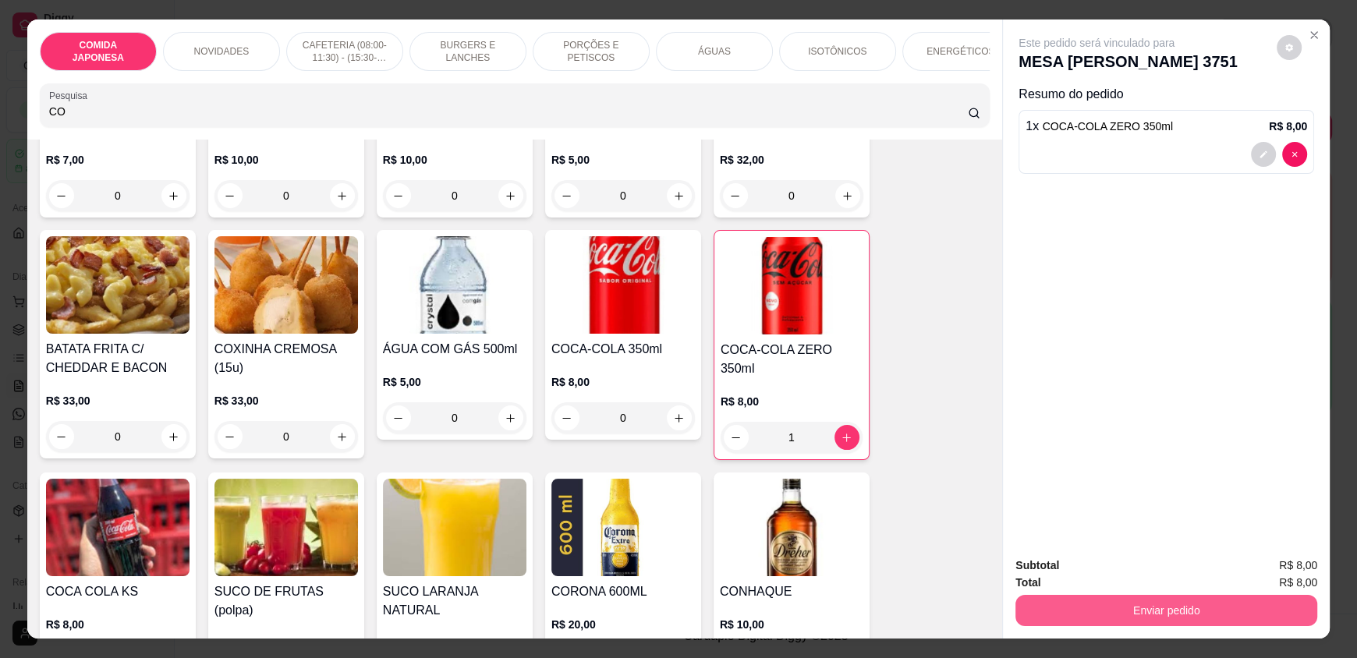
click at [1167, 614] on button "Enviar pedido" at bounding box center [1166, 610] width 302 height 31
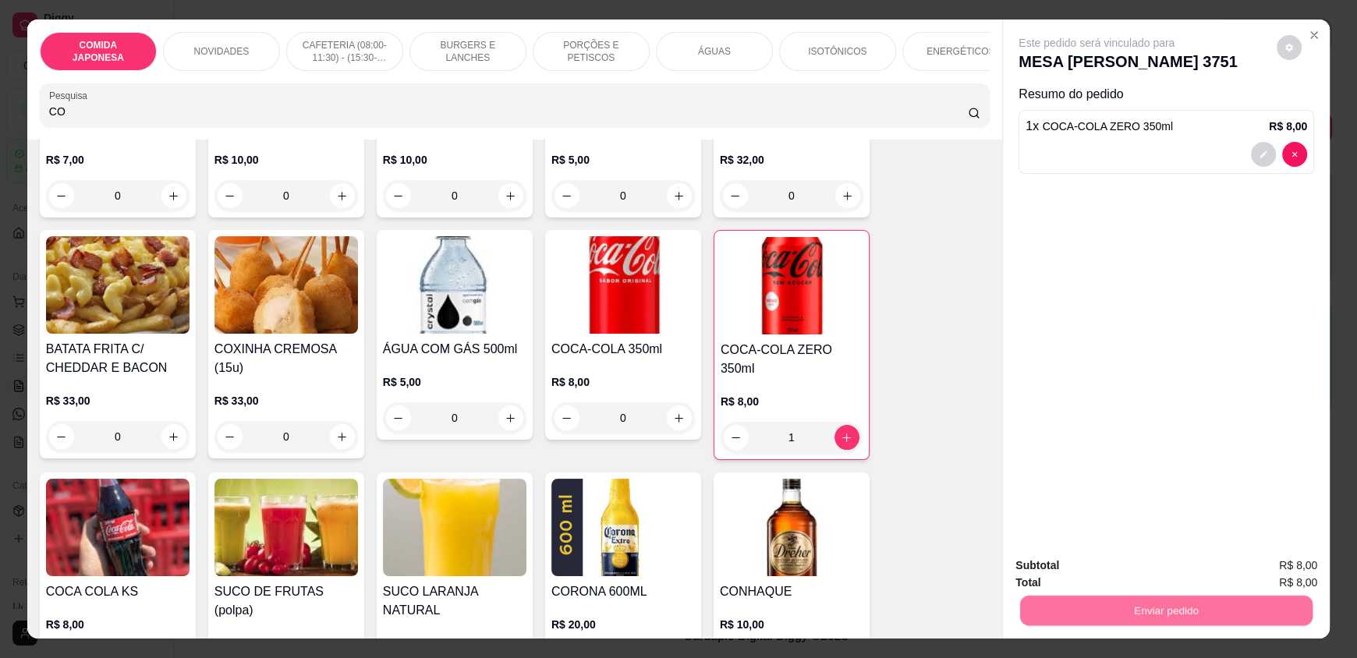
click at [1108, 569] on button "Não registrar e enviar pedido" at bounding box center [1114, 571] width 158 height 29
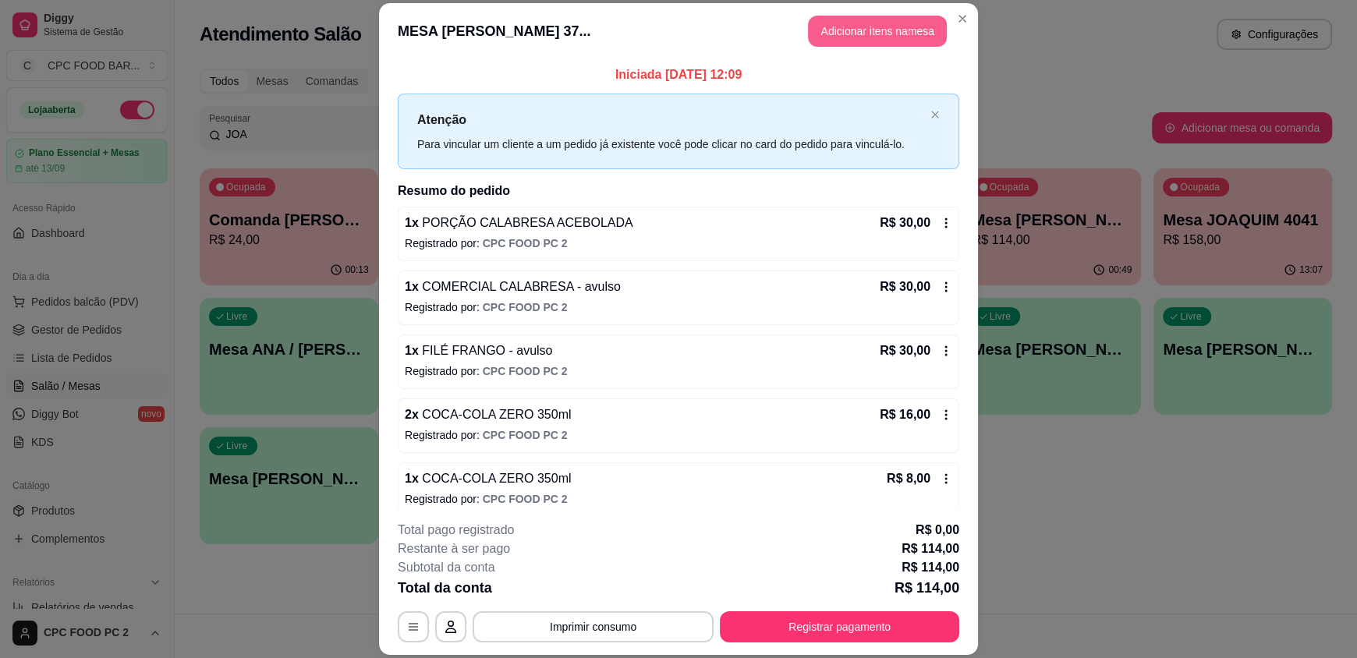
click at [845, 40] on button "Adicionar itens na mesa" at bounding box center [877, 31] width 139 height 31
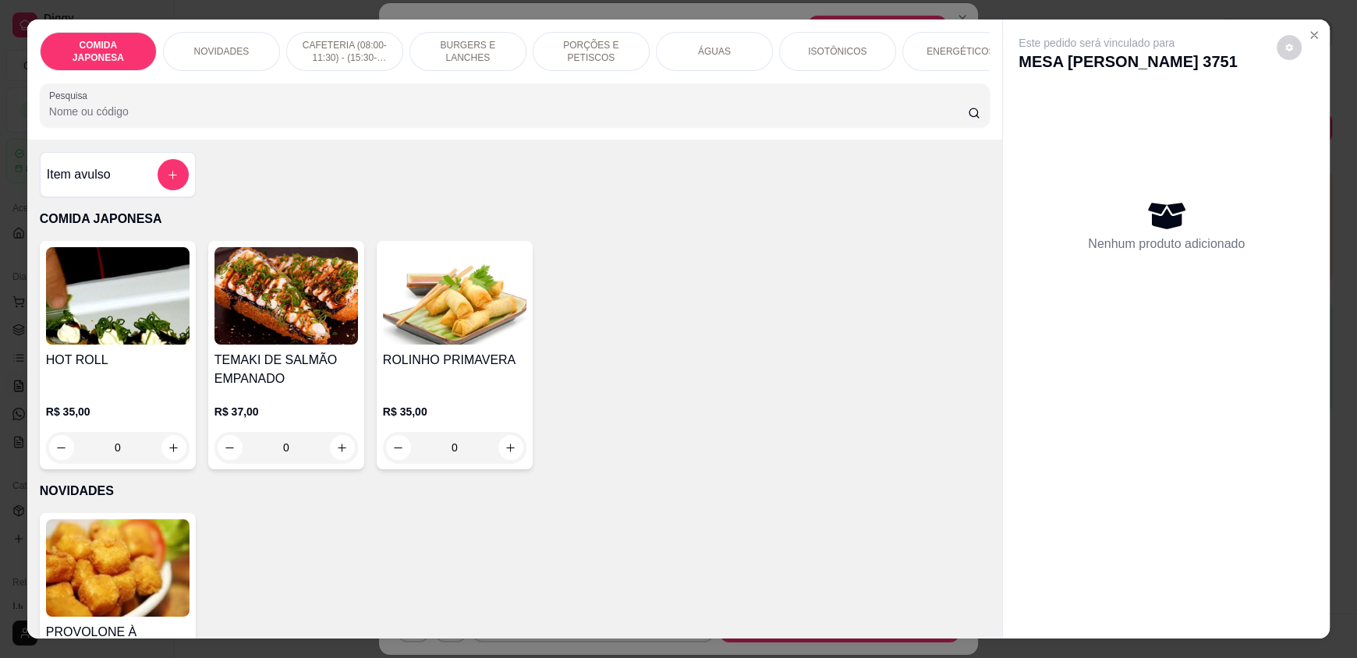
click at [528, 140] on div "COMIDA JAPONESA NOVIDADES CAFETERIA (08:00-11:30) - (15:30-18:00) BURGERS E LAN…" at bounding box center [514, 79] width 975 height 120
click at [531, 119] on input "Pesquisa" at bounding box center [508, 112] width 919 height 16
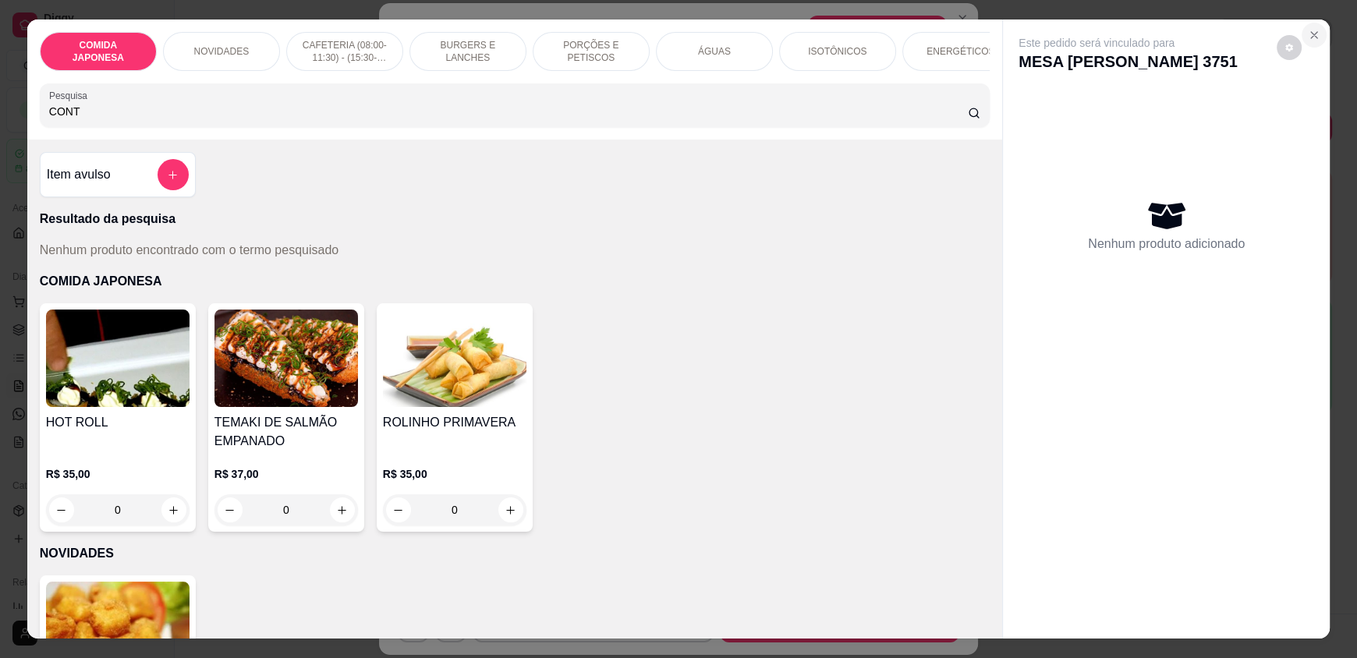
type input "CONT"
click at [1318, 28] on button "Close" at bounding box center [1313, 35] width 25 height 25
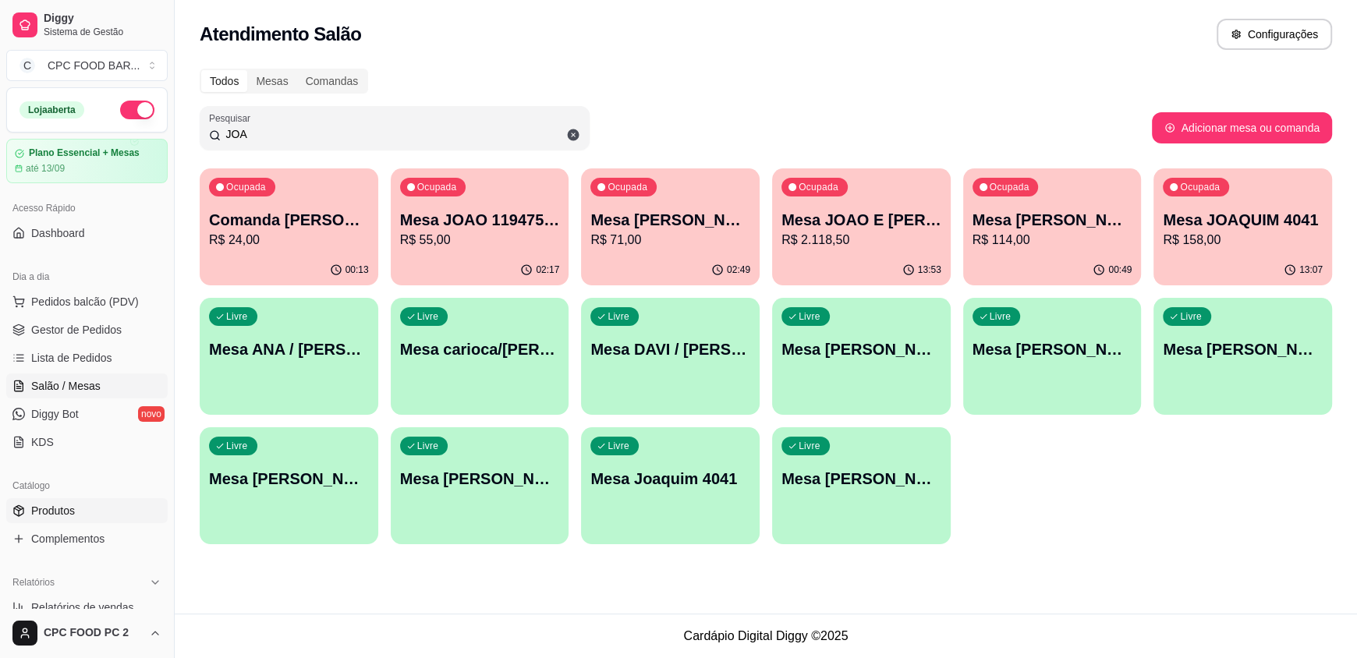
click at [70, 515] on span "Produtos" at bounding box center [53, 511] width 44 height 16
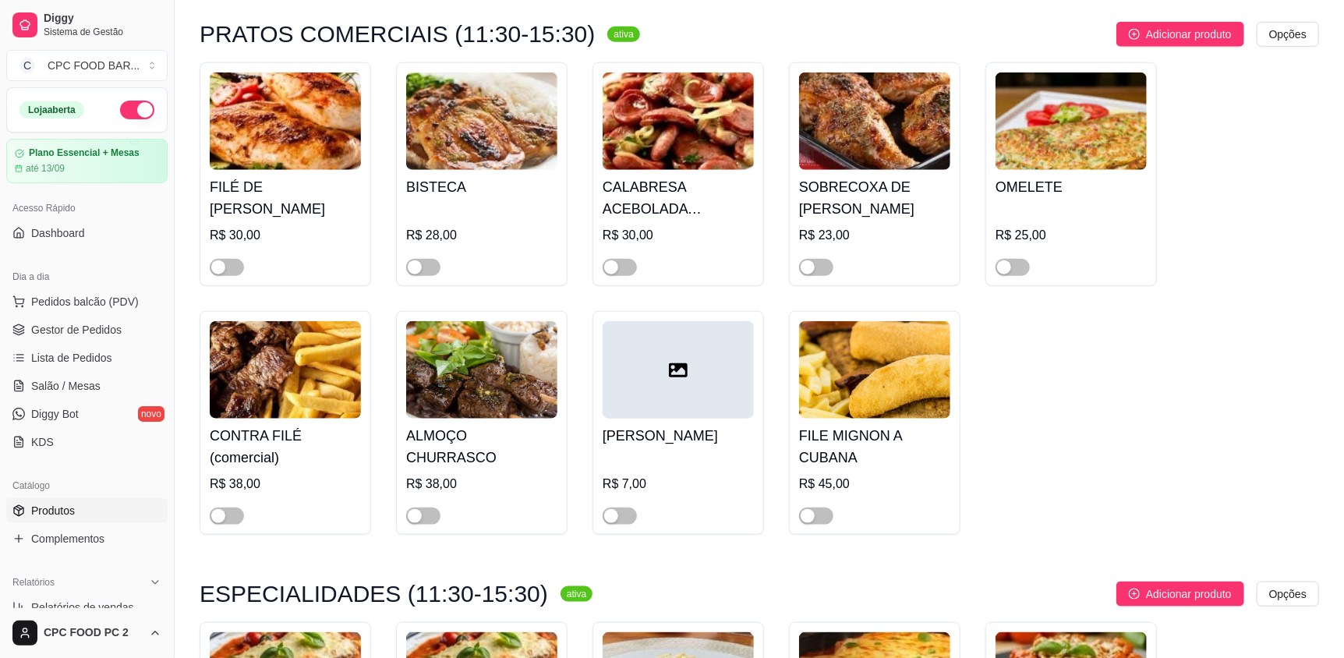
scroll to position [7953, 0]
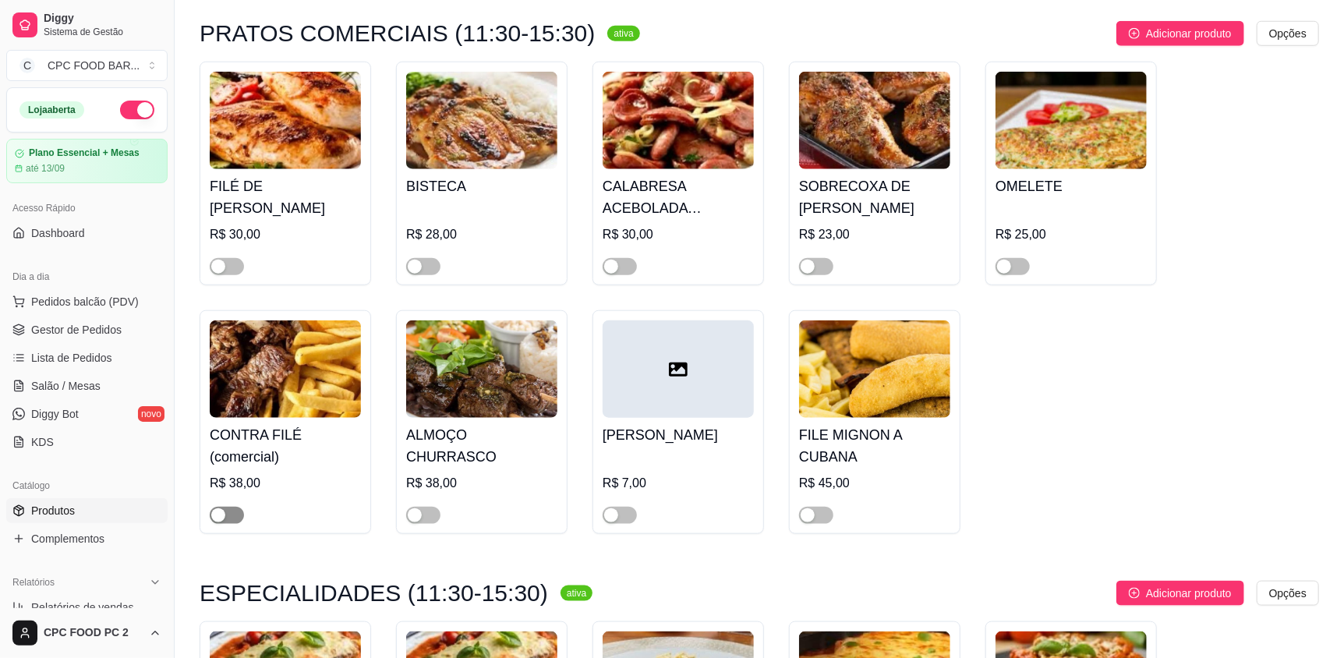
click at [230, 519] on span "button" at bounding box center [227, 515] width 34 height 17
click at [242, 264] on span "button" at bounding box center [227, 266] width 34 height 17
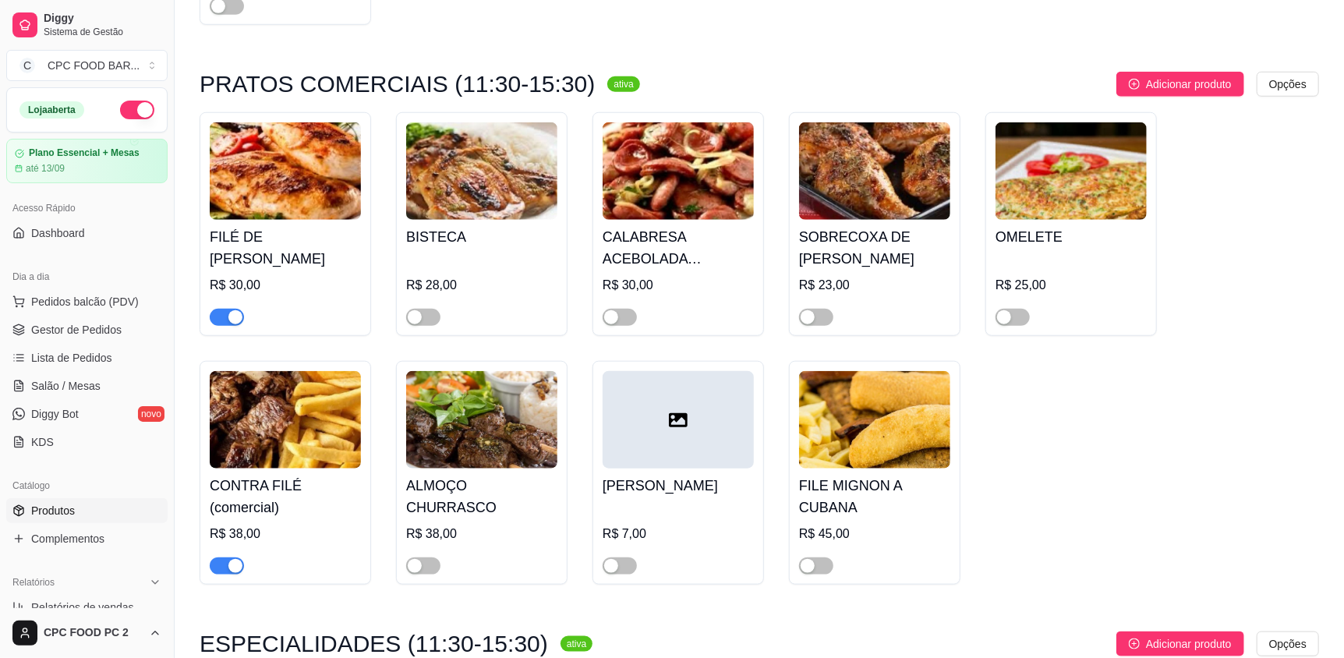
scroll to position [7874, 0]
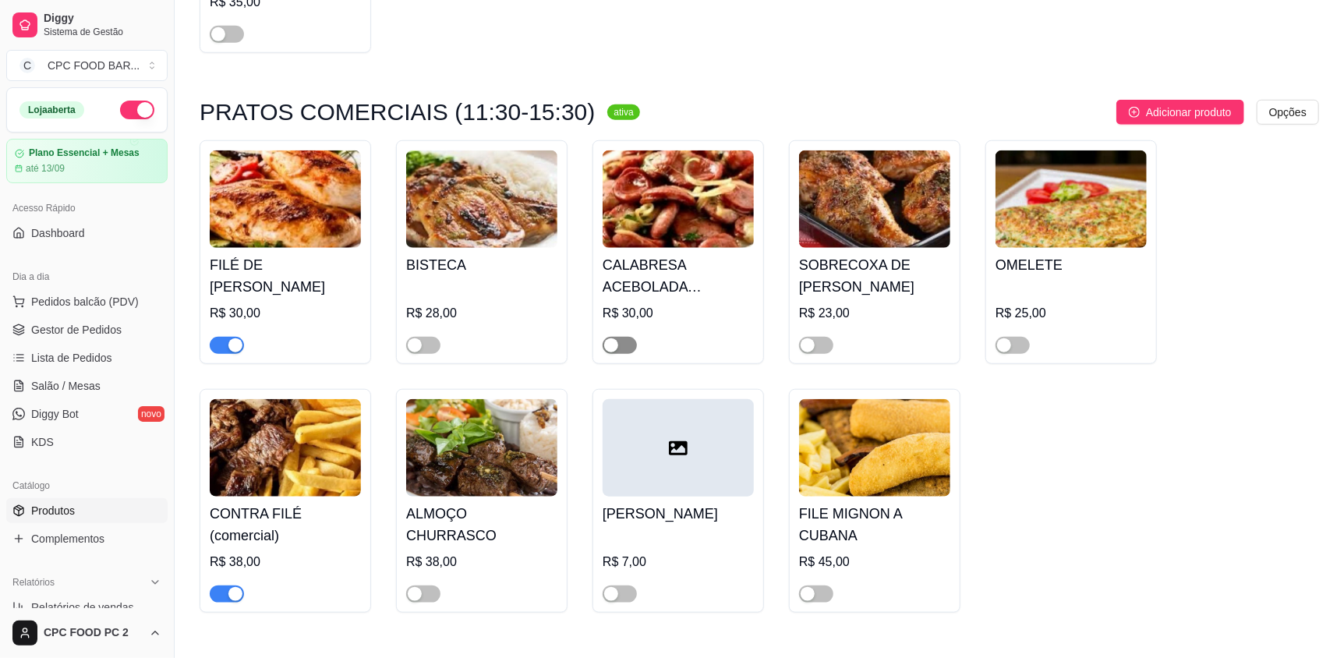
click at [621, 337] on span "button" at bounding box center [620, 345] width 34 height 17
click at [1011, 342] on button "button" at bounding box center [1013, 345] width 34 height 17
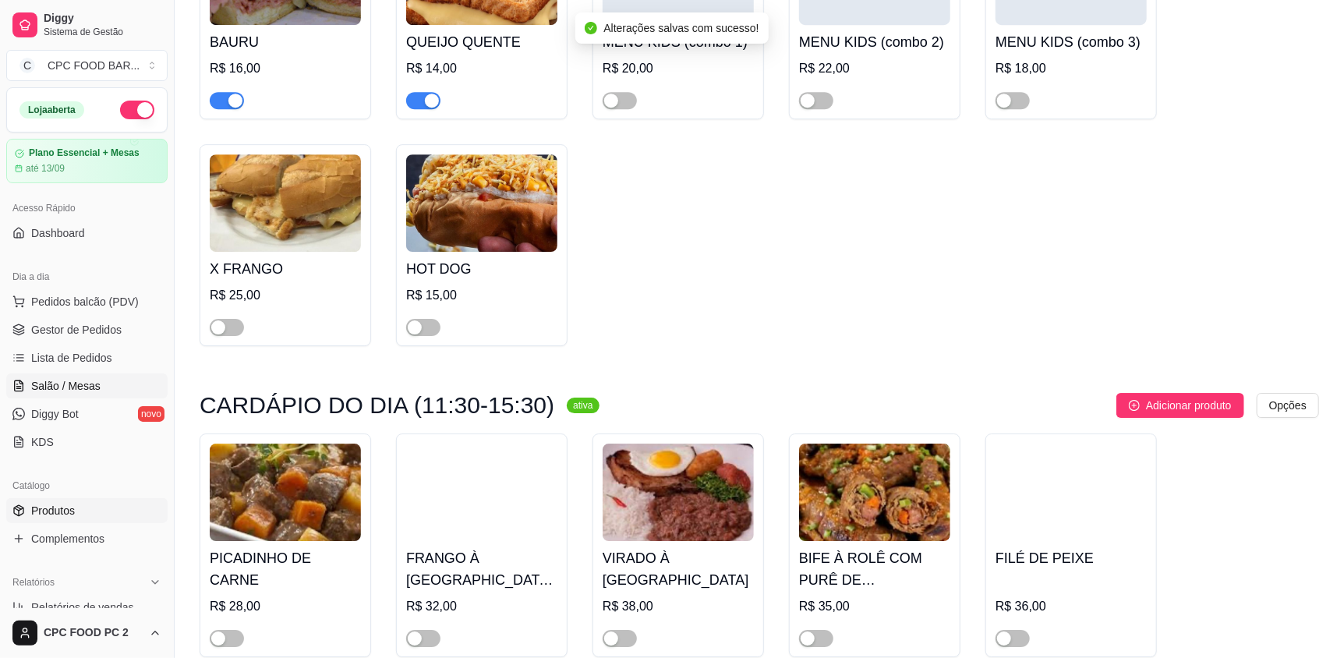
scroll to position [6472, 0]
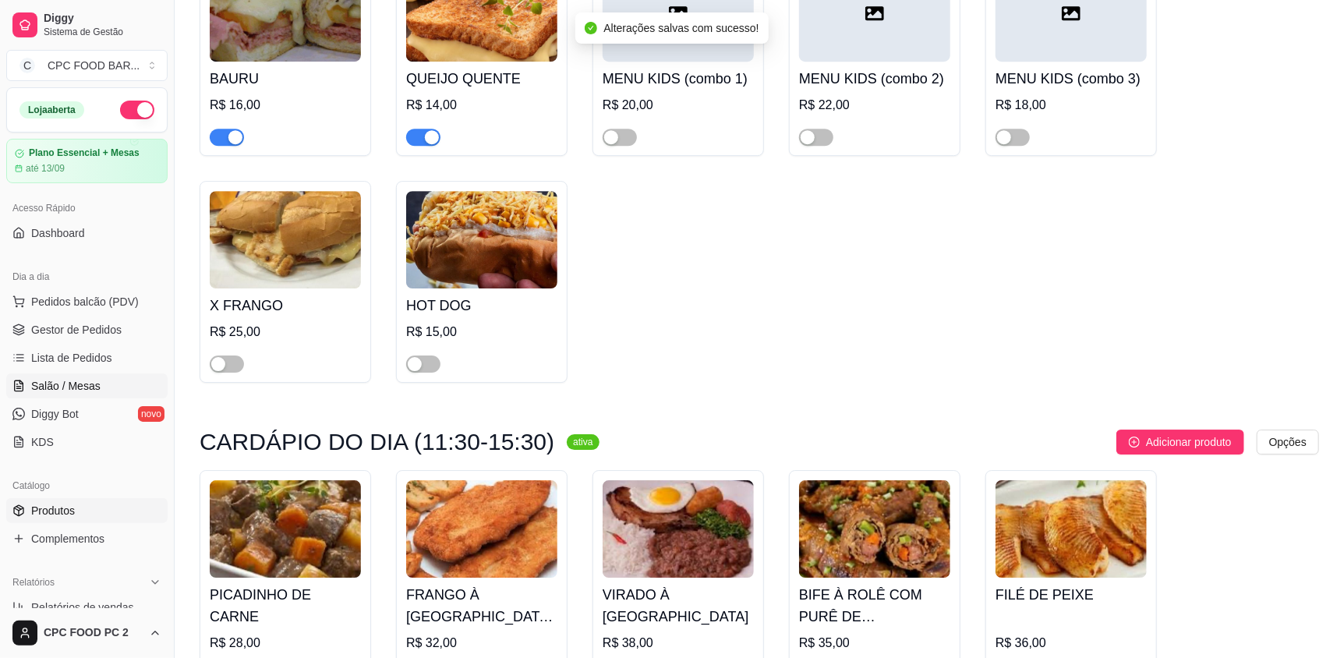
click at [76, 387] on span "Salão / Mesas" at bounding box center [65, 386] width 69 height 16
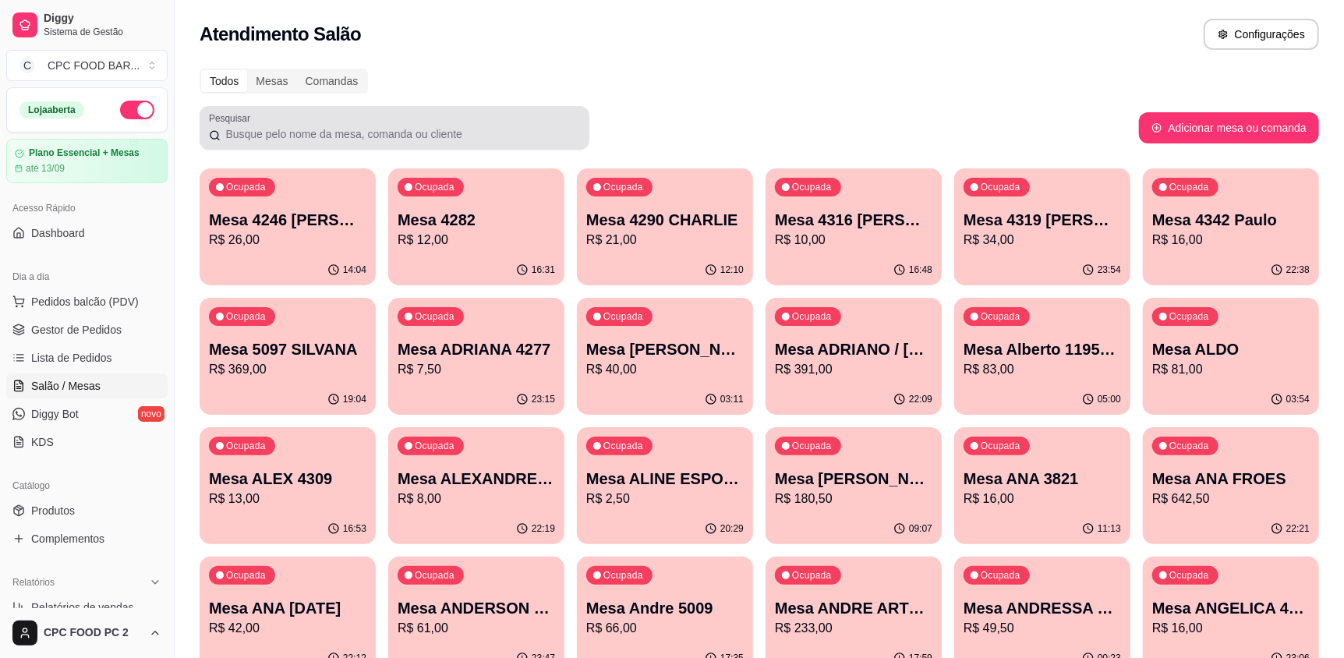
click at [324, 127] on input "Pesquisar" at bounding box center [400, 134] width 359 height 16
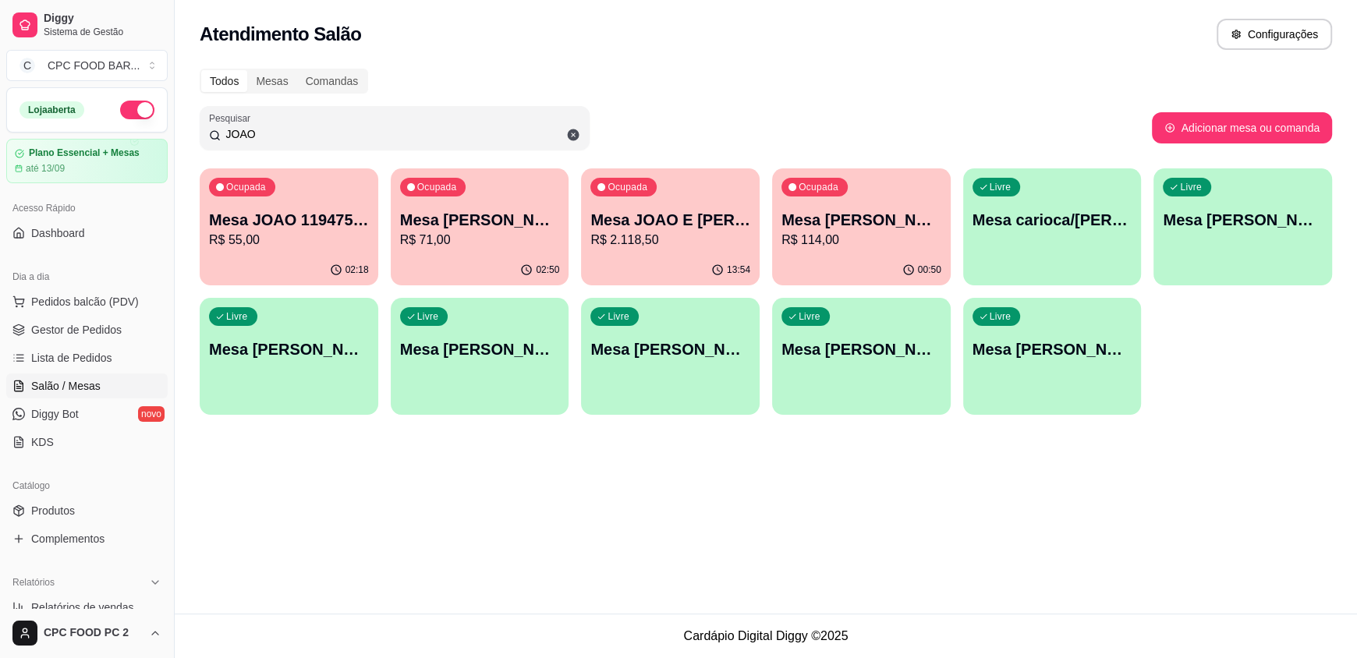
type input "JOAO"
click at [855, 237] on p "R$ 114,00" at bounding box center [861, 240] width 160 height 19
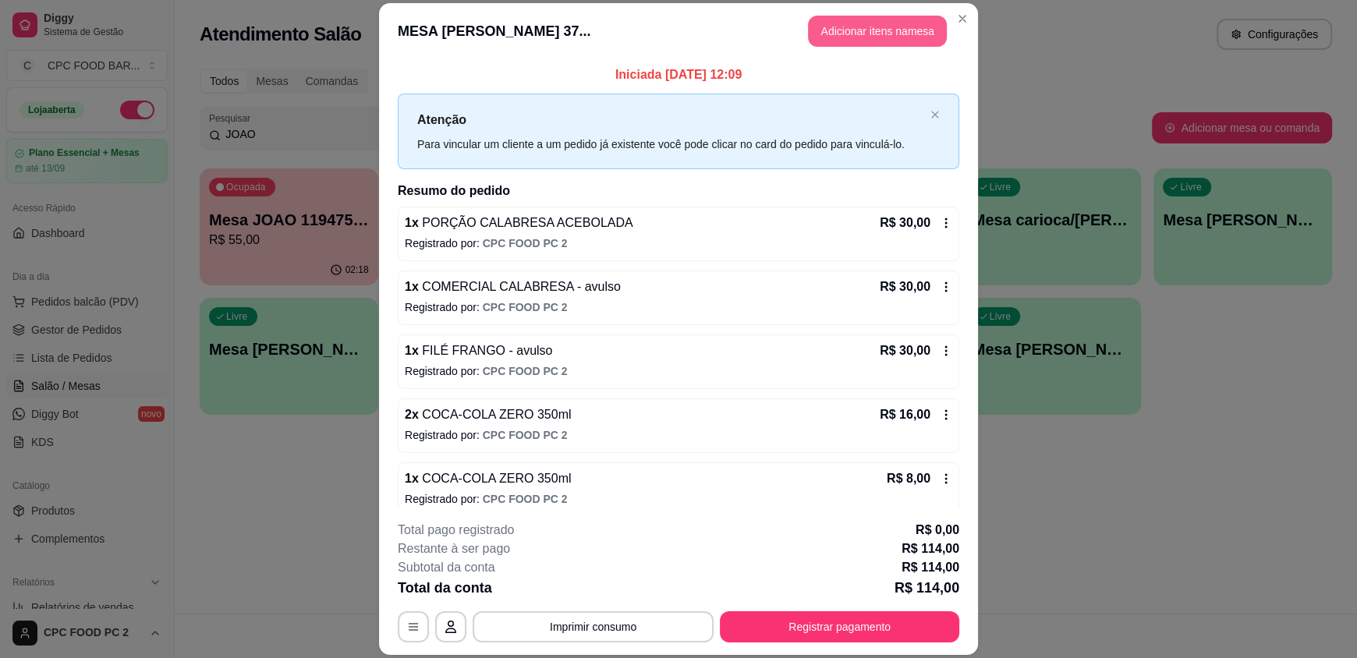
click at [862, 31] on button "Adicionar itens na mesa" at bounding box center [877, 31] width 139 height 31
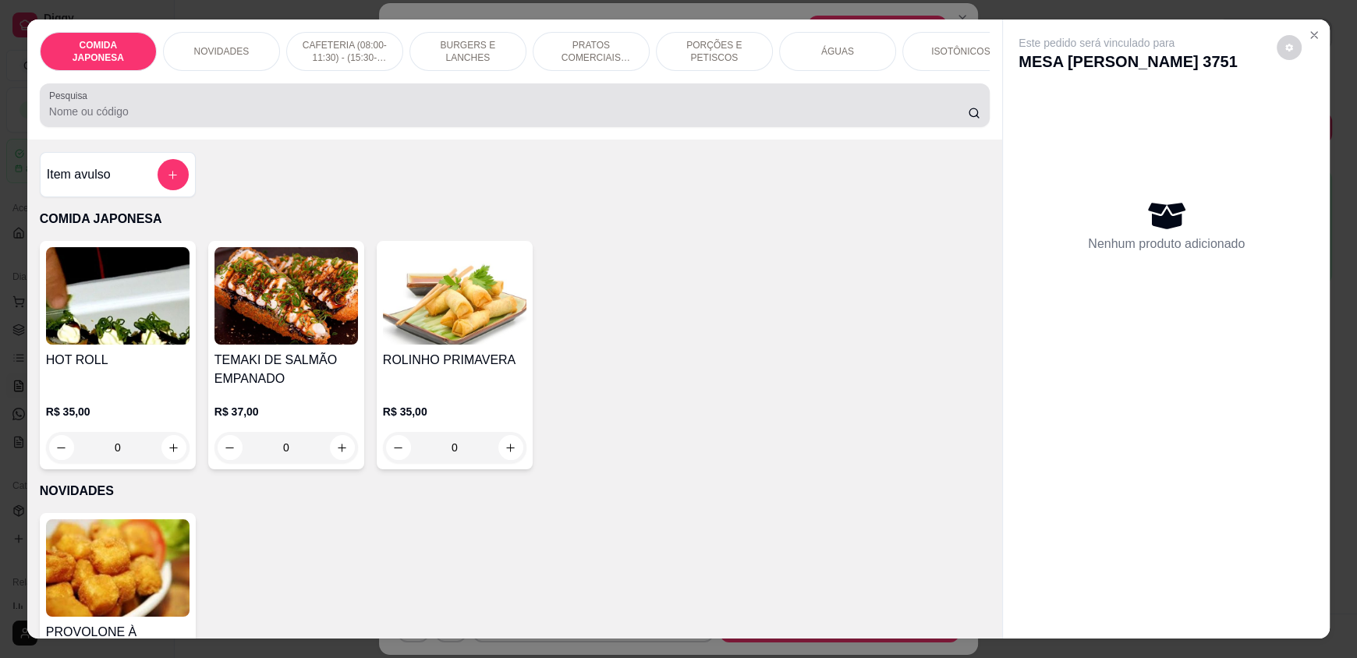
click at [505, 116] on input "Pesquisa" at bounding box center [508, 112] width 919 height 16
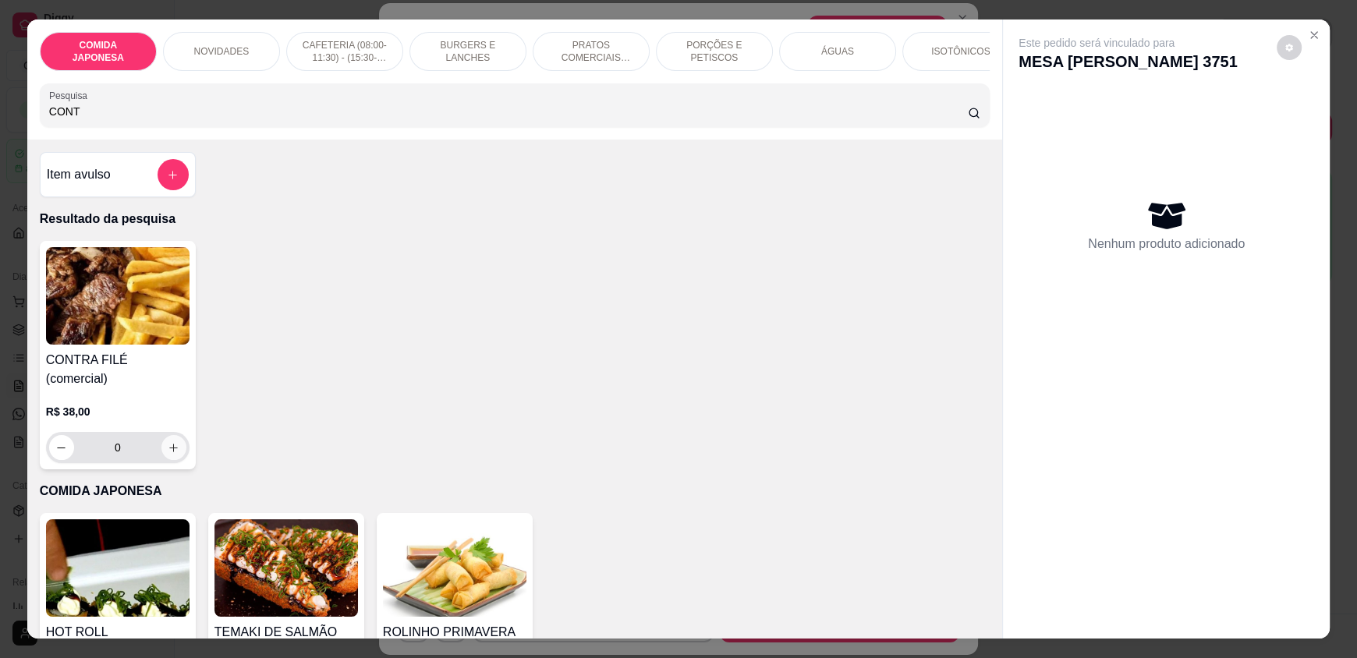
type input "CONT"
click at [173, 437] on button "increase-product-quantity" at bounding box center [173, 447] width 25 height 25
type input "1"
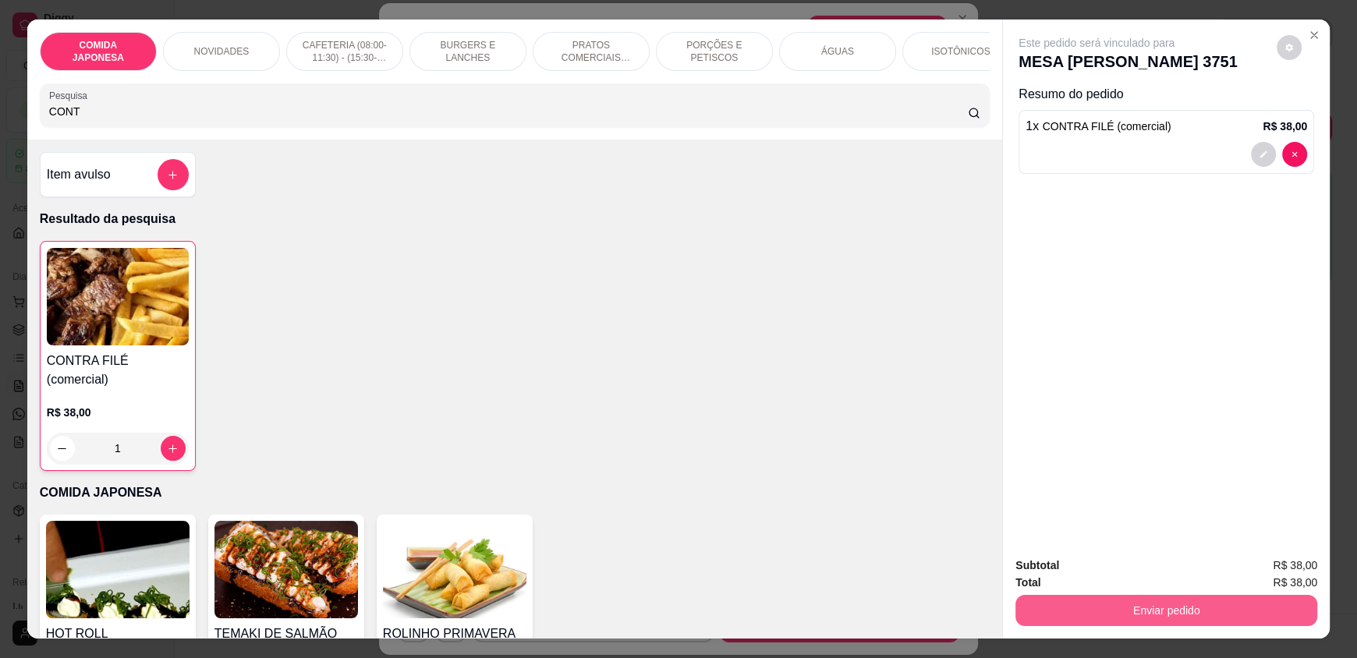
click at [1111, 600] on button "Enviar pedido" at bounding box center [1166, 610] width 302 height 31
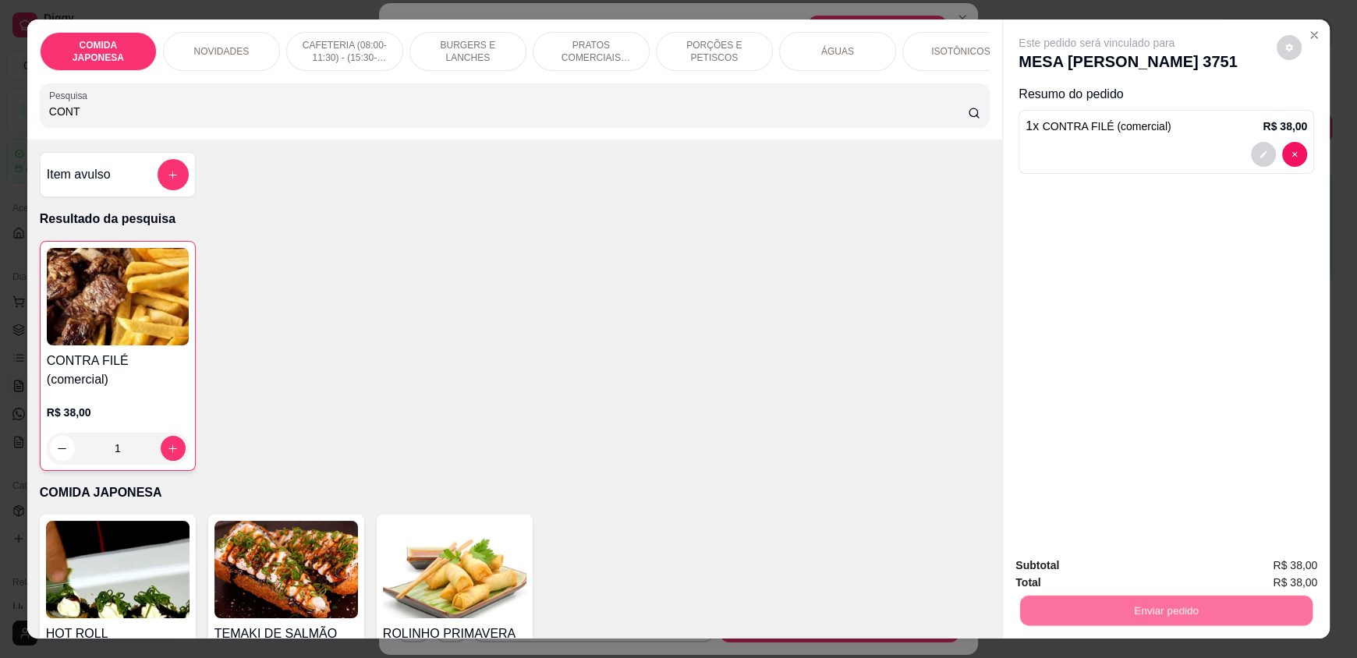
click at [1127, 562] on button "Não registrar e enviar pedido" at bounding box center [1114, 572] width 162 height 30
